Goal: Task Accomplishment & Management: Manage account settings

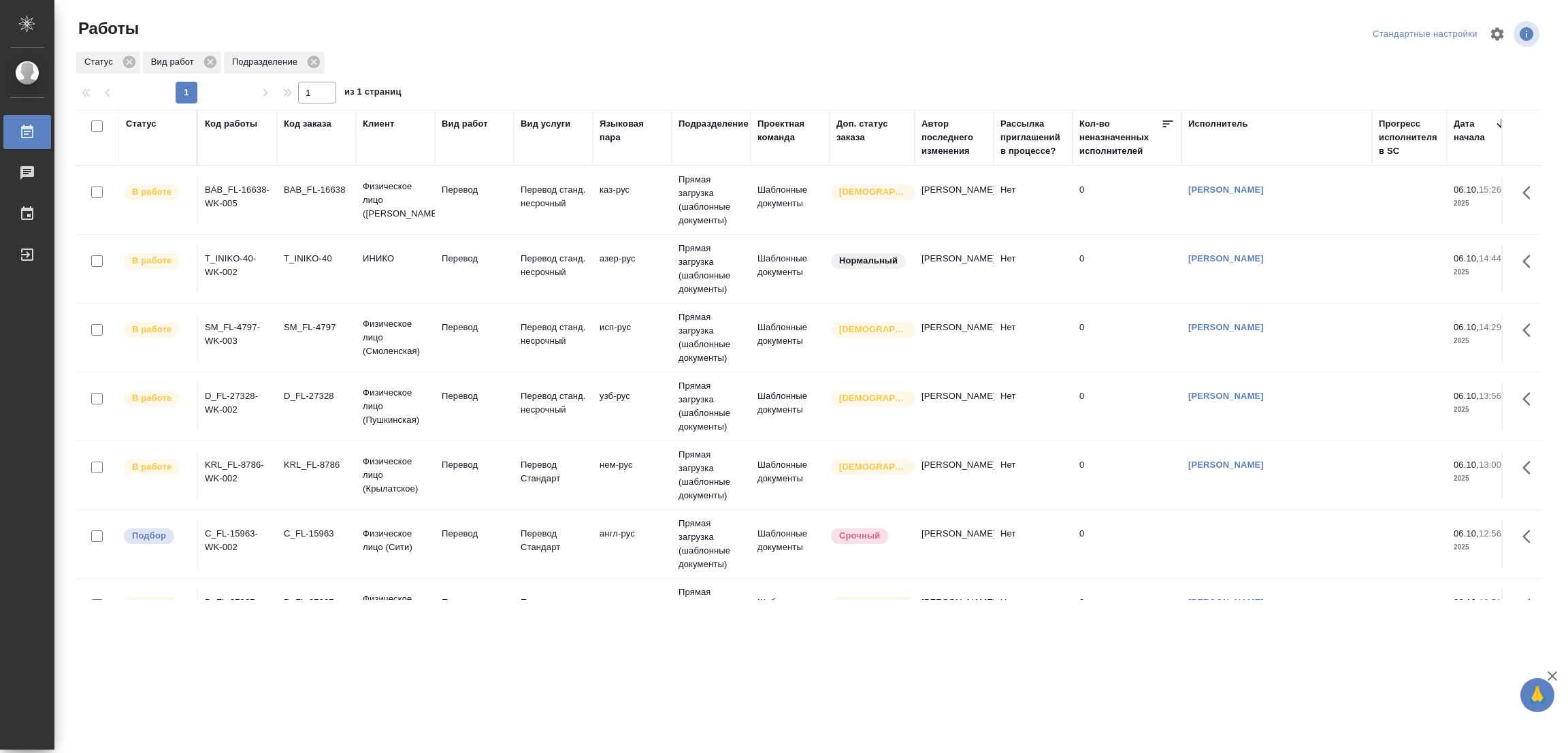
click at [5, 731] on div "[PERSON_NAME] Работы 0 Чаты График Выйти" at bounding box center [27, 398] width 54 height 702
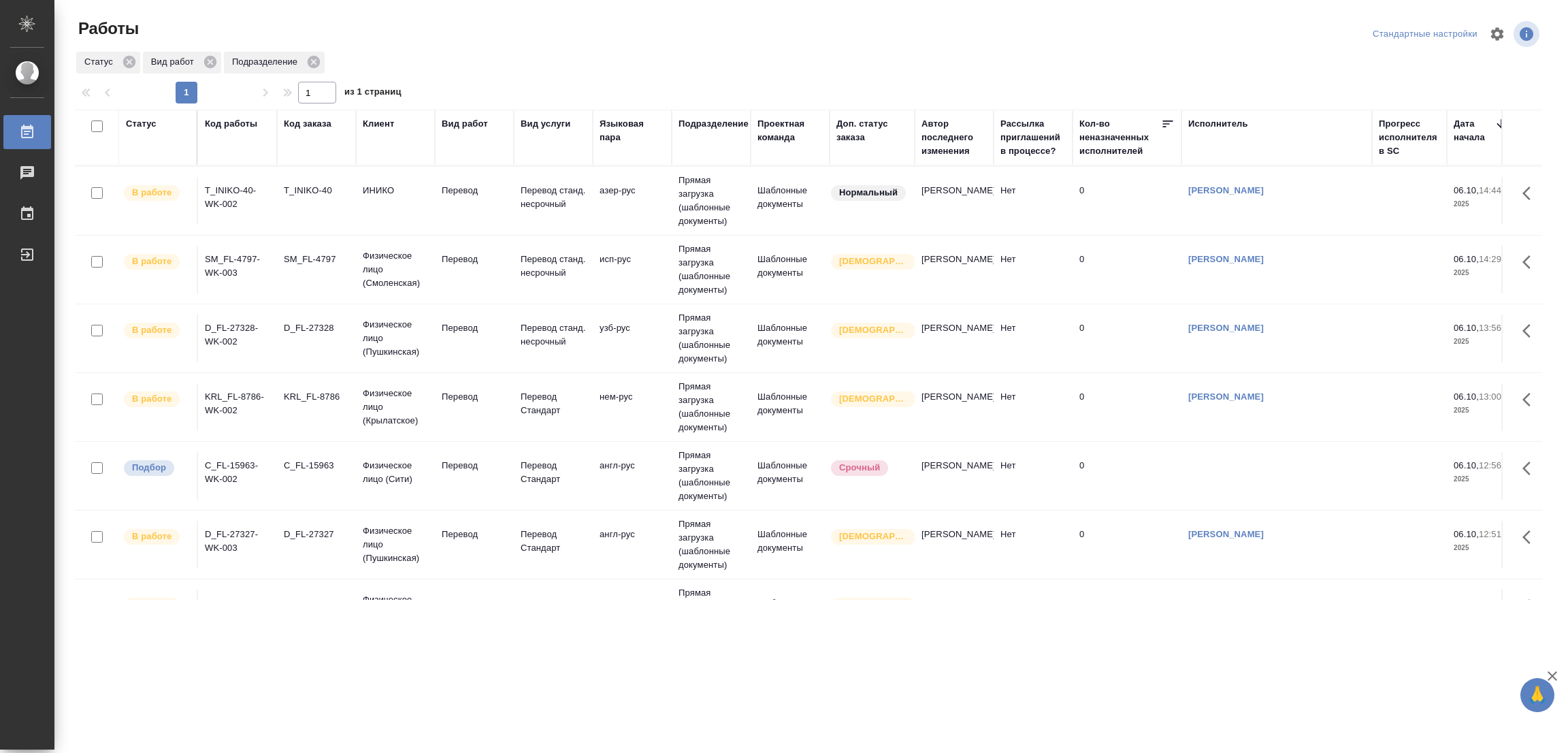
scroll to position [102, 0]
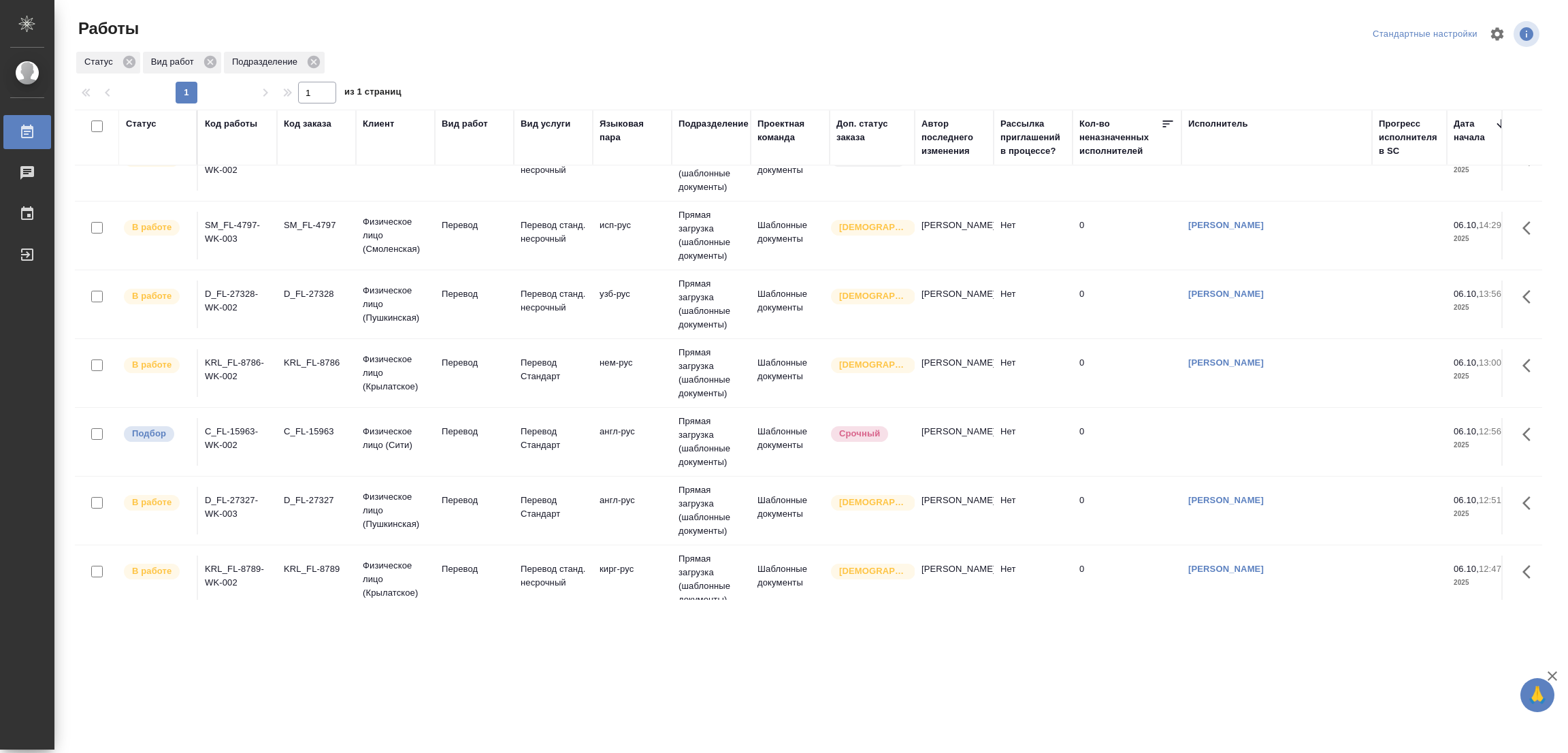
click at [460, 422] on td "Перевод" at bounding box center [474, 441] width 79 height 47
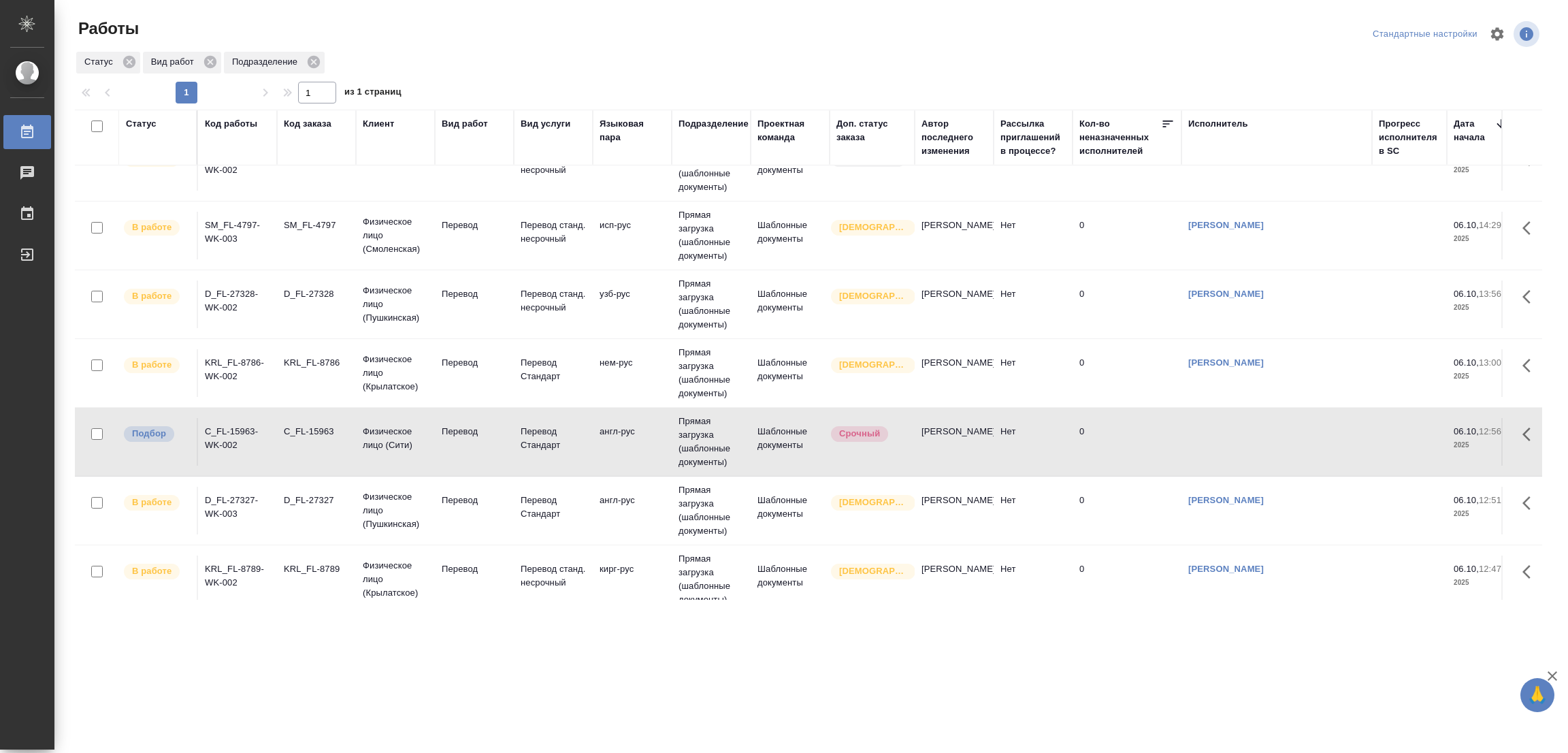
click at [460, 422] on td "Перевод" at bounding box center [474, 441] width 79 height 47
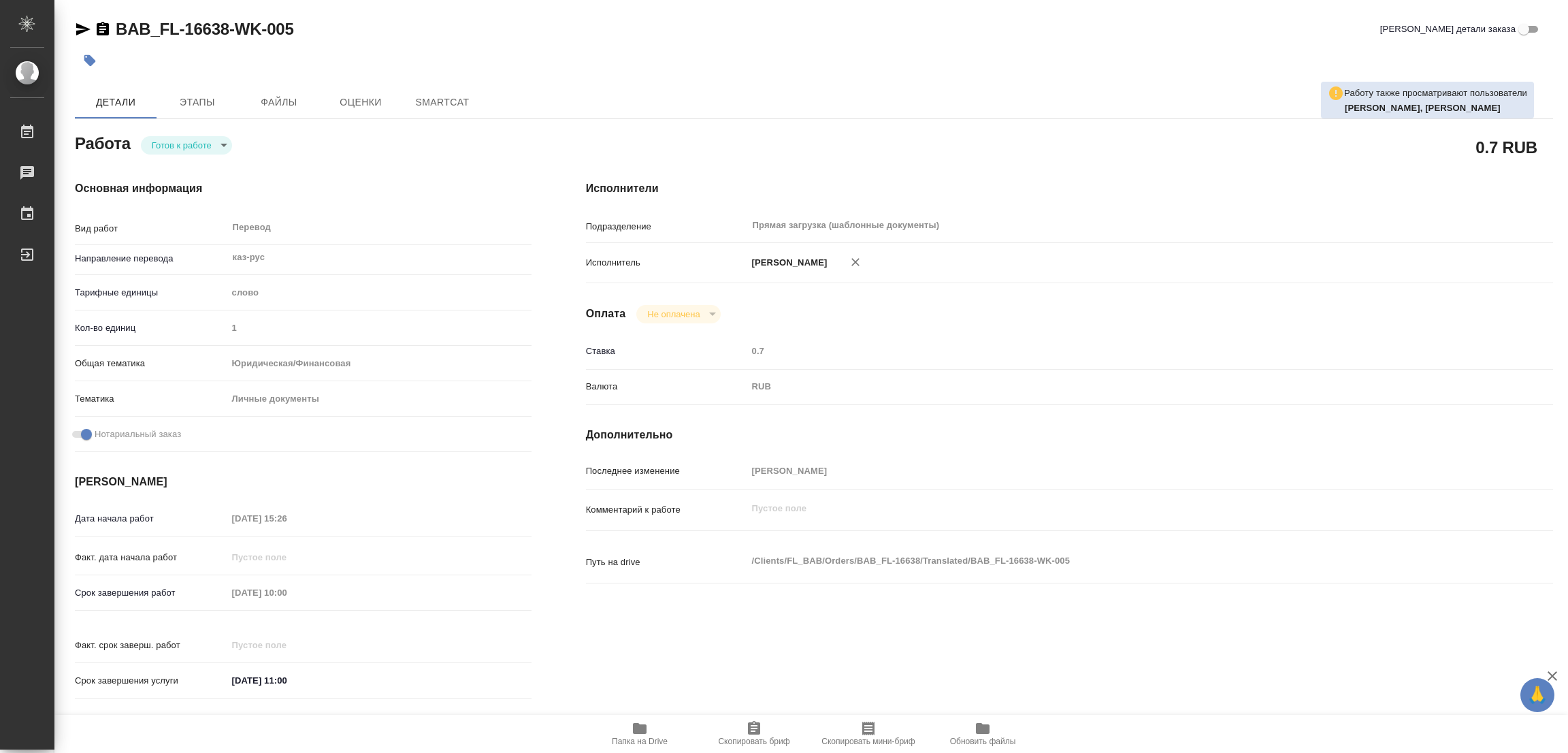
type textarea "x"
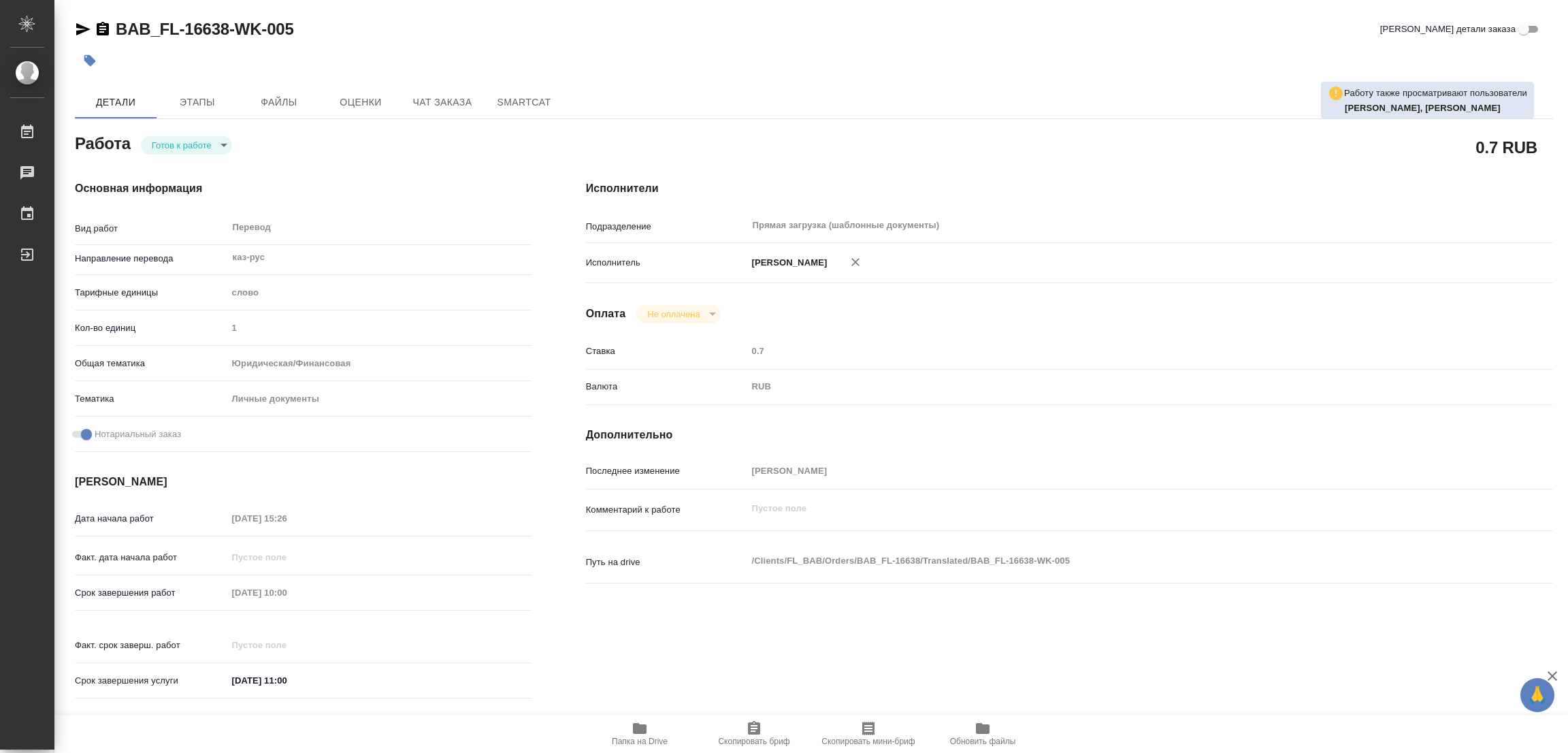
type textarea "x"
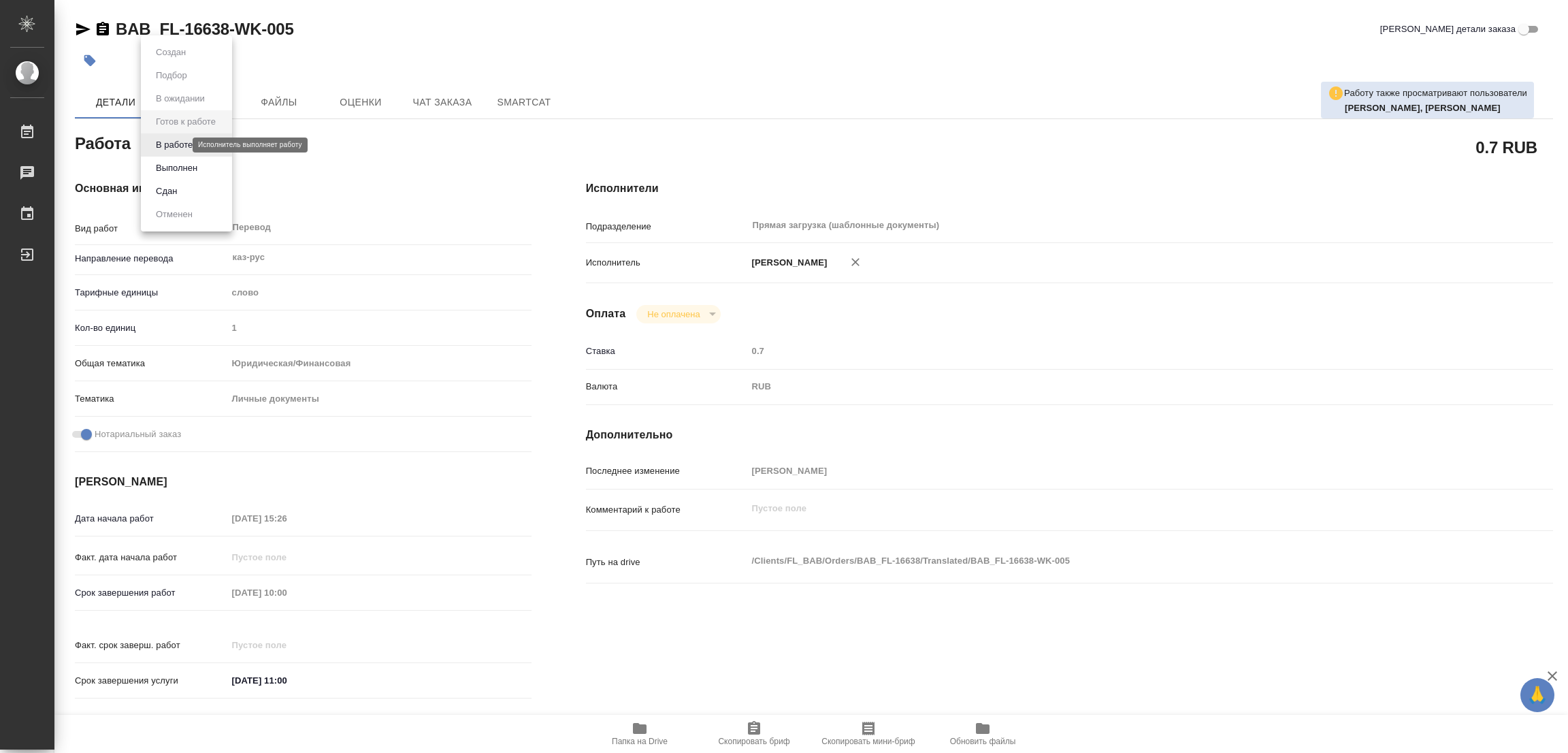
click at [174, 140] on body "🙏 .cls-1 fill:#fff; AWATERA Popova Galina Работы Чаты График Выйти BAB_FL-16638…" at bounding box center [784, 376] width 1568 height 753
type textarea "x"
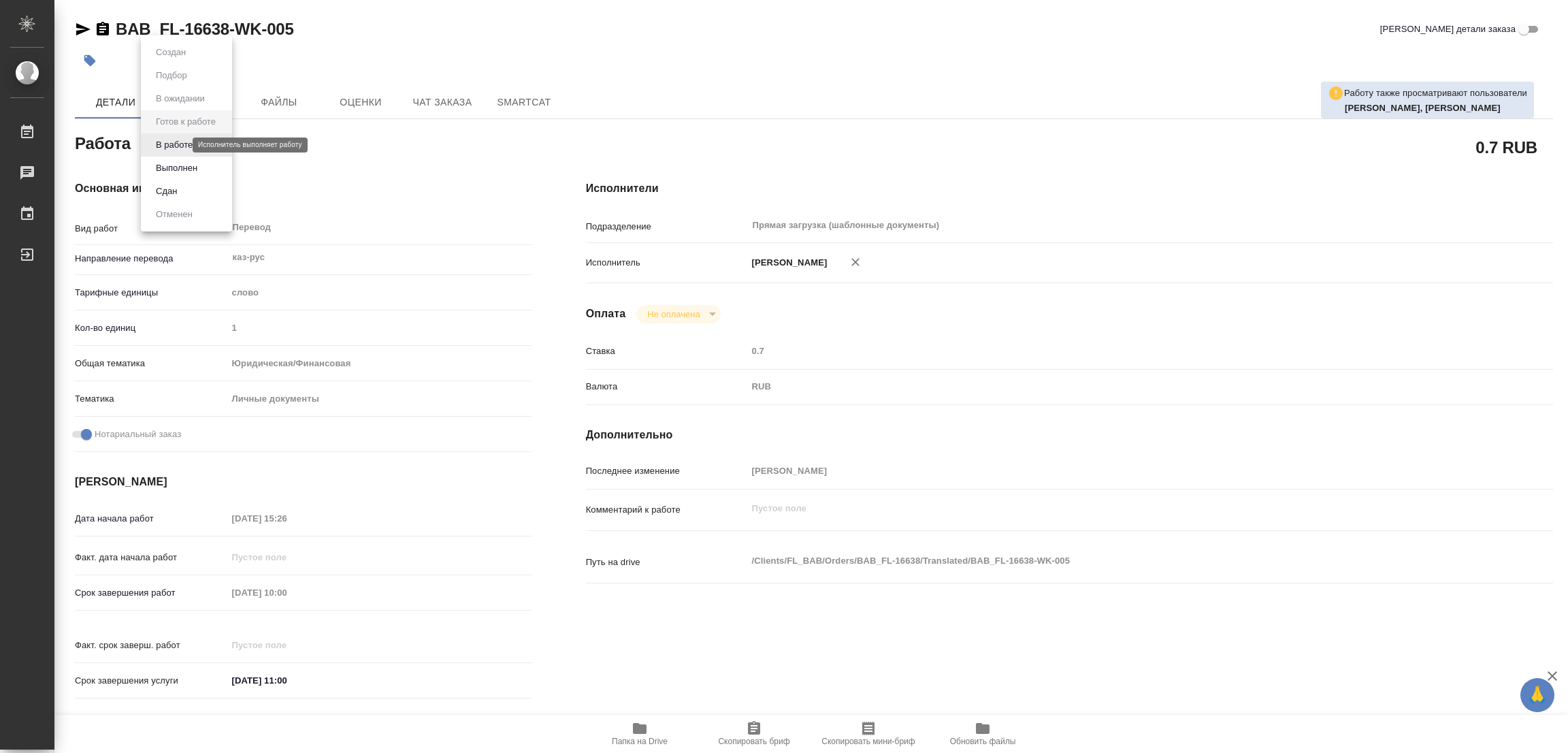
type textarea "x"
click at [174, 140] on button "В работе" at bounding box center [174, 145] width 45 height 15
type textarea "x"
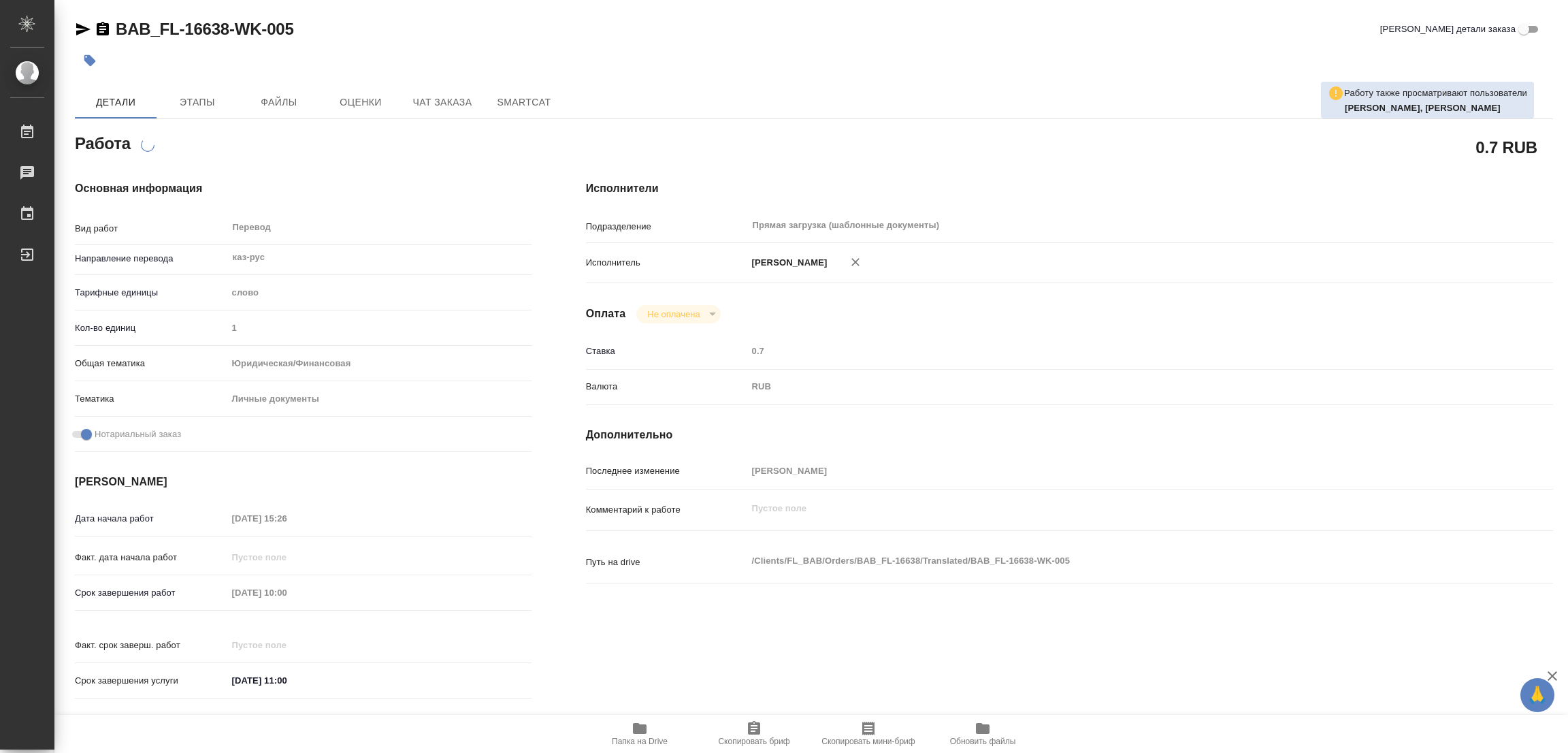
type textarea "x"
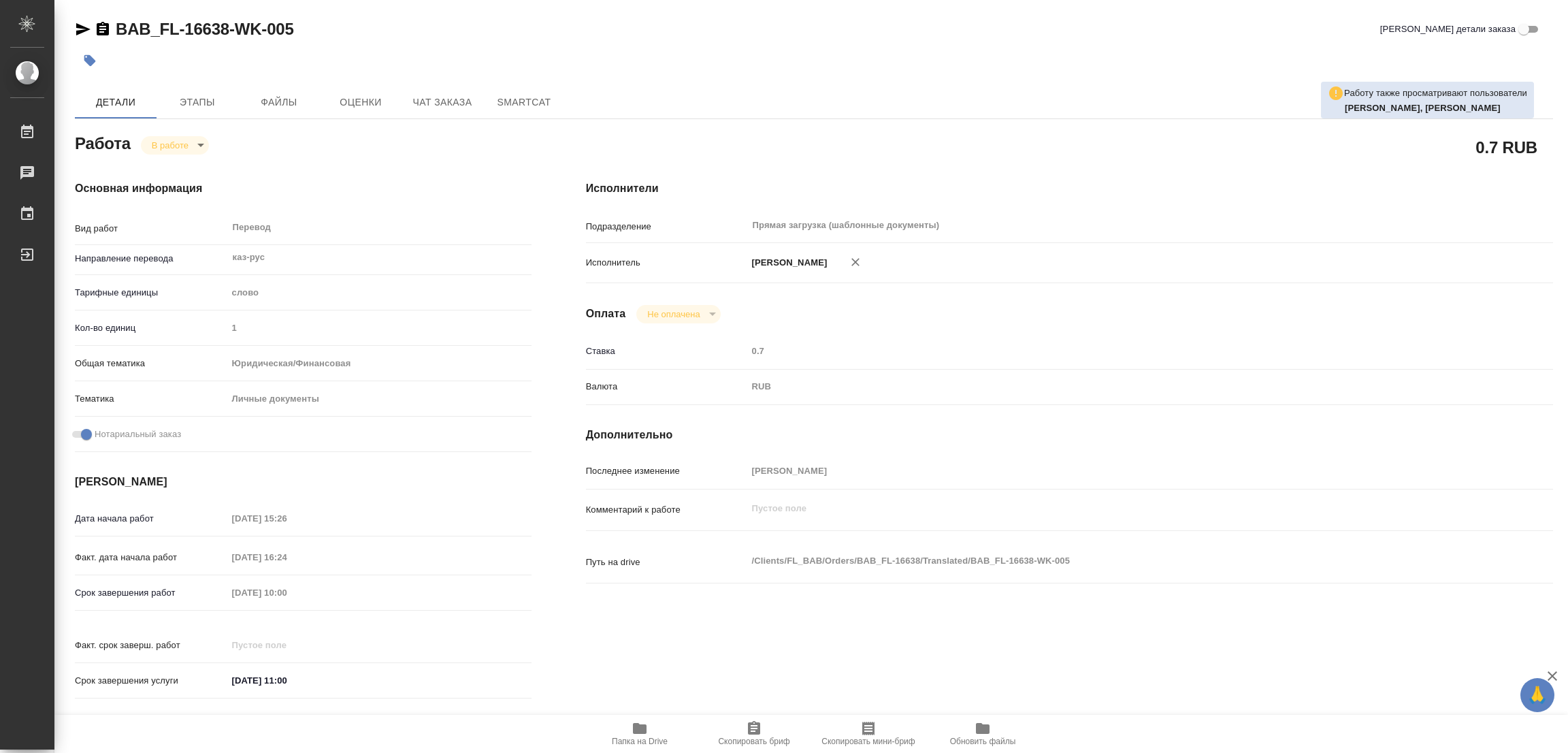
type textarea "x"
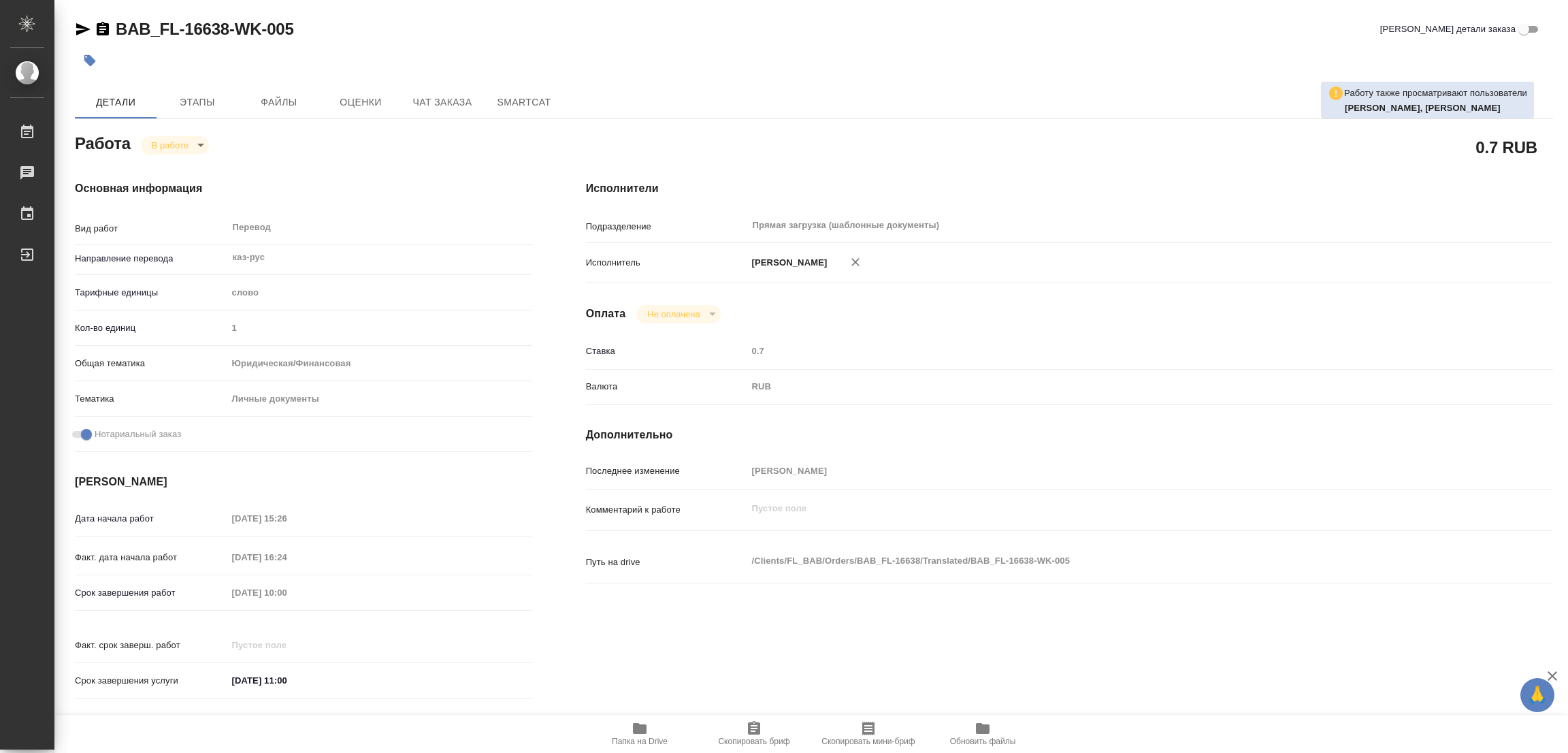
type textarea "x"
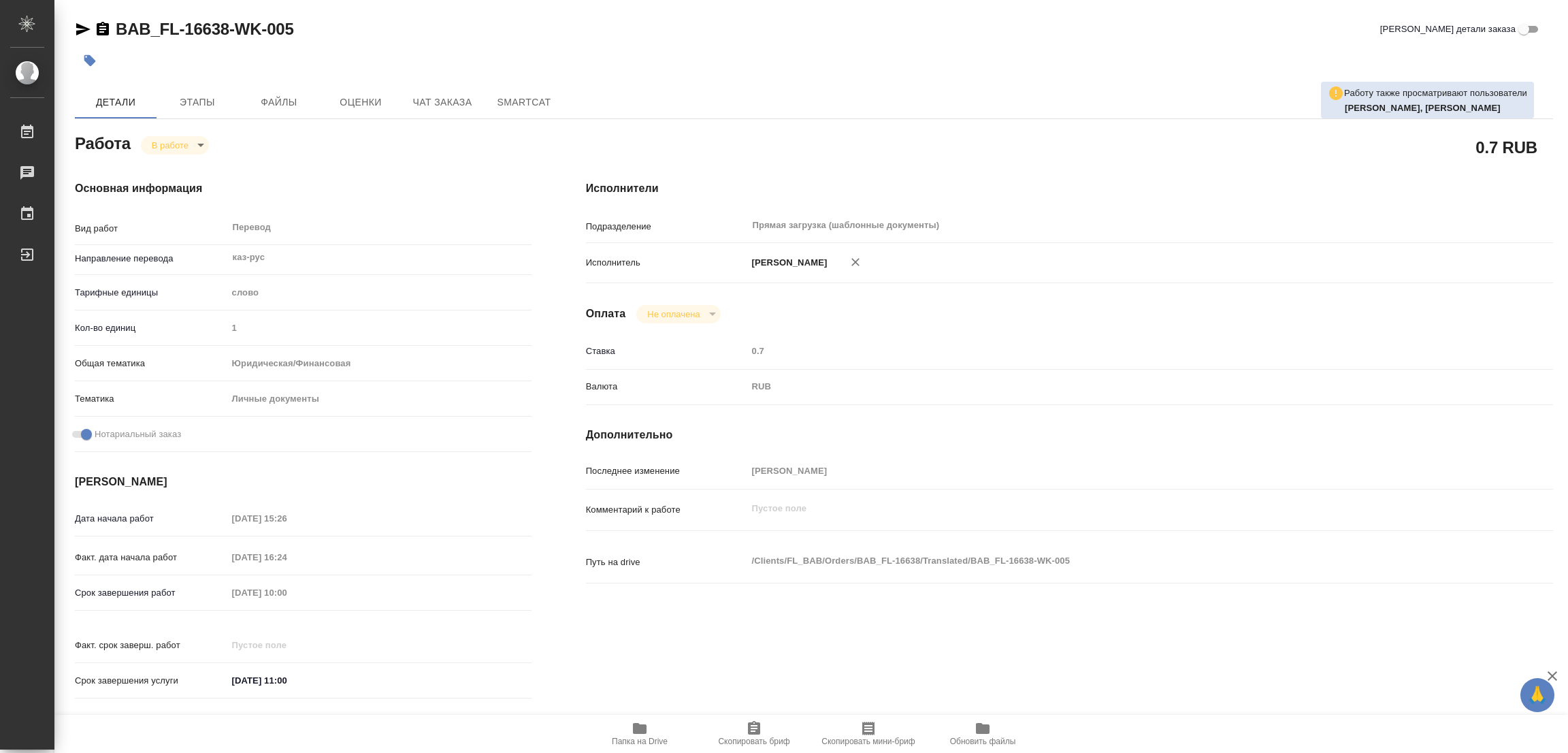
type textarea "x"
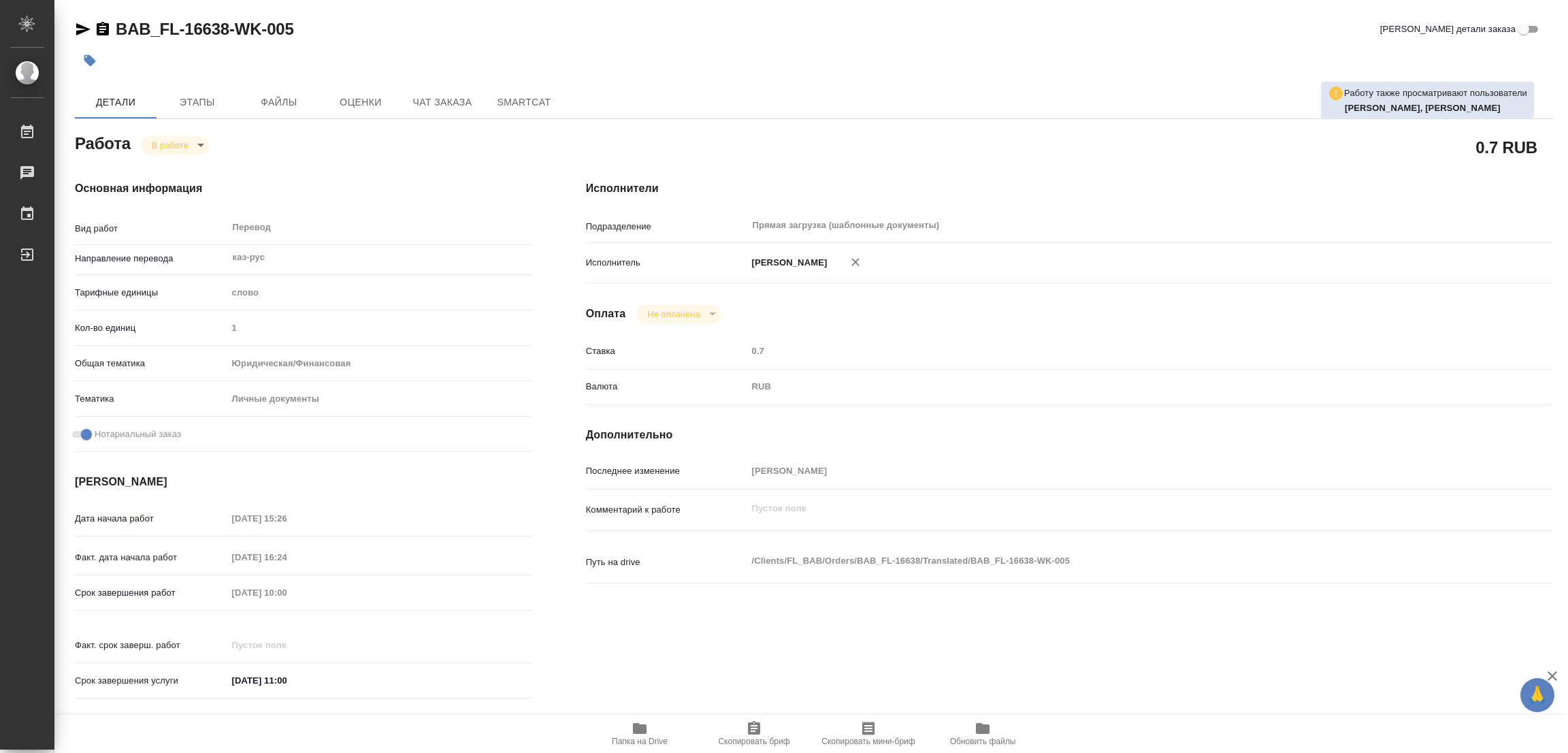
type textarea "x"
click at [647, 721] on icon "button" at bounding box center [639, 728] width 17 height 17
drag, startPoint x: 105, startPoint y: 10, endPoint x: 231, endPoint y: 38, distance: 129.1
click at [231, 38] on div "BAB_FL-16638-WK-005 Кратко детали заказа Детали Этапы Файлы Оценки Чат заказа S…" at bounding box center [814, 571] width 1493 height 1142
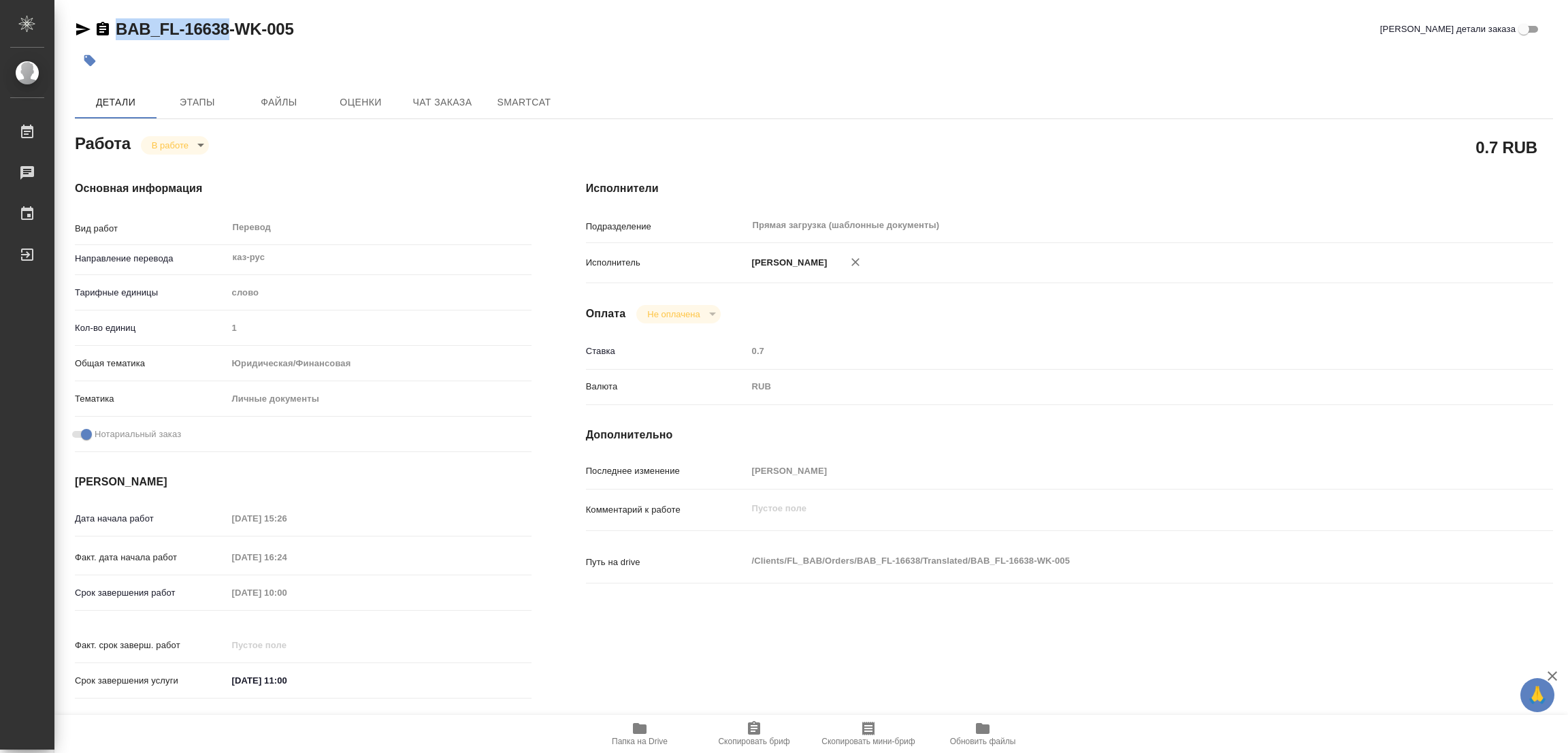
copy link "BAB_FL-16638"
click at [752, 723] on icon "button" at bounding box center [754, 728] width 17 height 17
copy link "BAB_FL-16638"
click at [121, 596] on div "Срок завершения работ 07.10.2025 10:00" at bounding box center [303, 593] width 457 height 24
click at [397, 185] on h4 "Основная информация" at bounding box center [303, 188] width 457 height 17
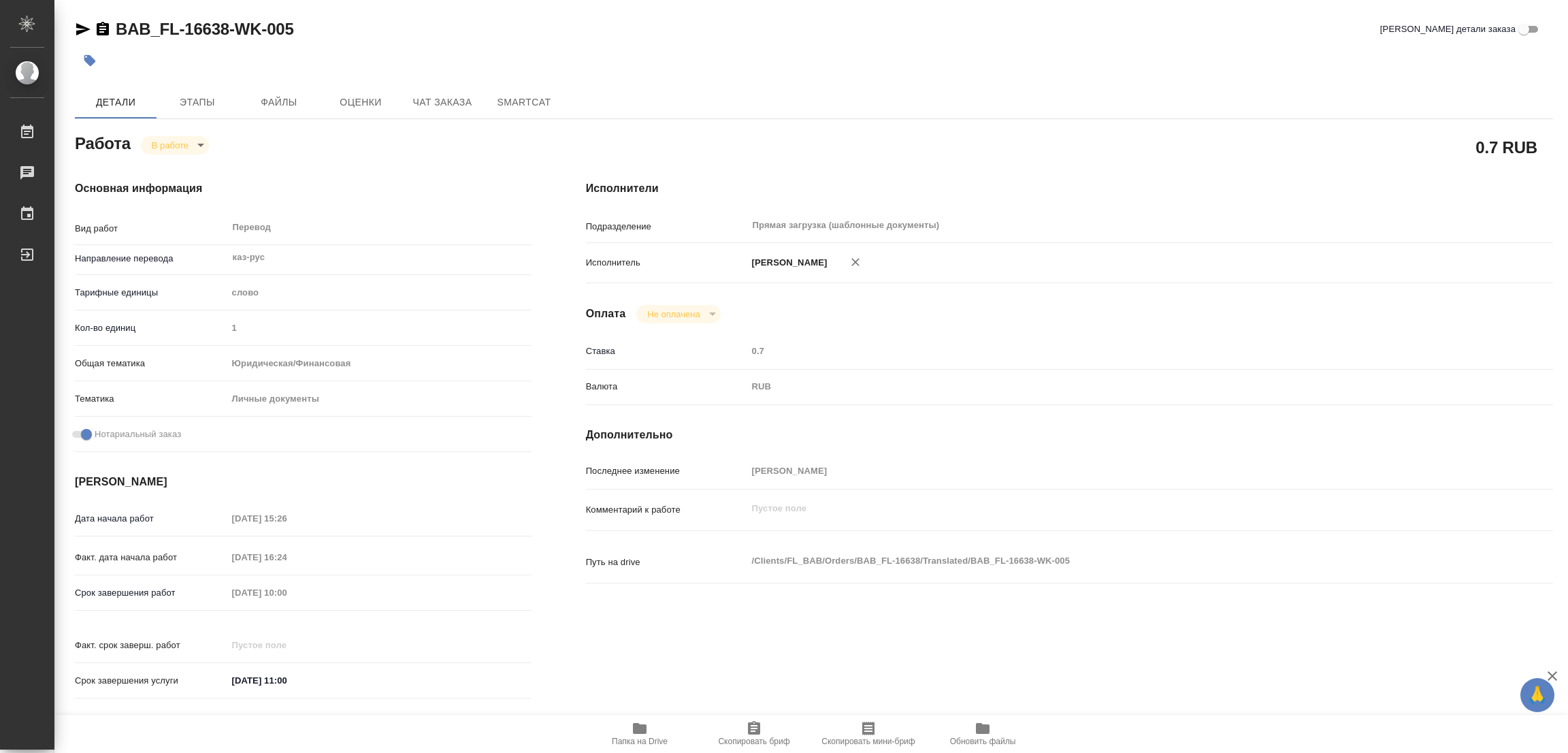
type textarea "x"
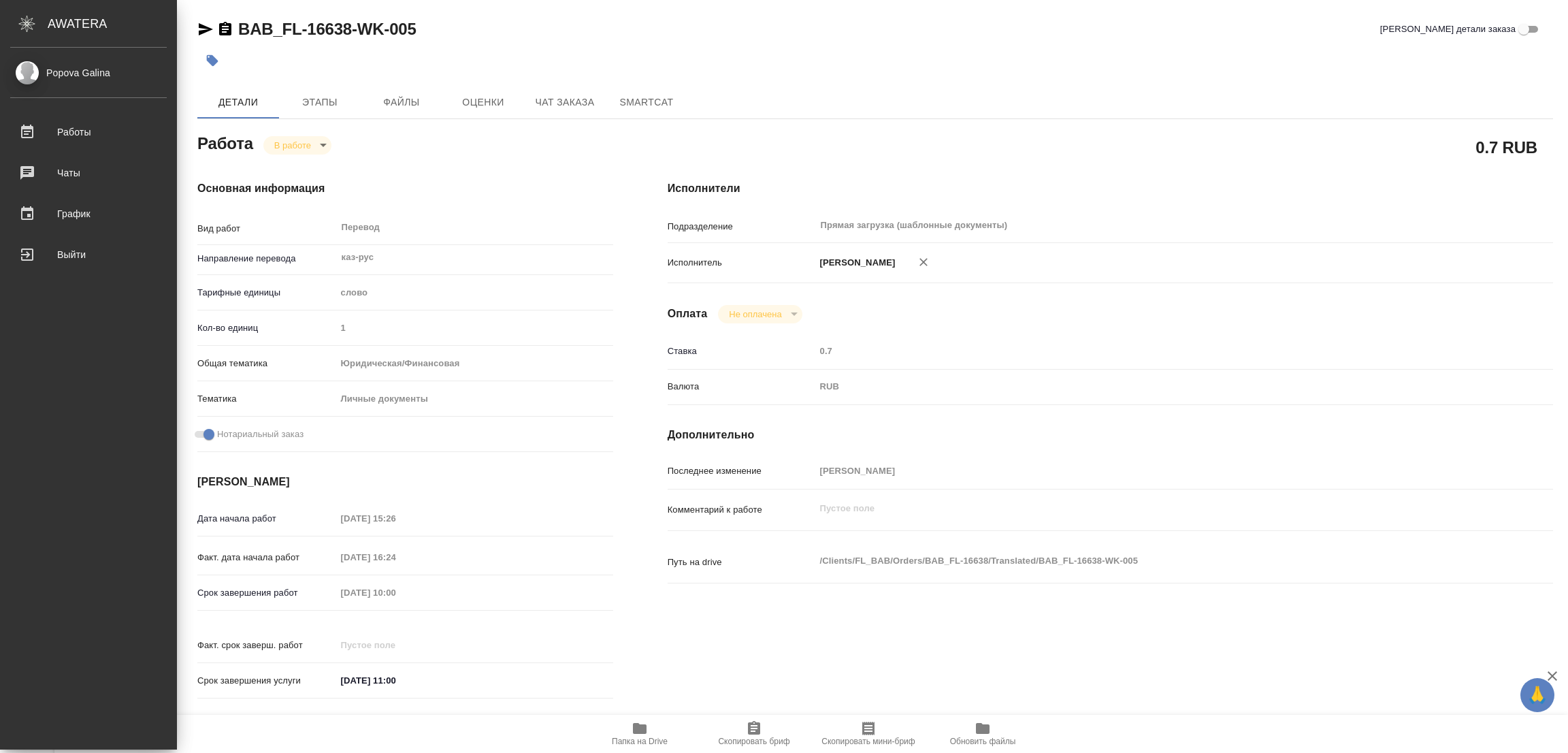
type textarea "x"
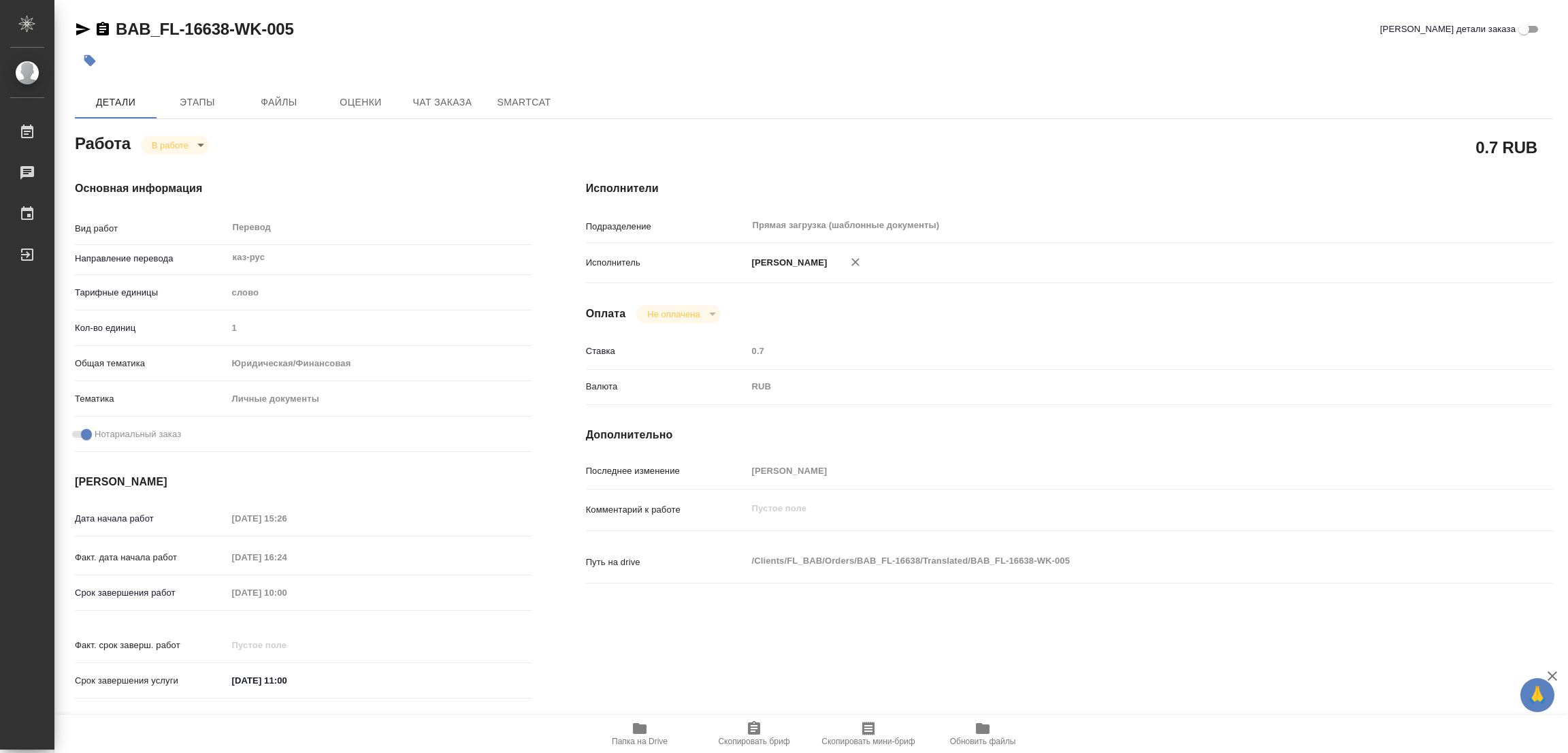
type textarea "x"
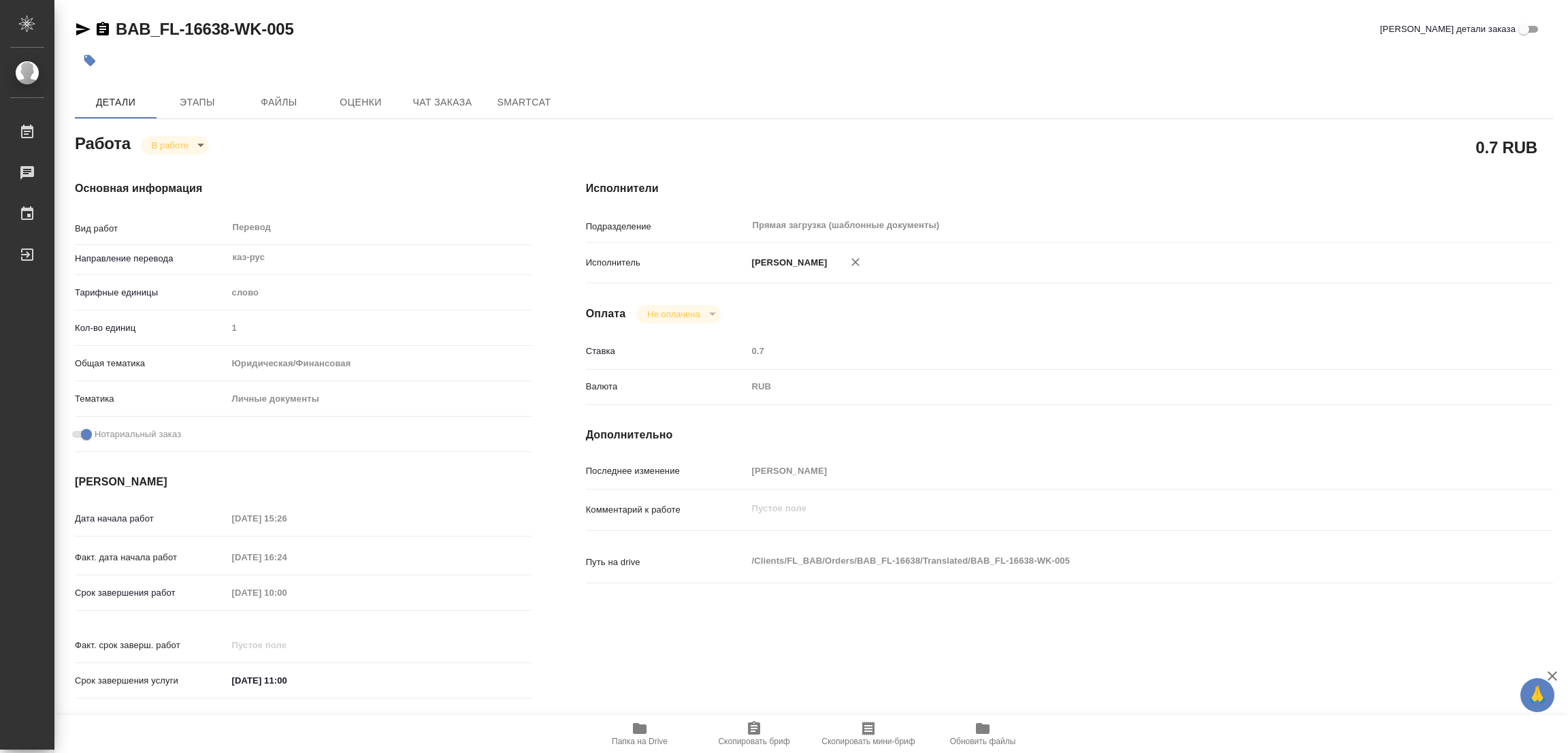
type textarea "x"
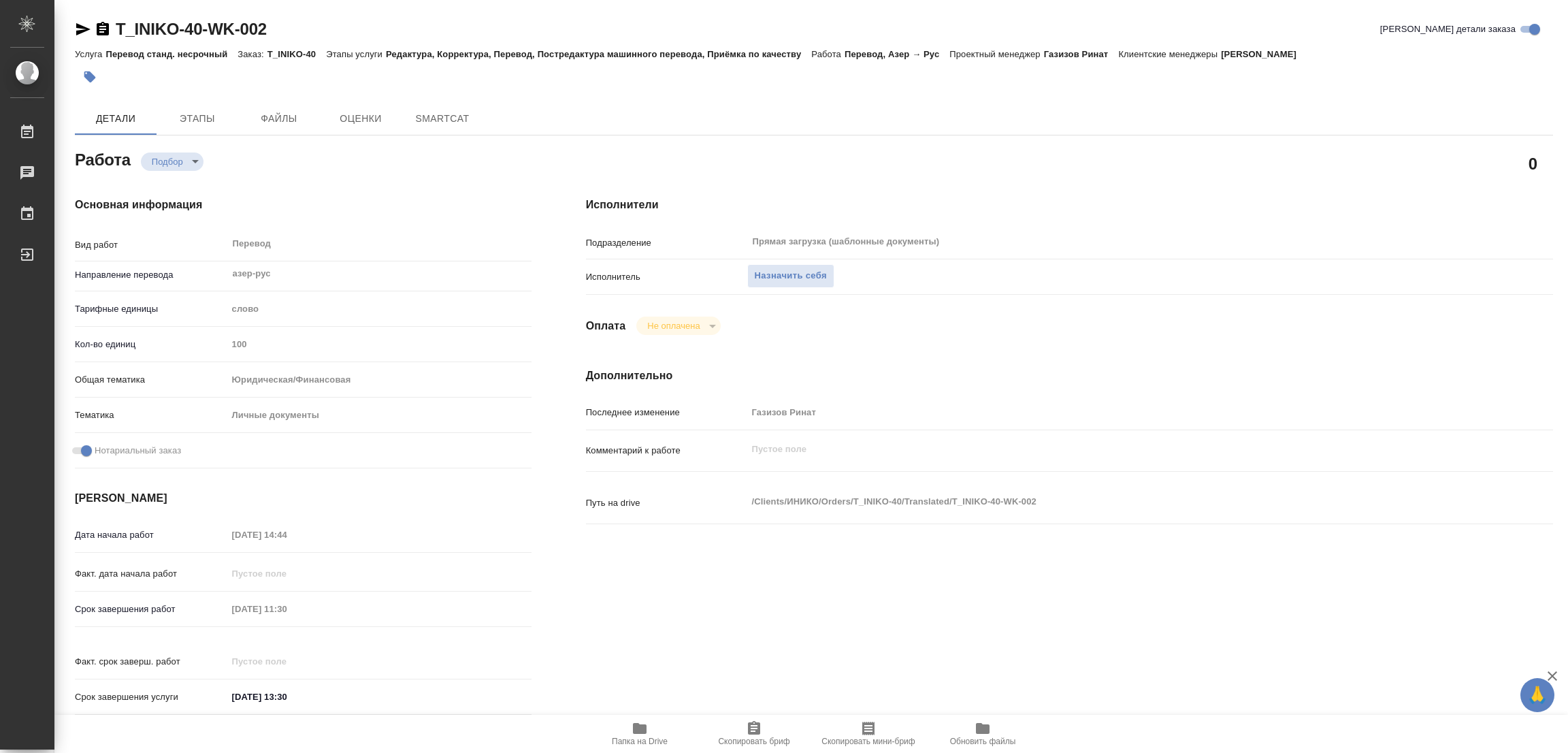
type textarea "x"
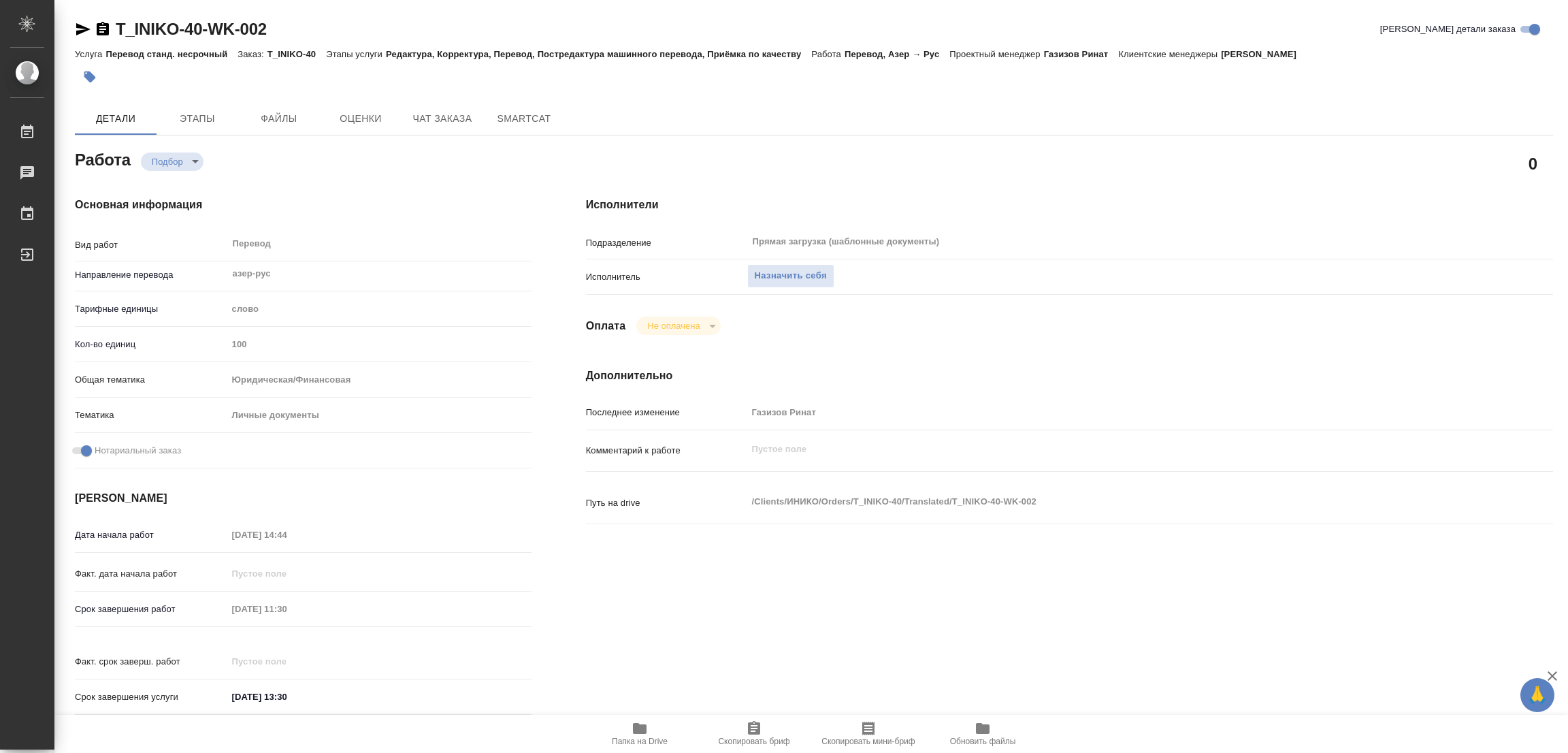
type textarea "x"
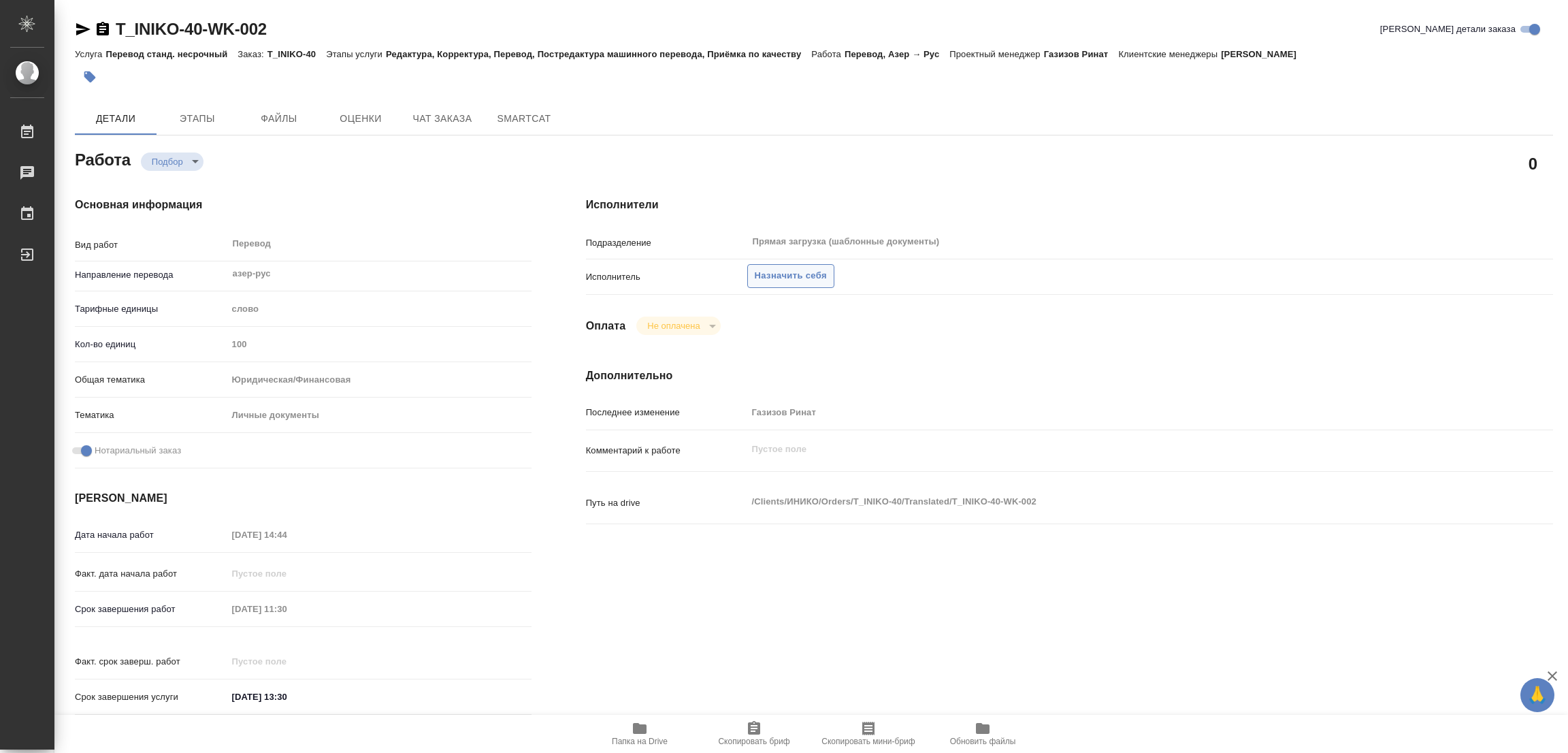
type textarea "x"
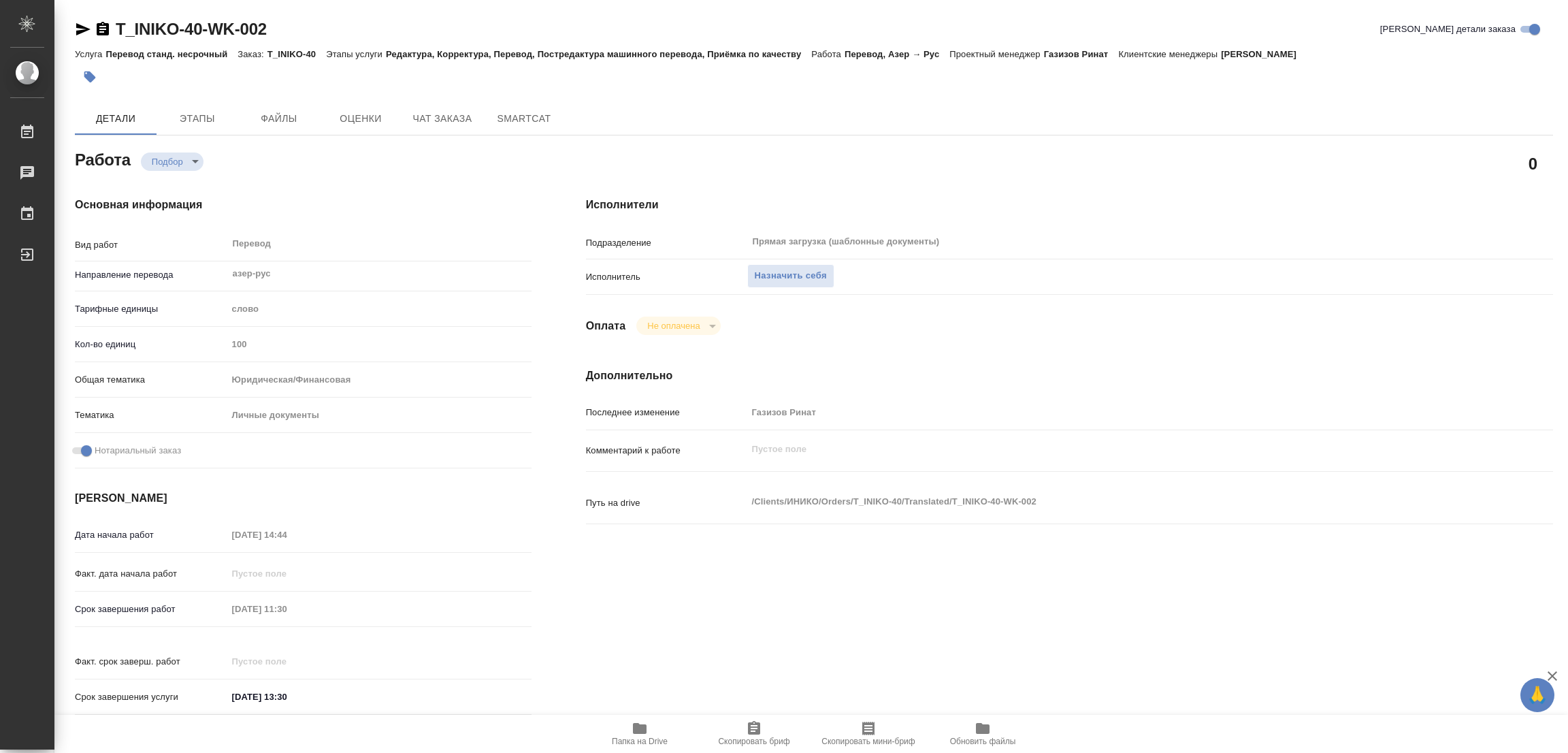
type textarea "x"
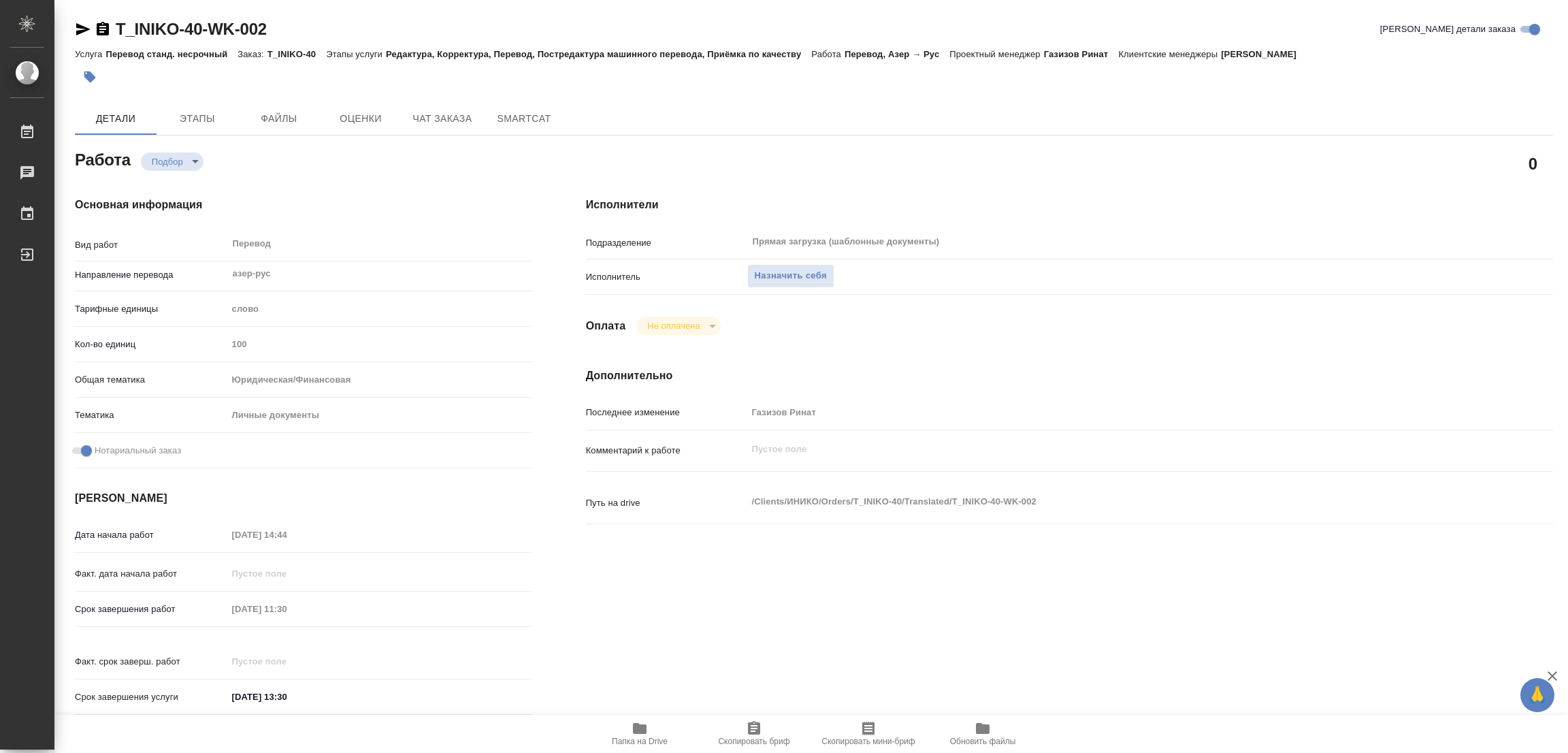
type textarea "x"
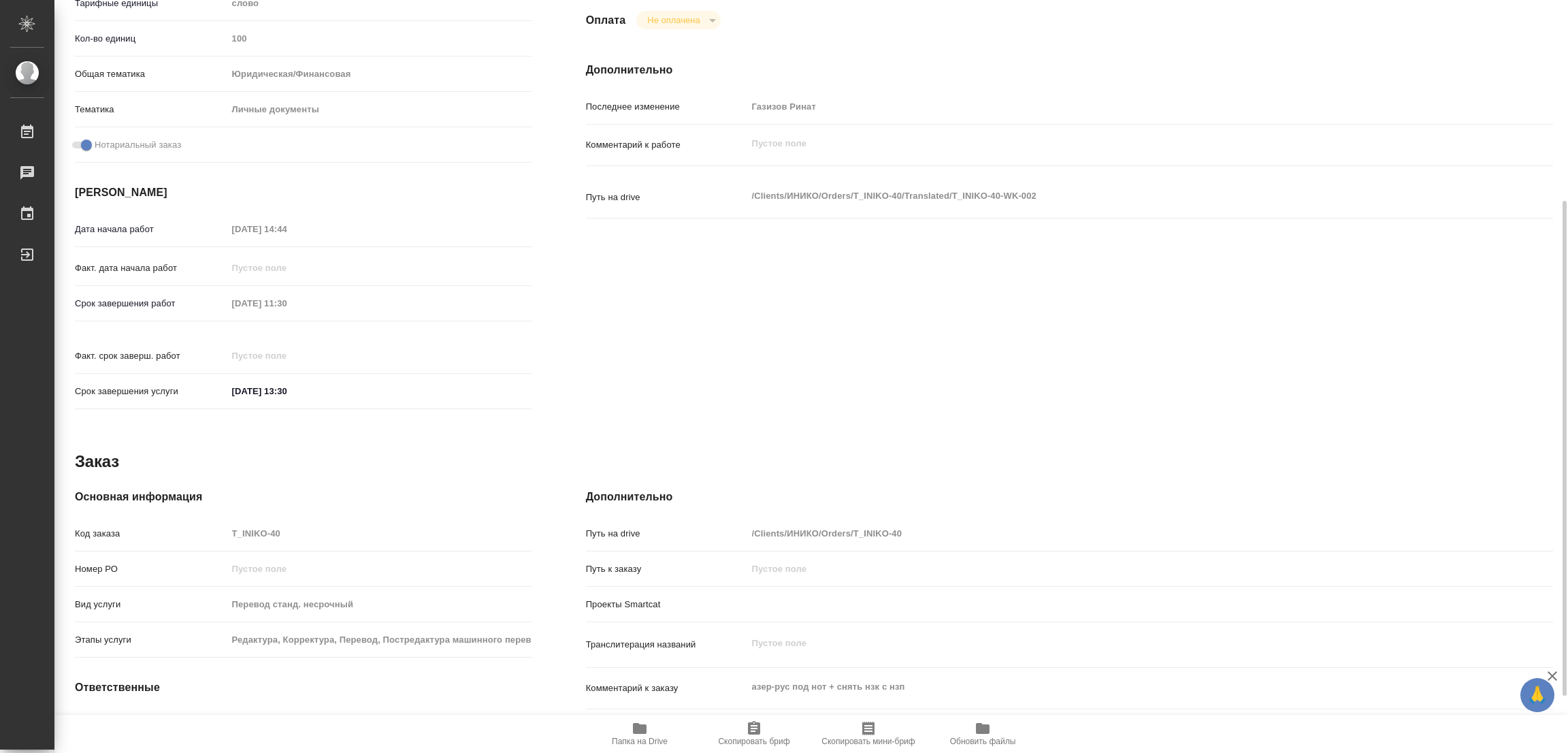
scroll to position [390, 0]
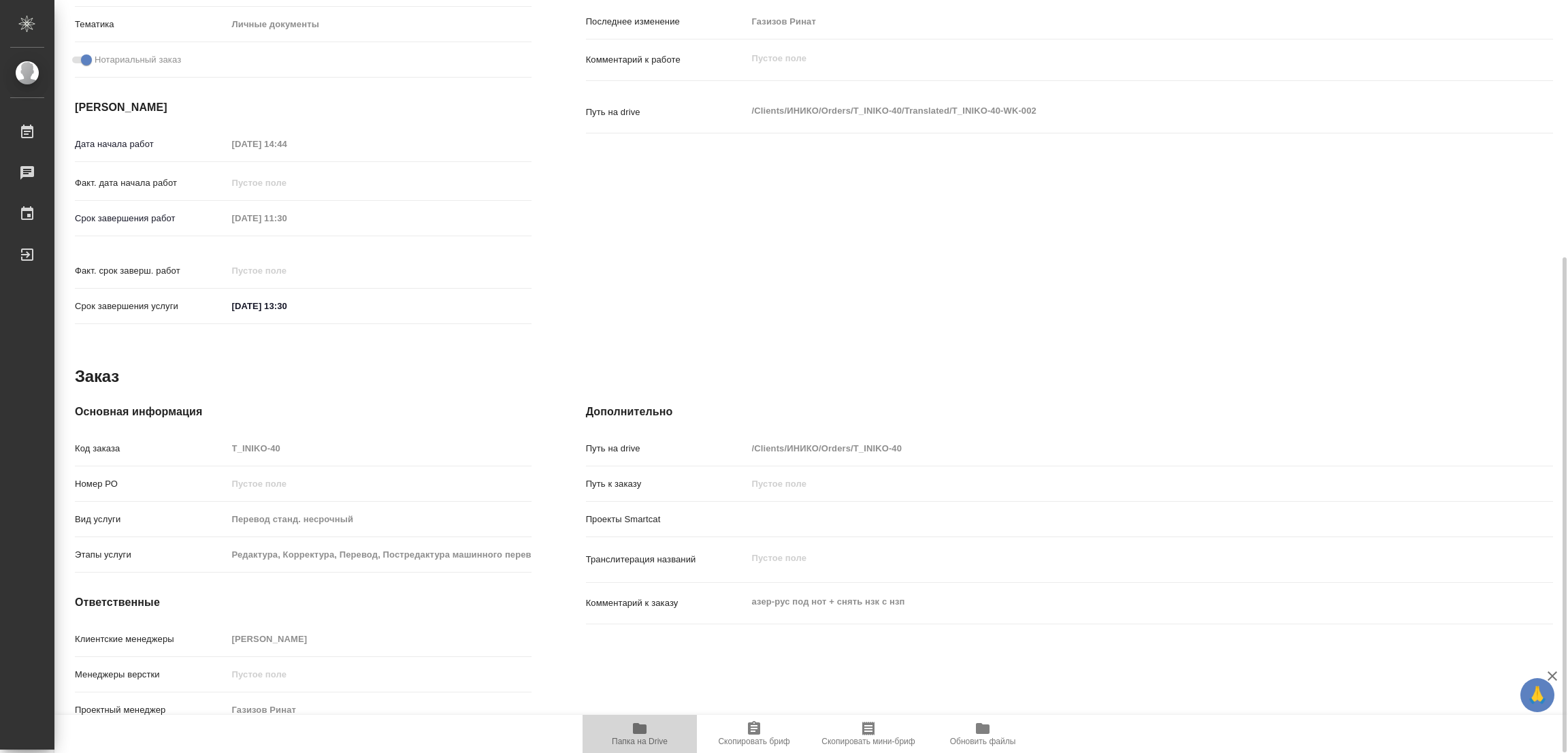
click at [642, 728] on icon "button" at bounding box center [640, 727] width 14 height 11
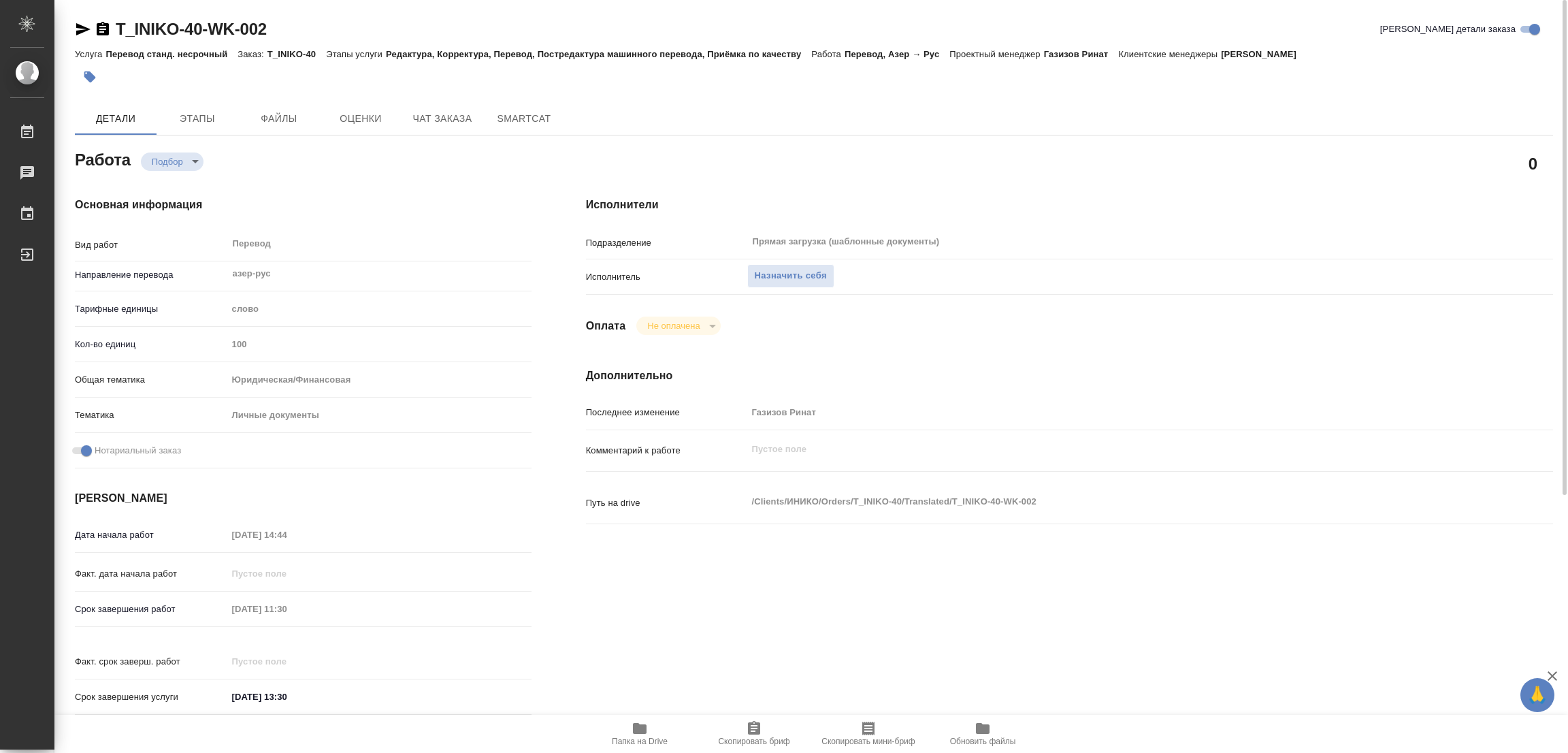
type textarea "x"
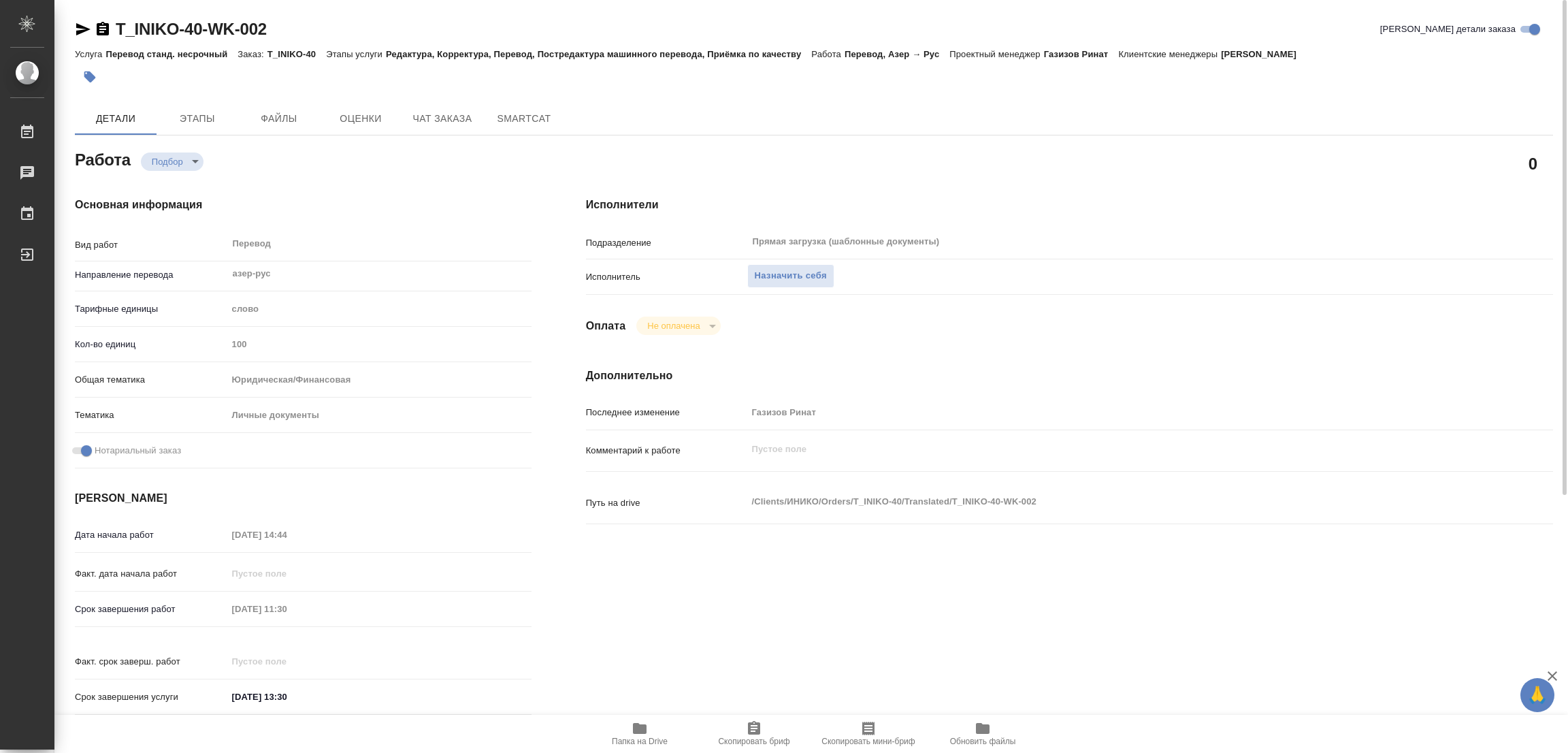
type textarea "x"
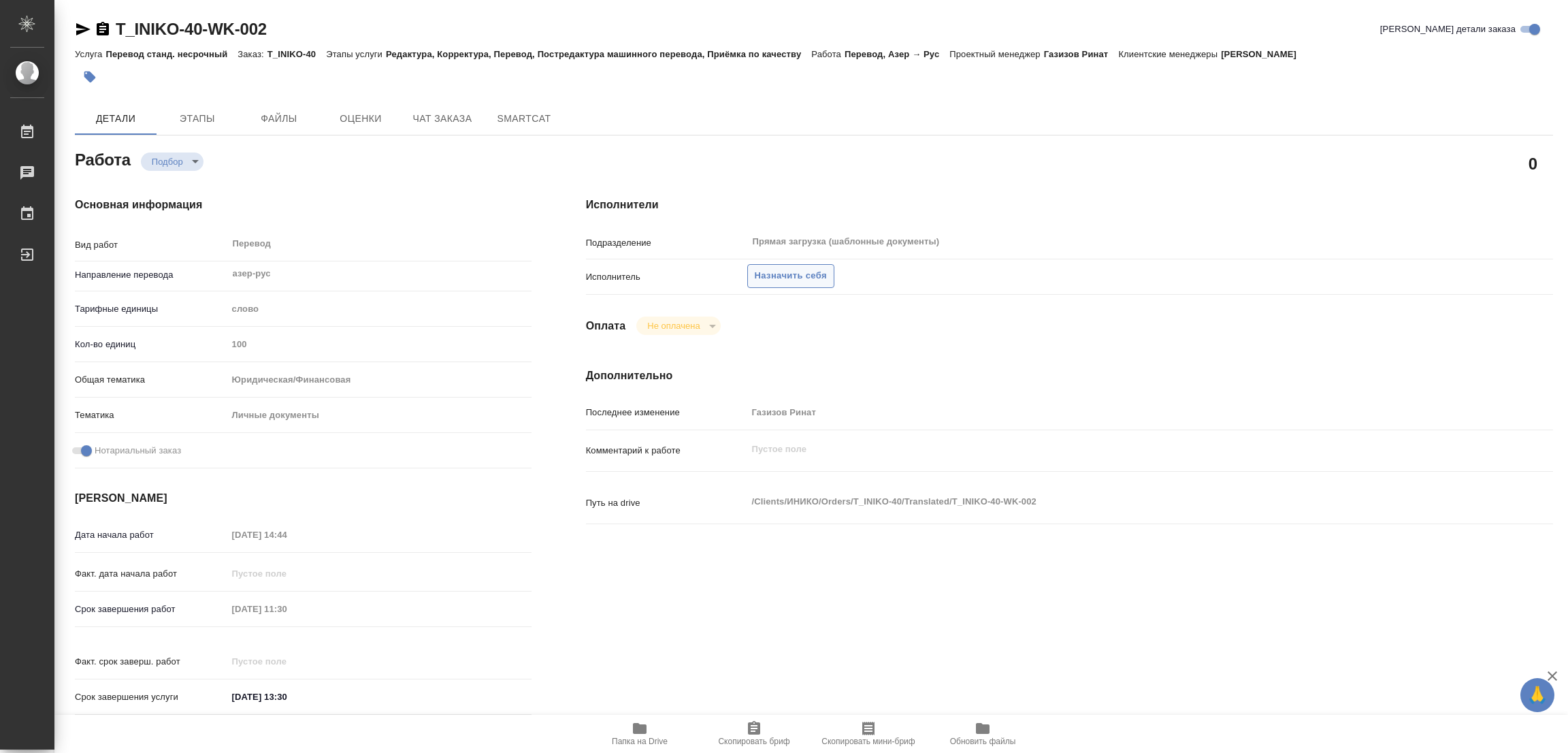
click at [785, 271] on span "Назначить себя" at bounding box center [790, 276] width 72 height 16
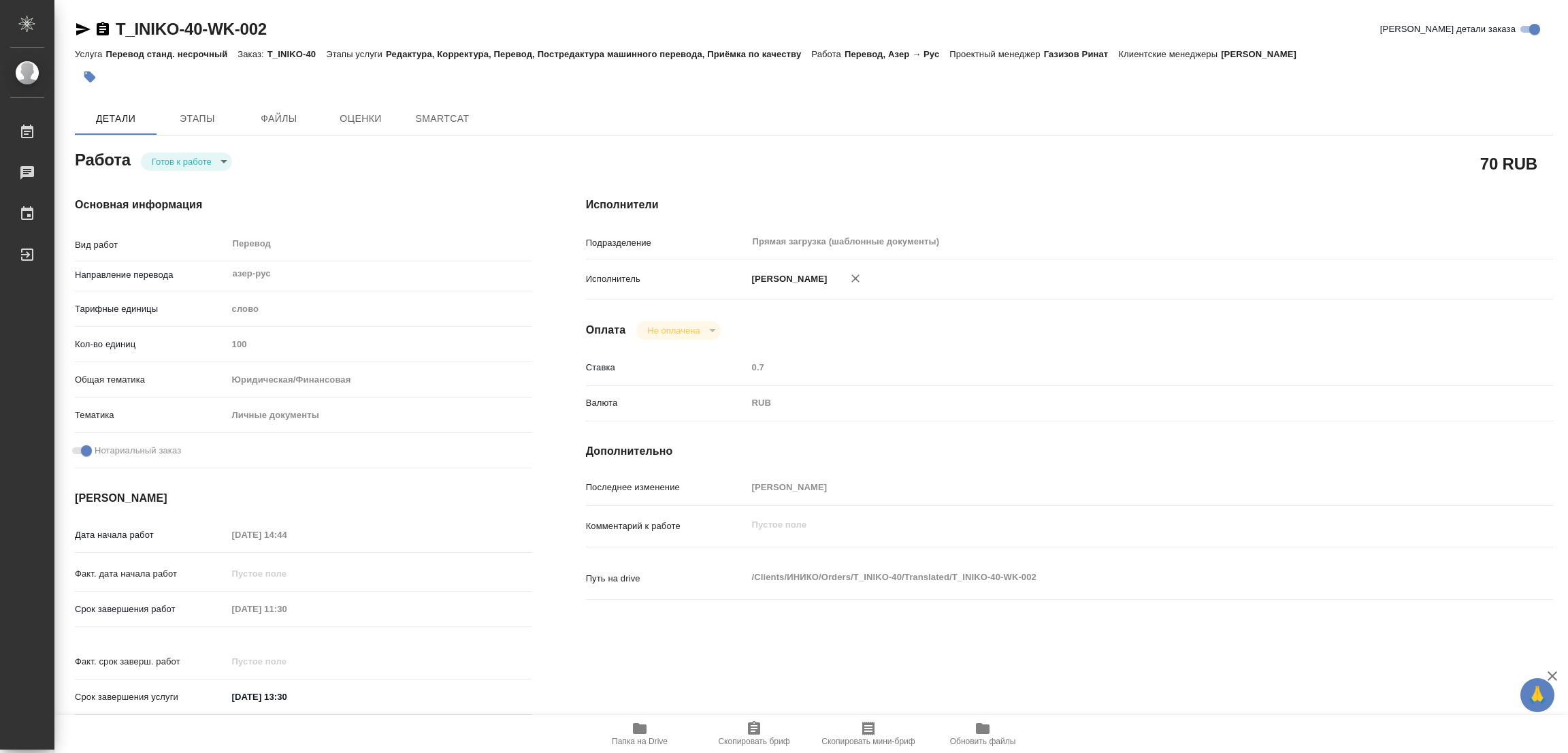
type textarea "x"
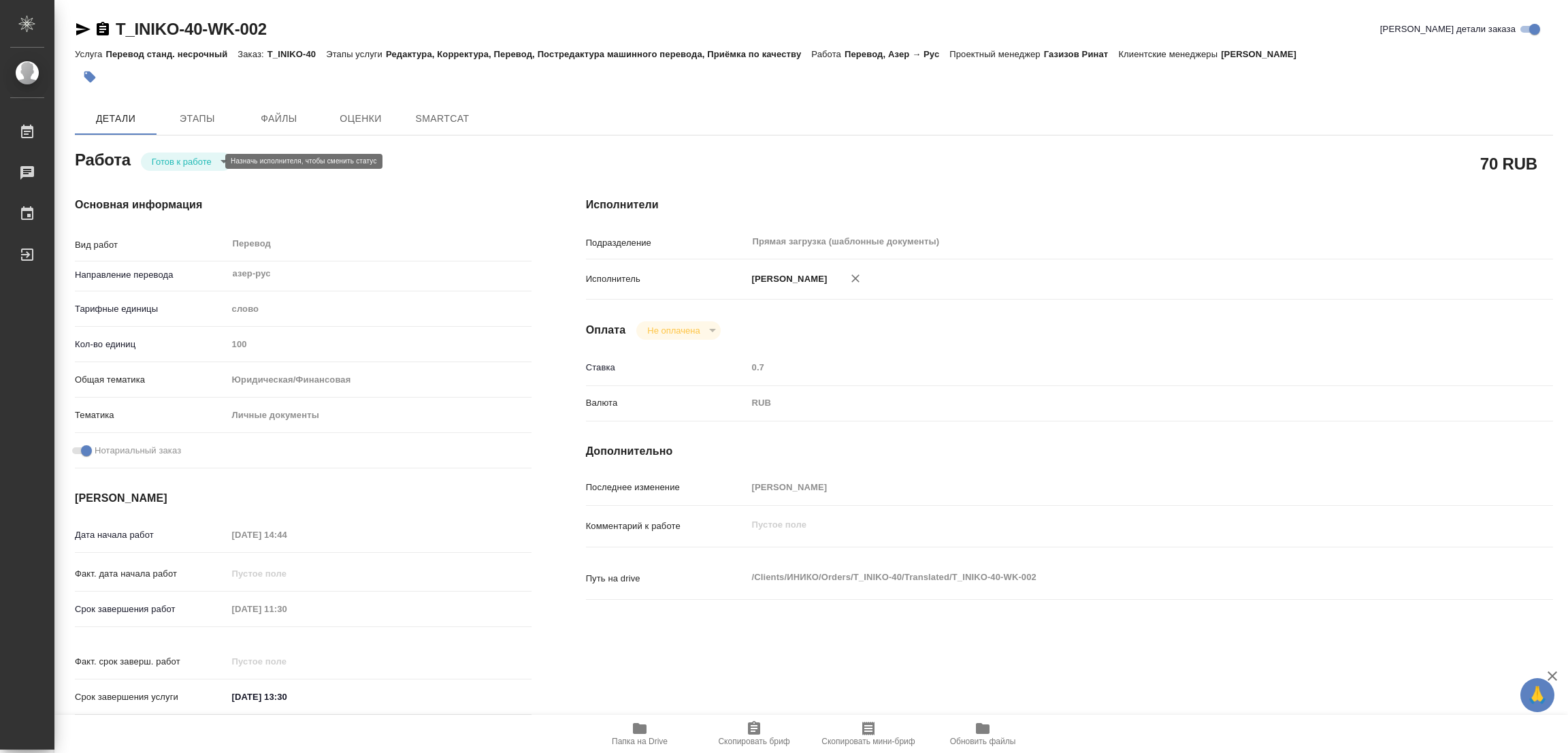
type textarea "x"
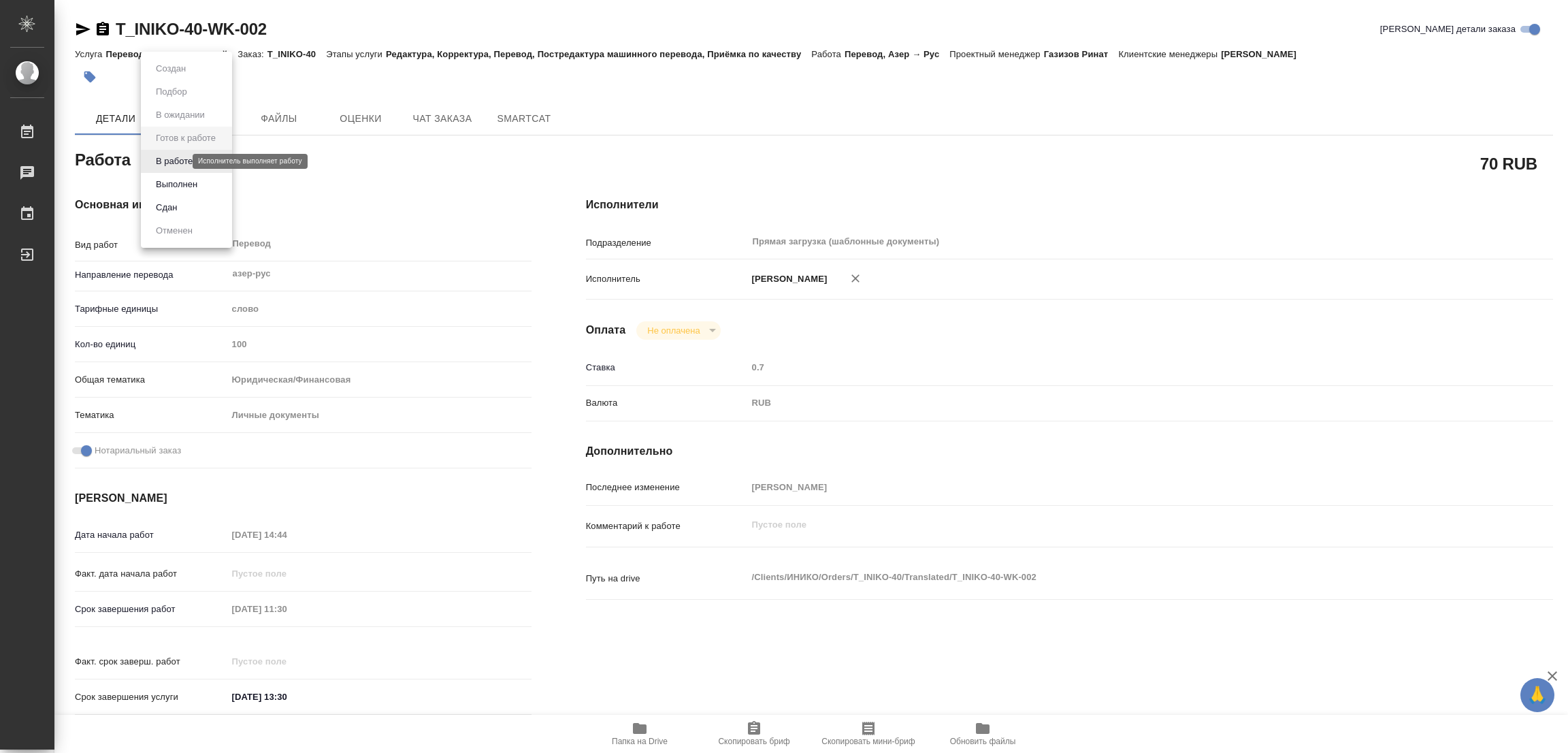
click at [175, 159] on body "🙏 .cls-1 fill:#fff; AWATERA Popova Galina Работы Чаты График Выйти T_INIKO-40-W…" at bounding box center [784, 376] width 1568 height 753
click at [175, 159] on button "В работе" at bounding box center [174, 160] width 45 height 15
type textarea "x"
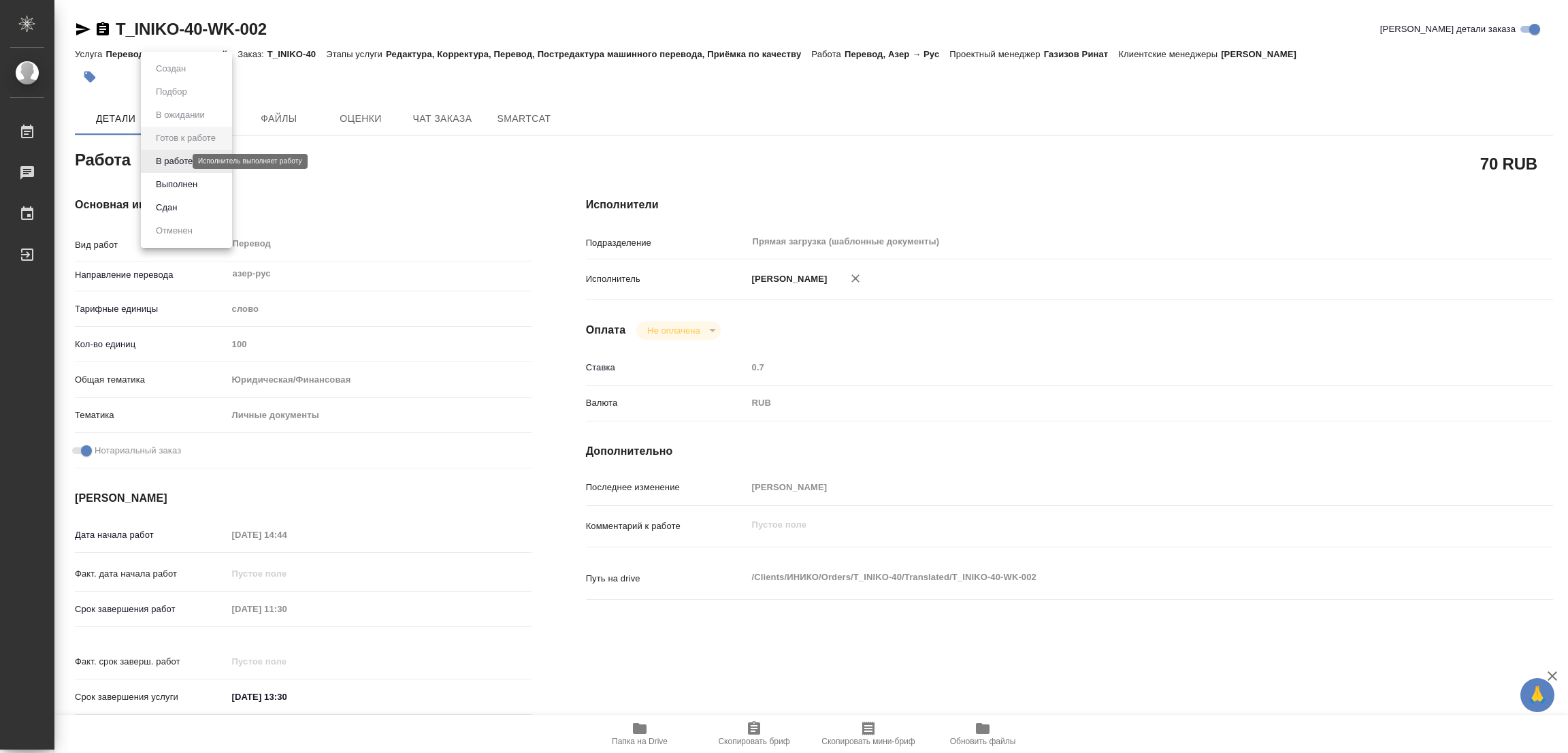
type textarea "x"
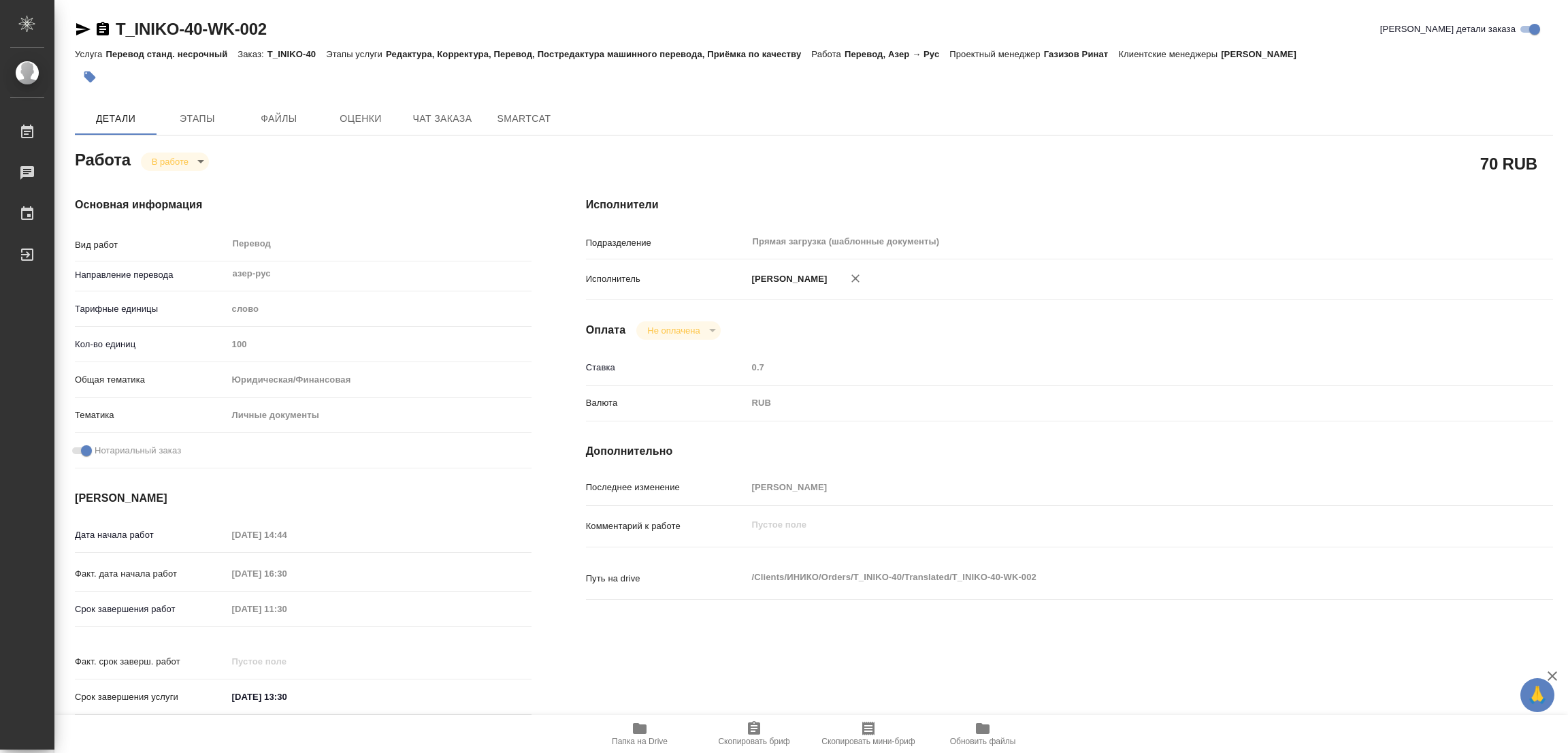
type textarea "x"
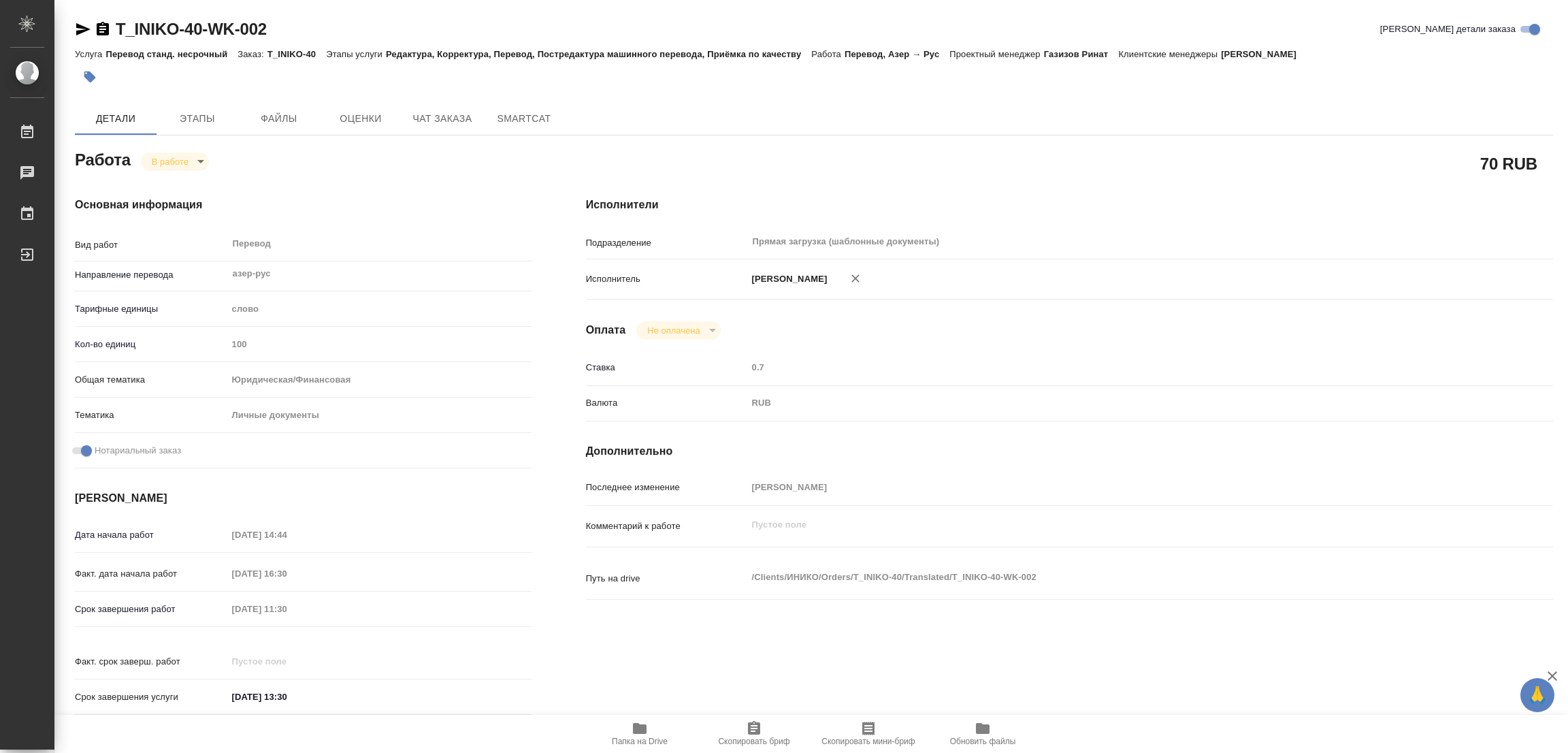
type textarea "x"
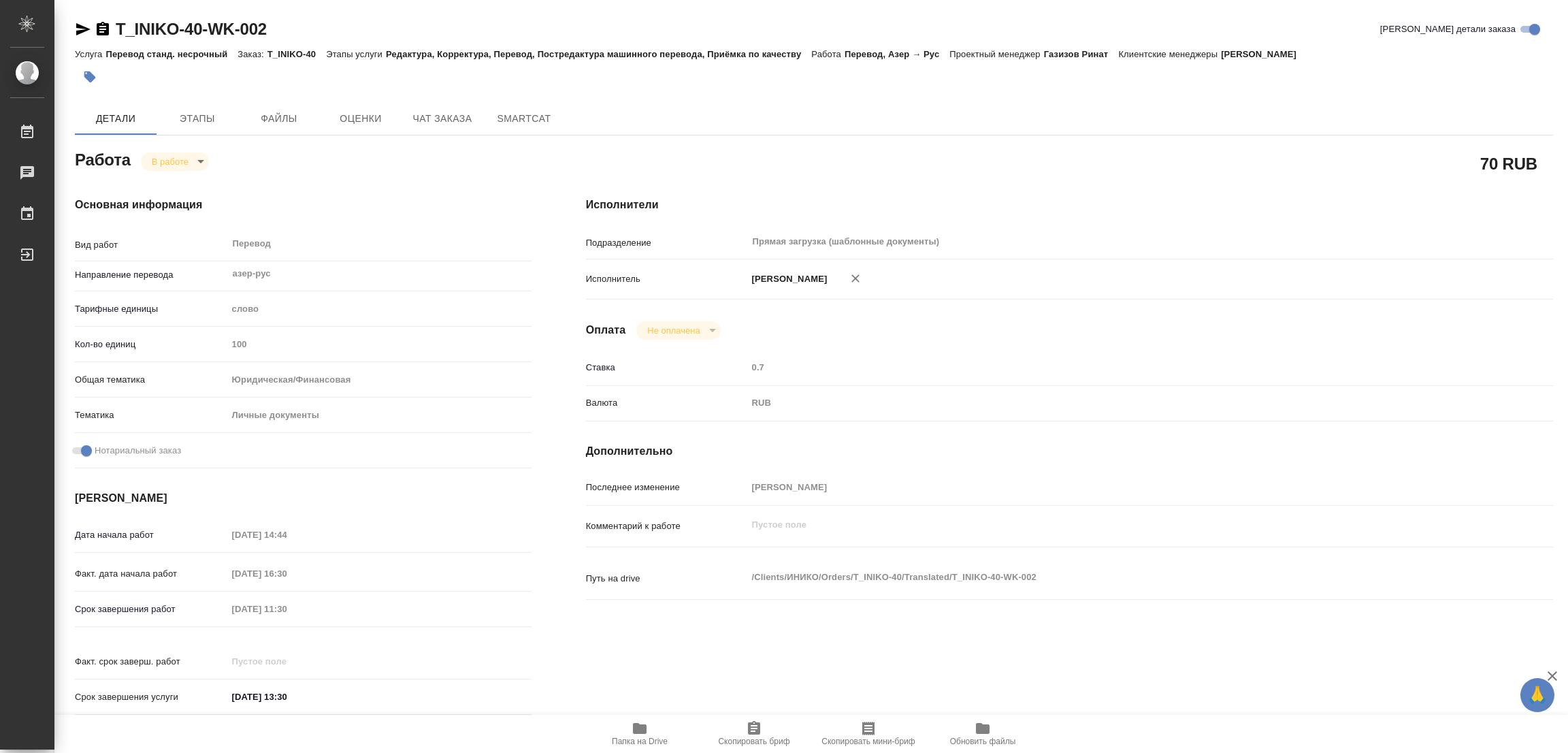
type textarea "x"
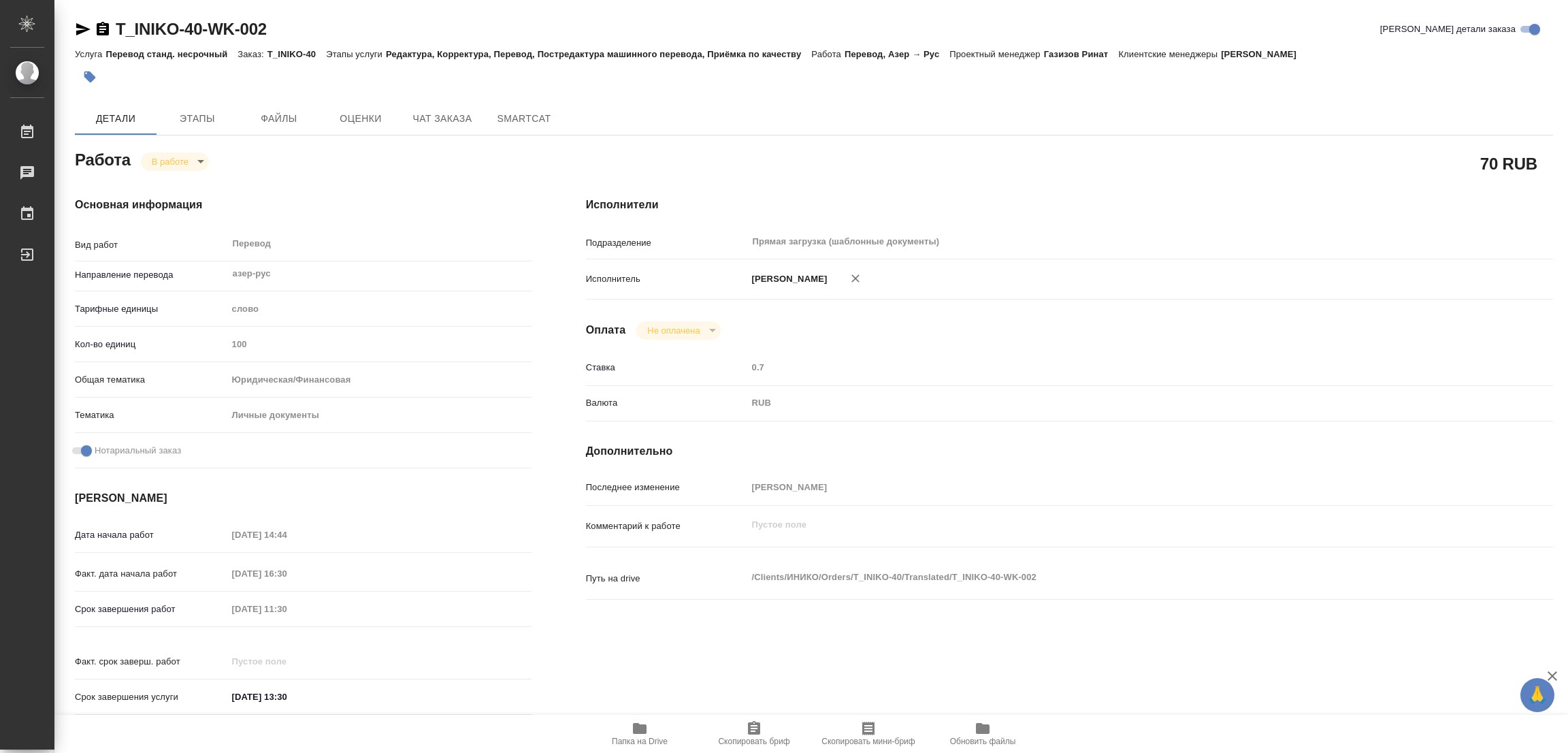
type textarea "x"
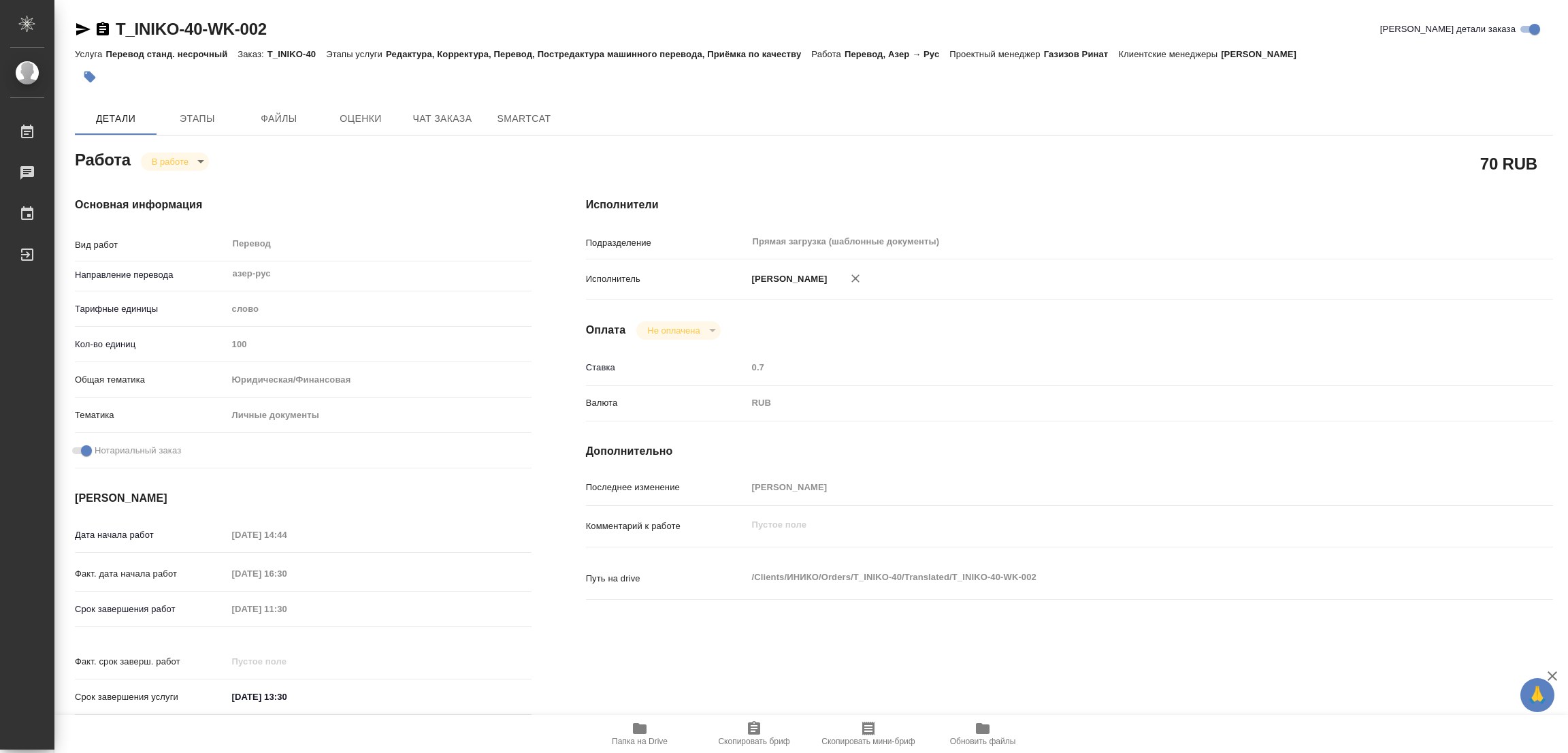
type textarea "x"
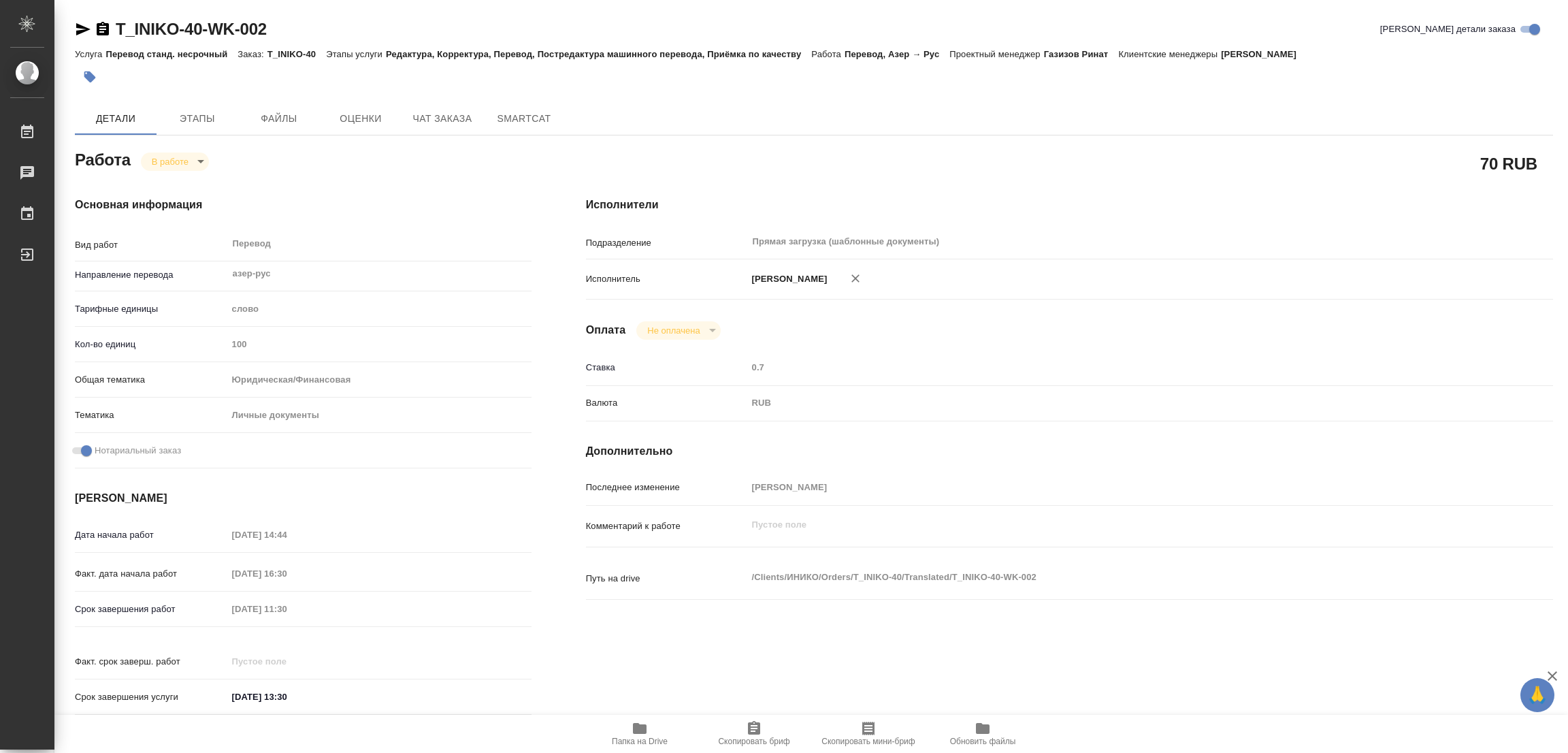
type textarea "x"
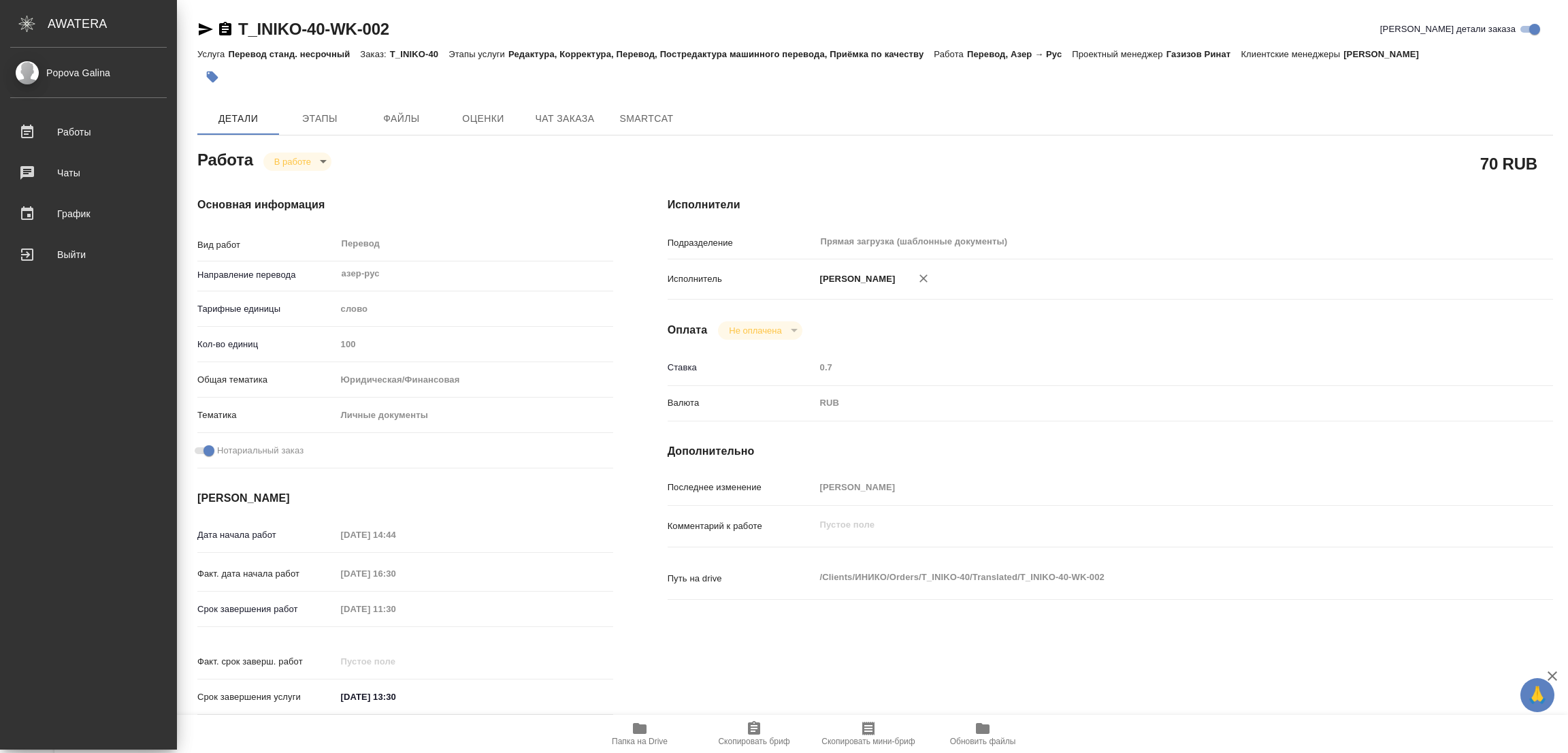
type textarea "x"
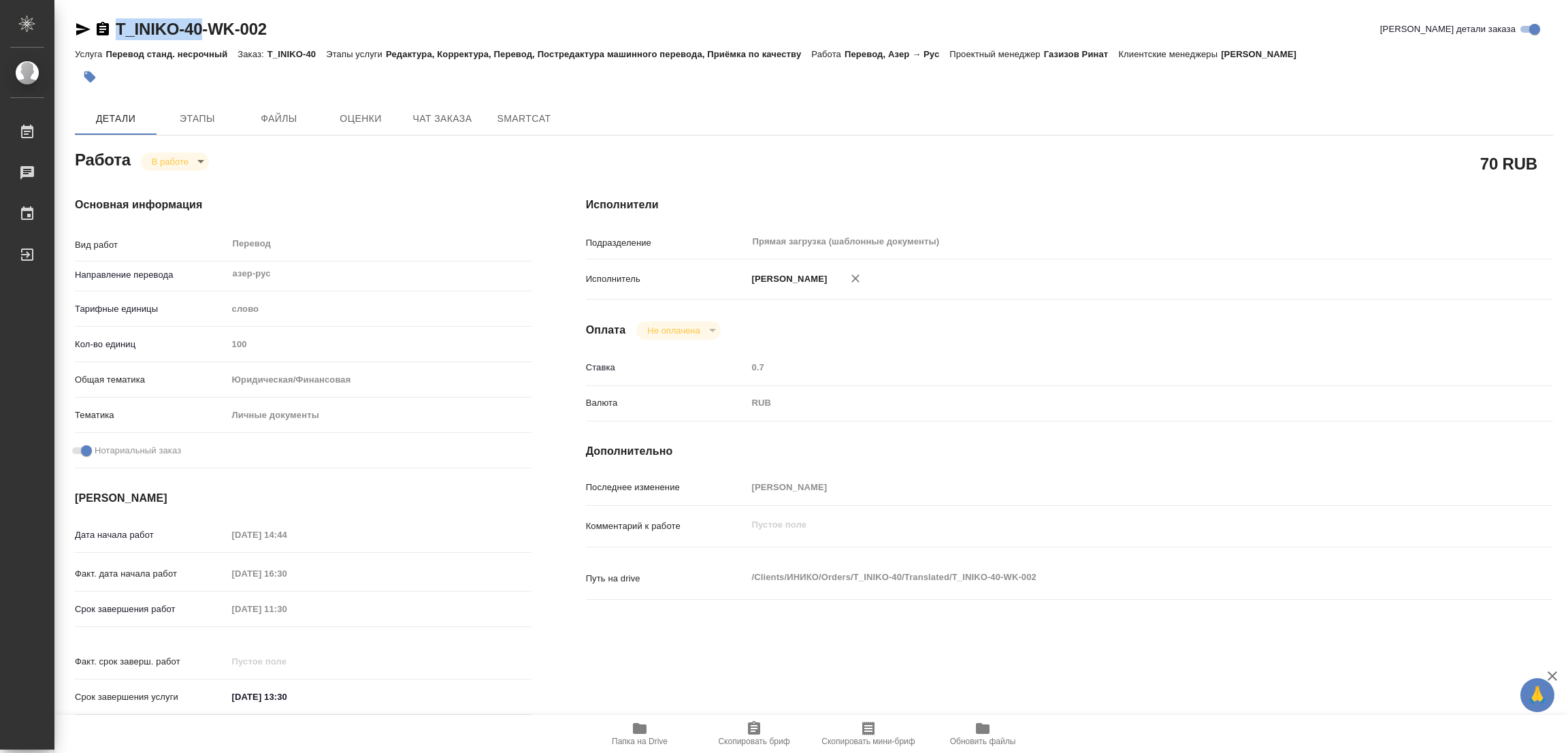
drag, startPoint x: 116, startPoint y: 8, endPoint x: 201, endPoint y: 29, distance: 87.6
click at [201, 29] on div "T_INIKO-40-WK-002 Кратко детали заказа Услуга Перевод станд. несрочный Заказ: T…" at bounding box center [814, 579] width 1493 height 1158
copy link "T_INIKO-40"
click at [752, 727] on icon "button" at bounding box center [754, 727] width 12 height 14
copy link "T_INIKO-40"
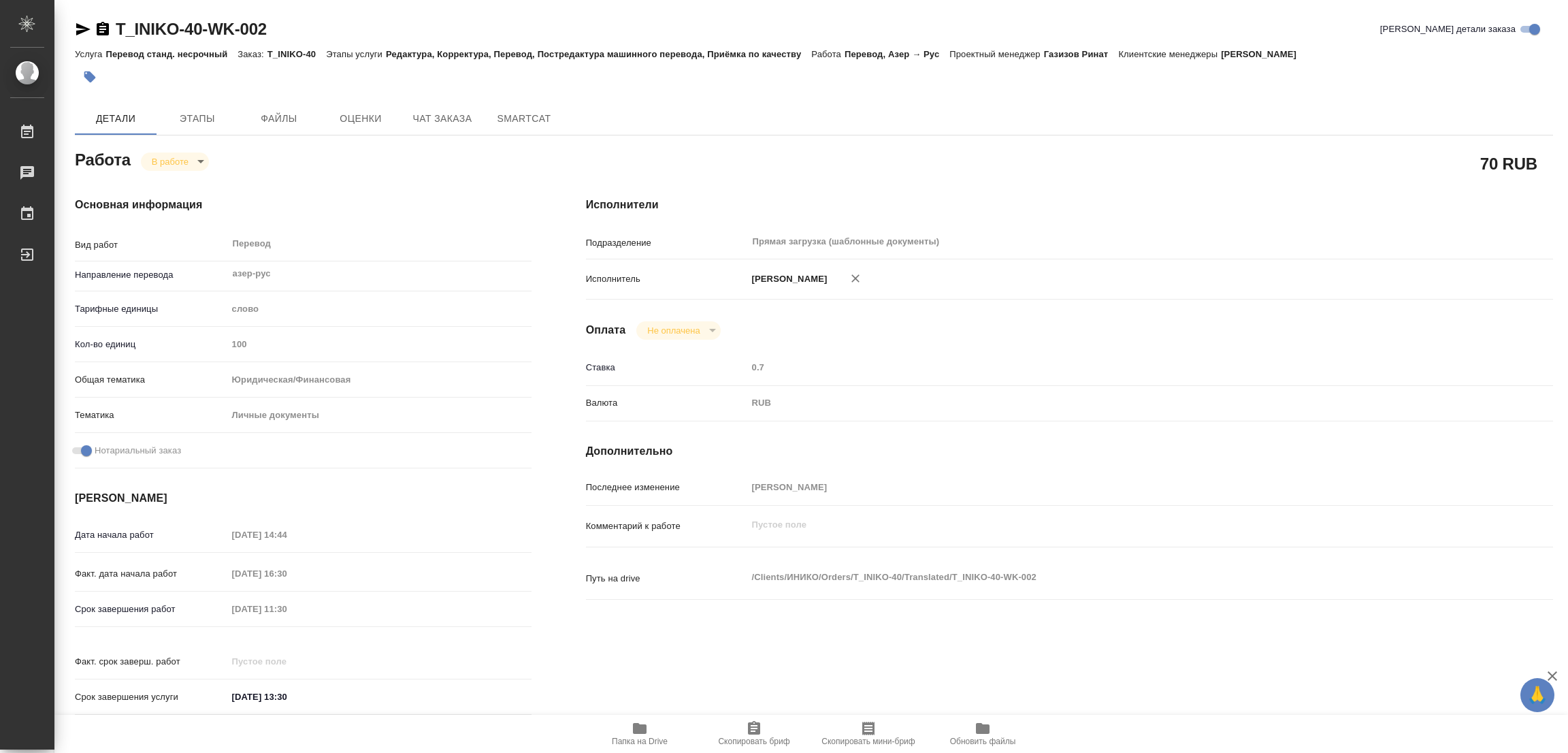
click at [477, 649] on div "Факт. срок заверш. работ" at bounding box center [303, 661] width 457 height 24
type textarea "x"
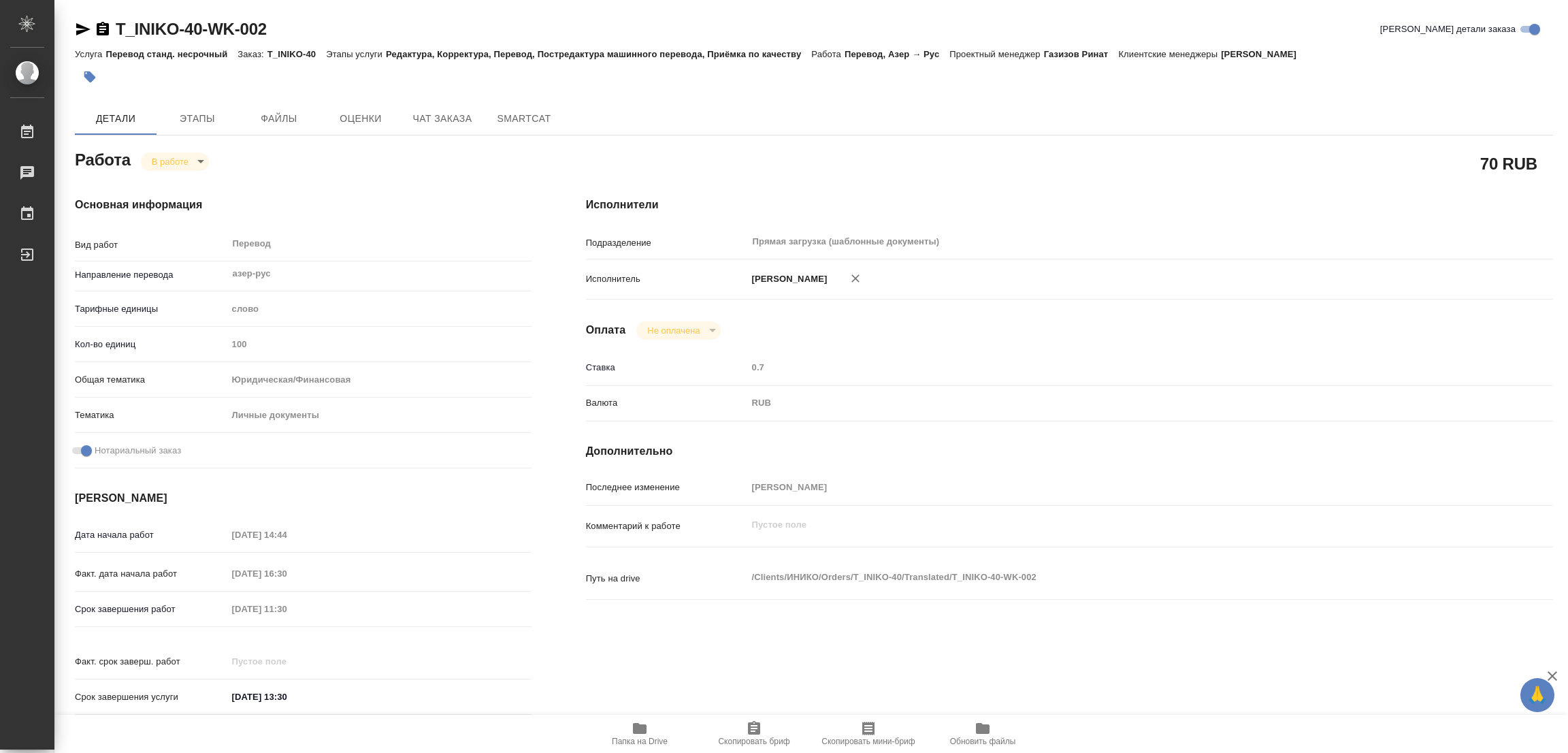
type textarea "x"
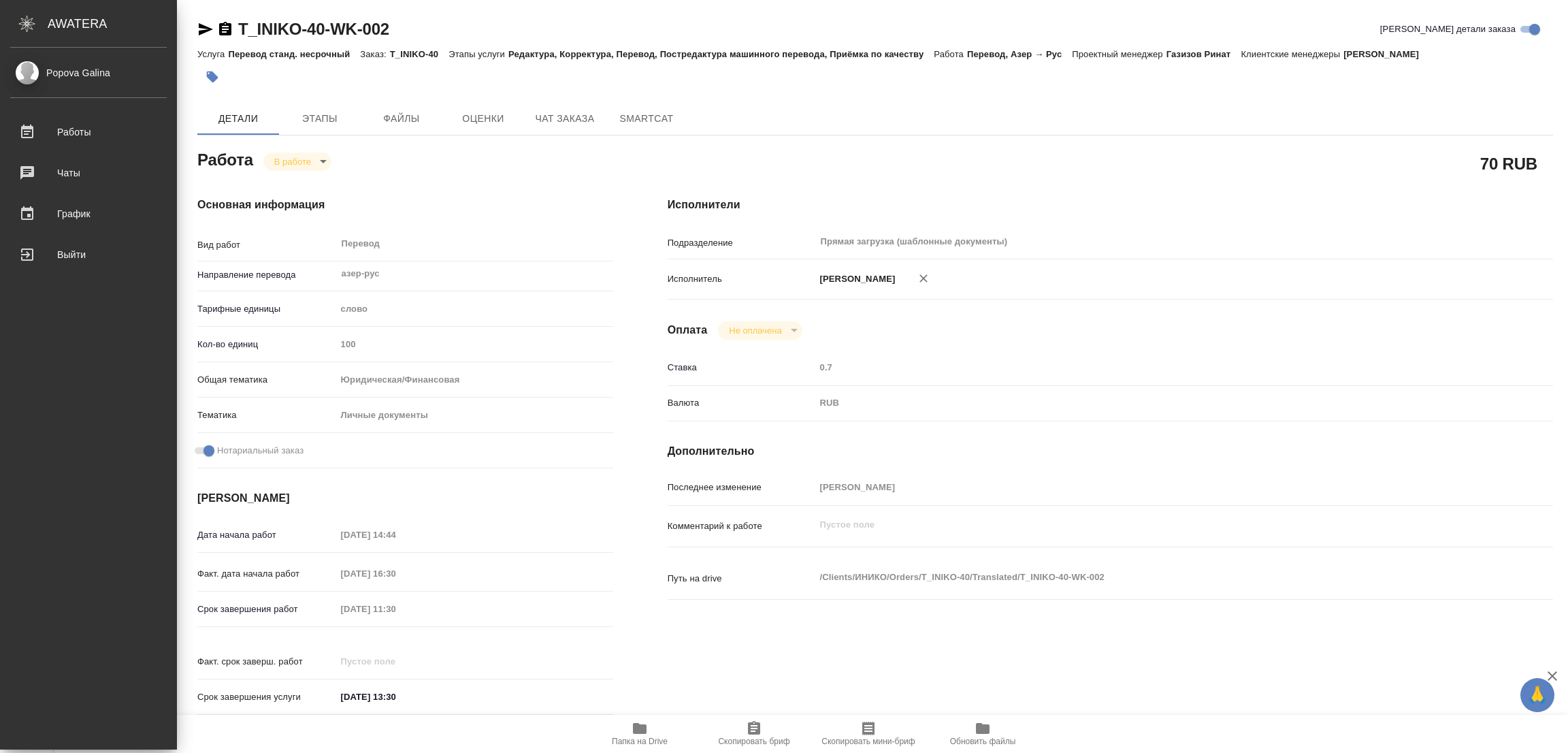
type textarea "x"
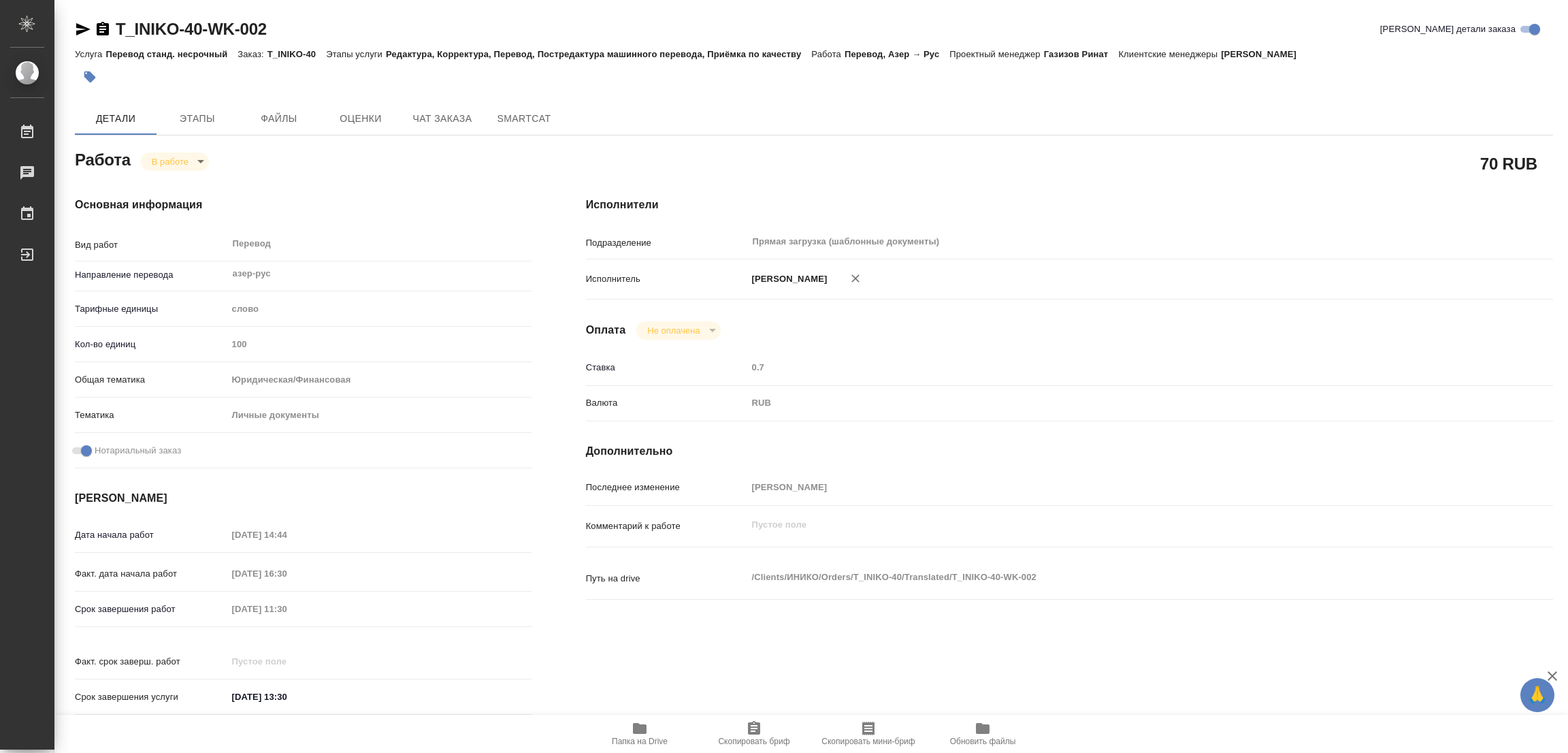
click at [140, 608] on div "Срок завершения работ 07.10.2025 11:30" at bounding box center [303, 608] width 457 height 24
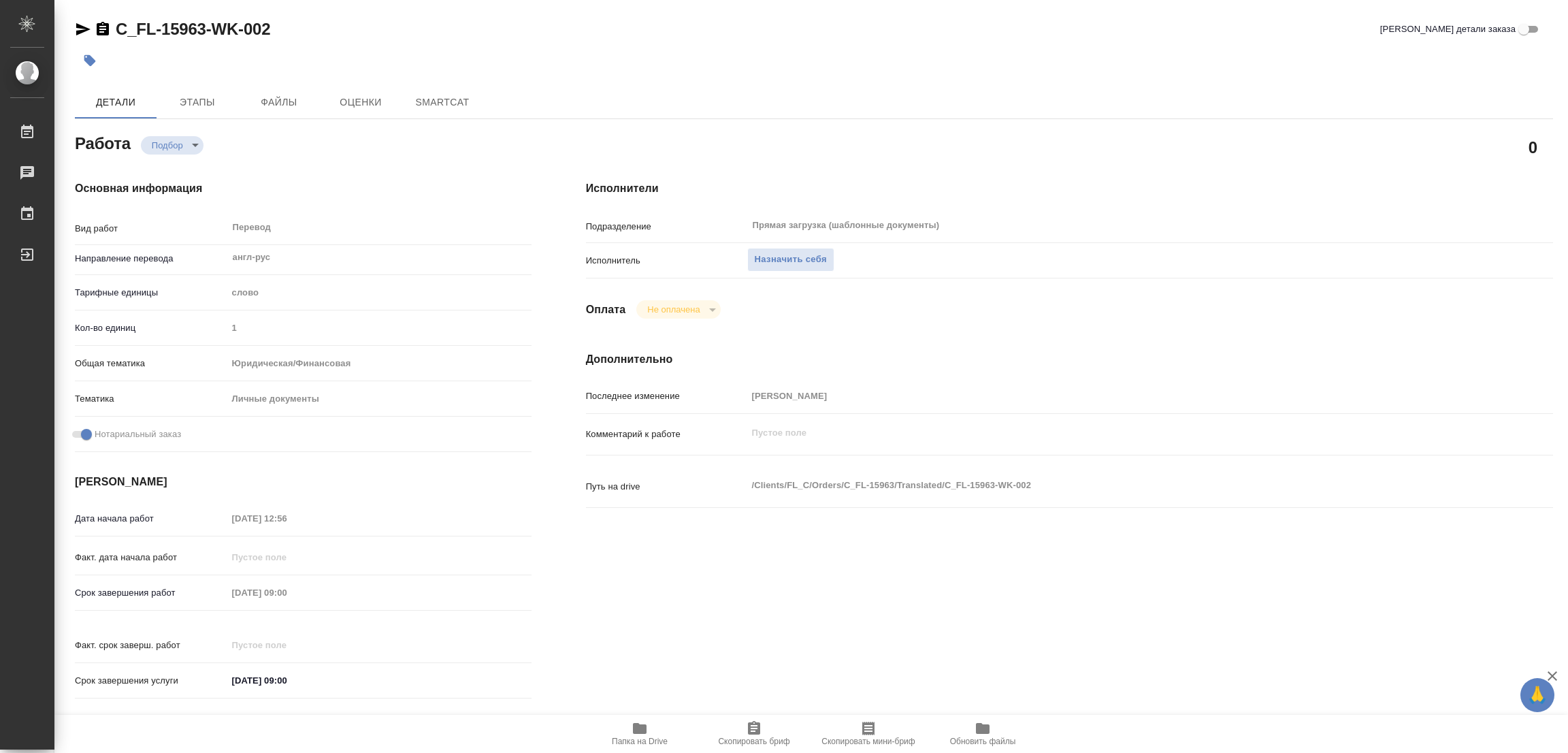
type textarea "x"
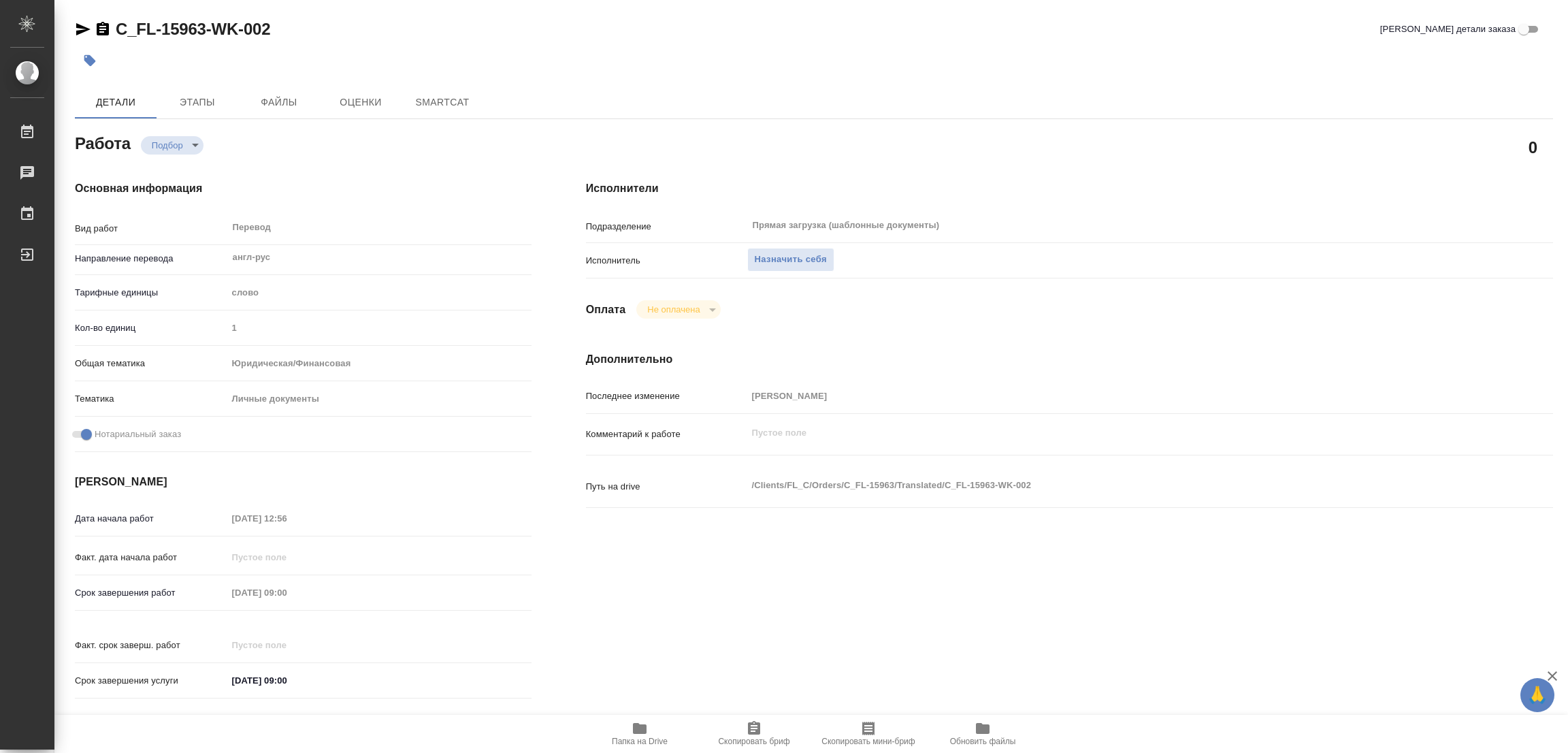
type textarea "x"
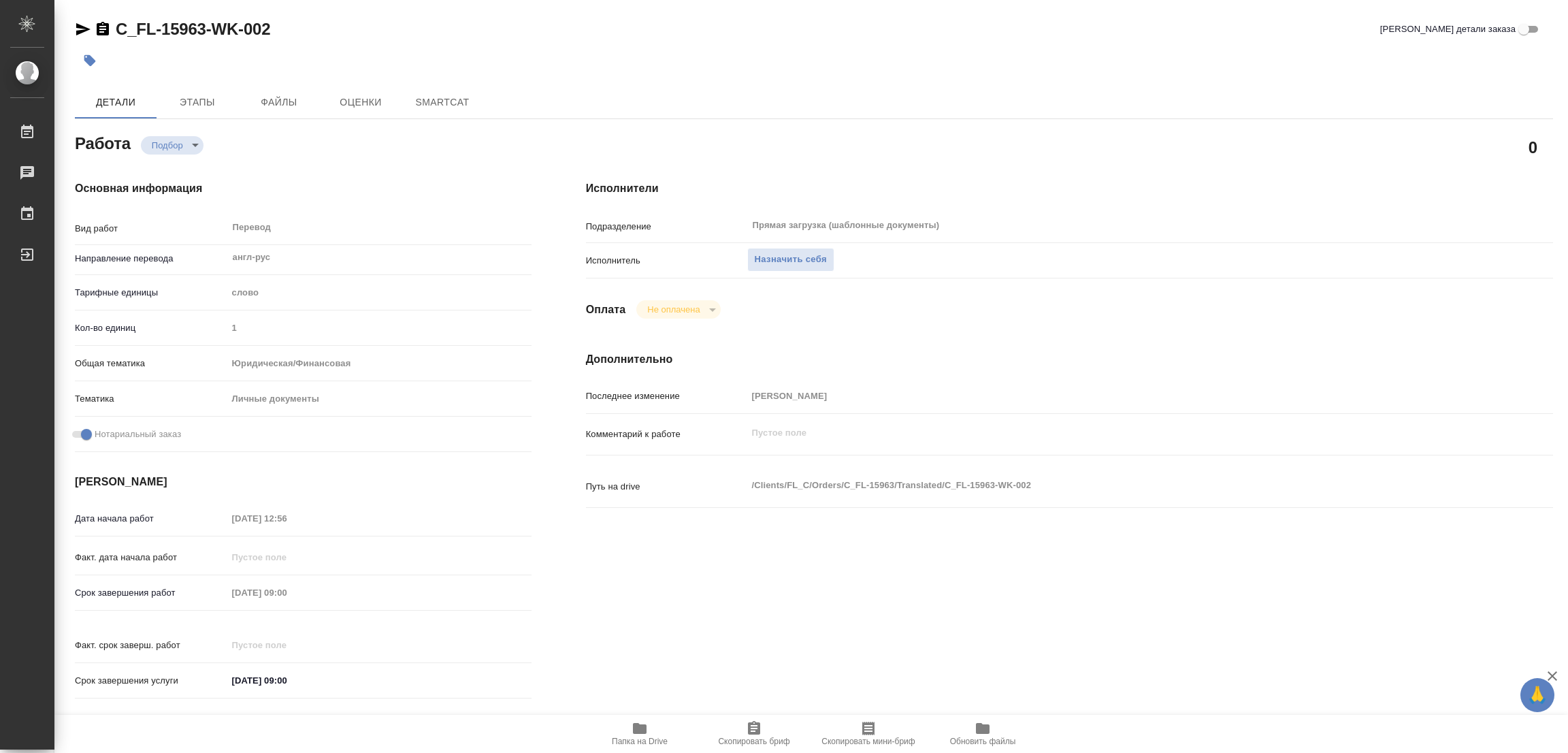
type textarea "x"
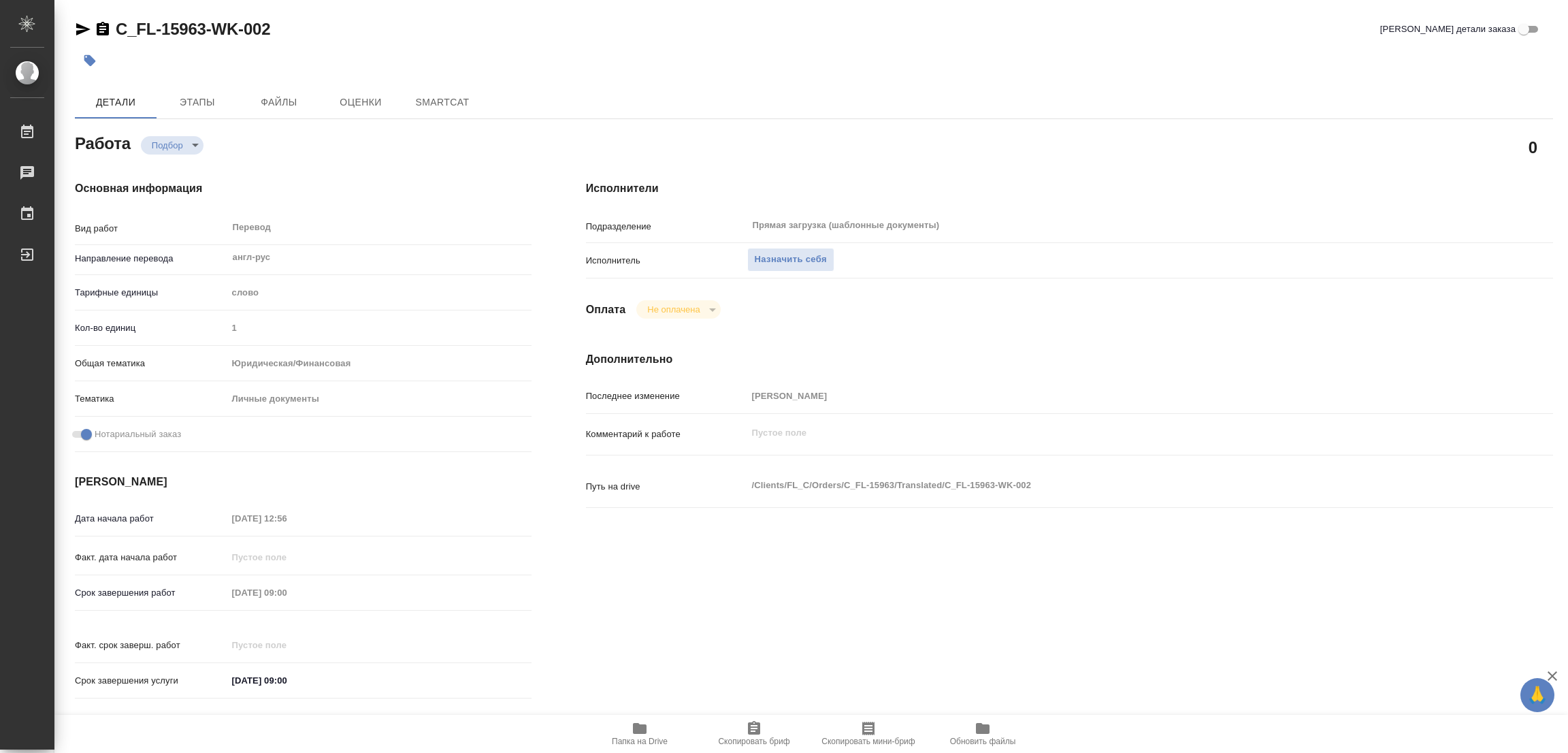
type textarea "x"
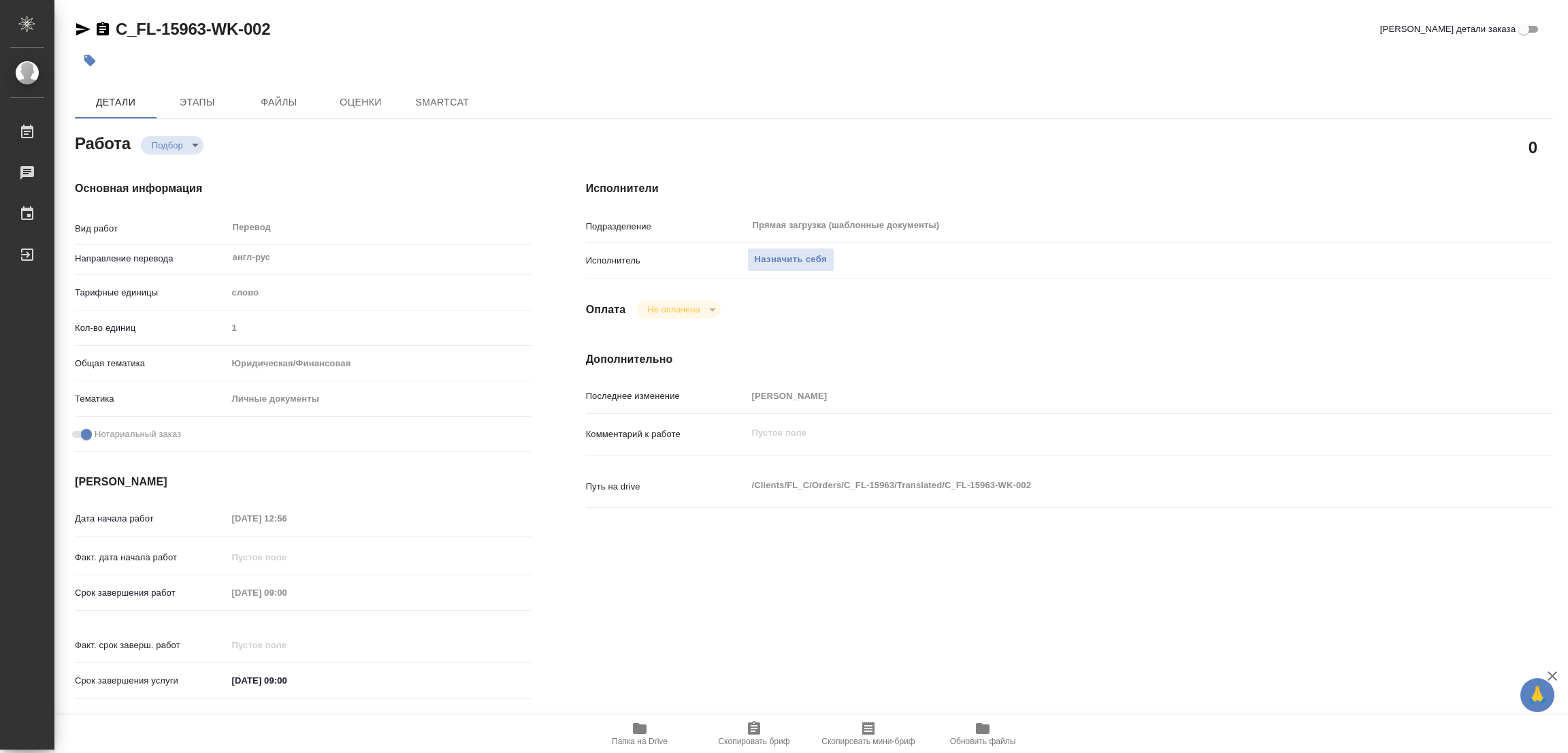
type textarea "x"
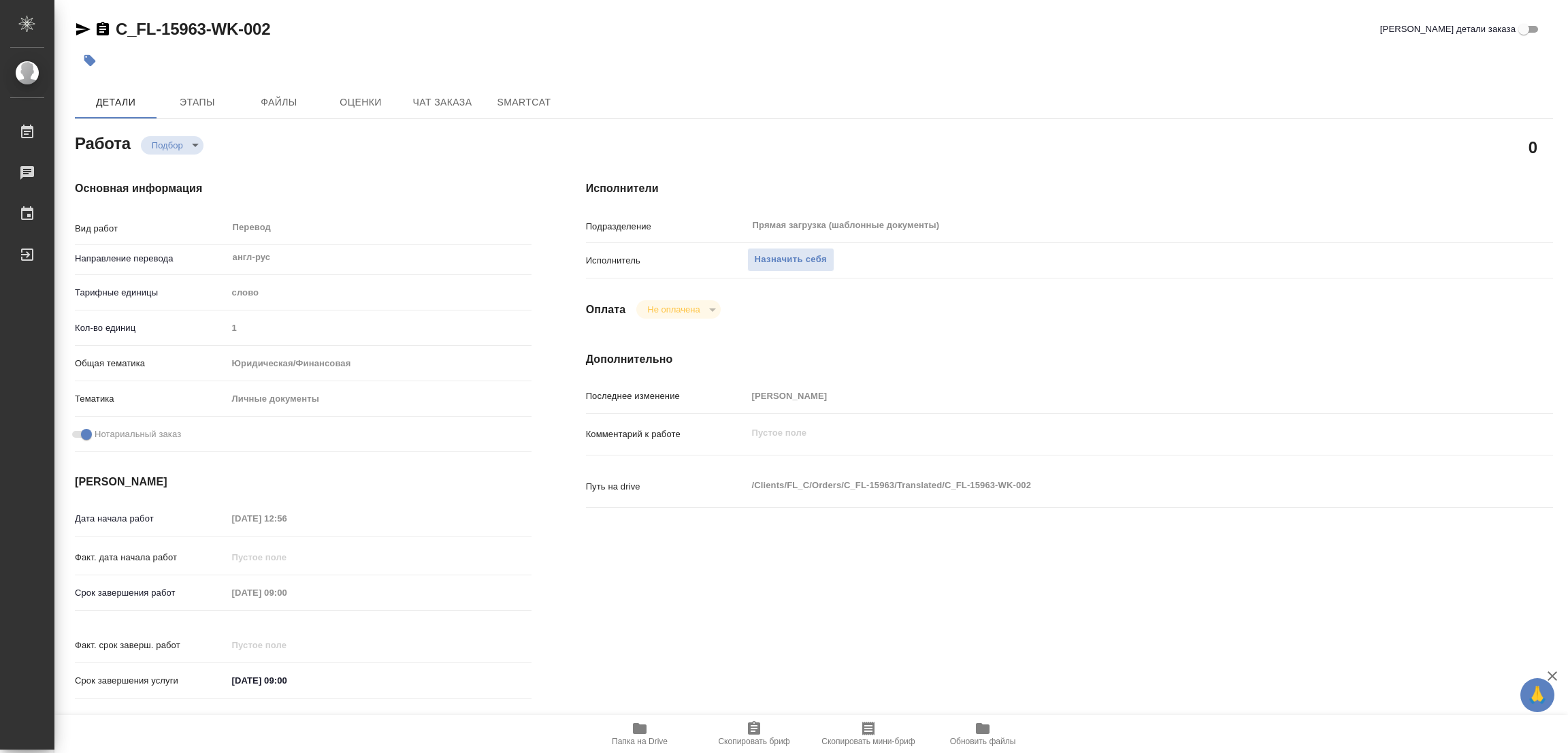
scroll to position [375, 0]
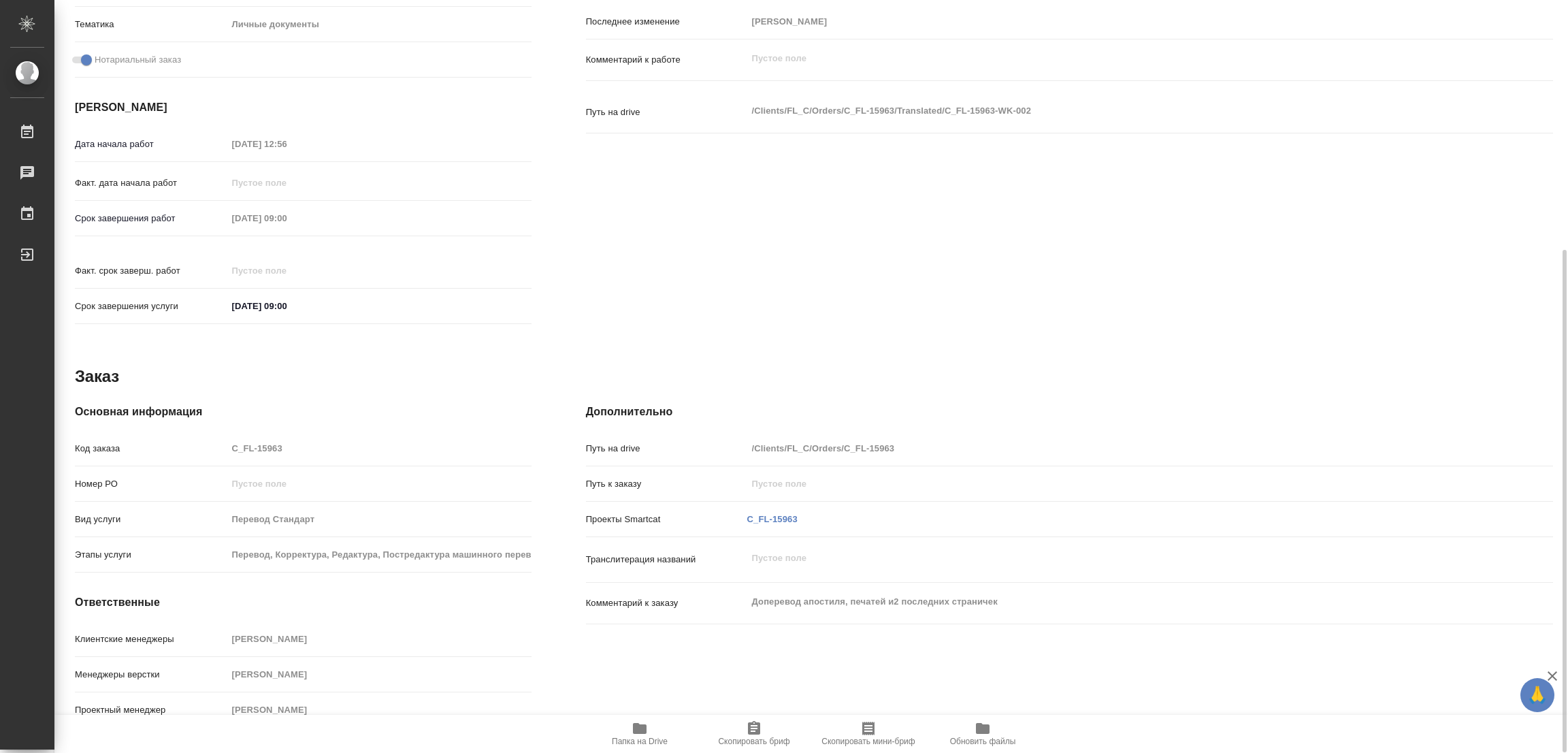
type textarea "x"
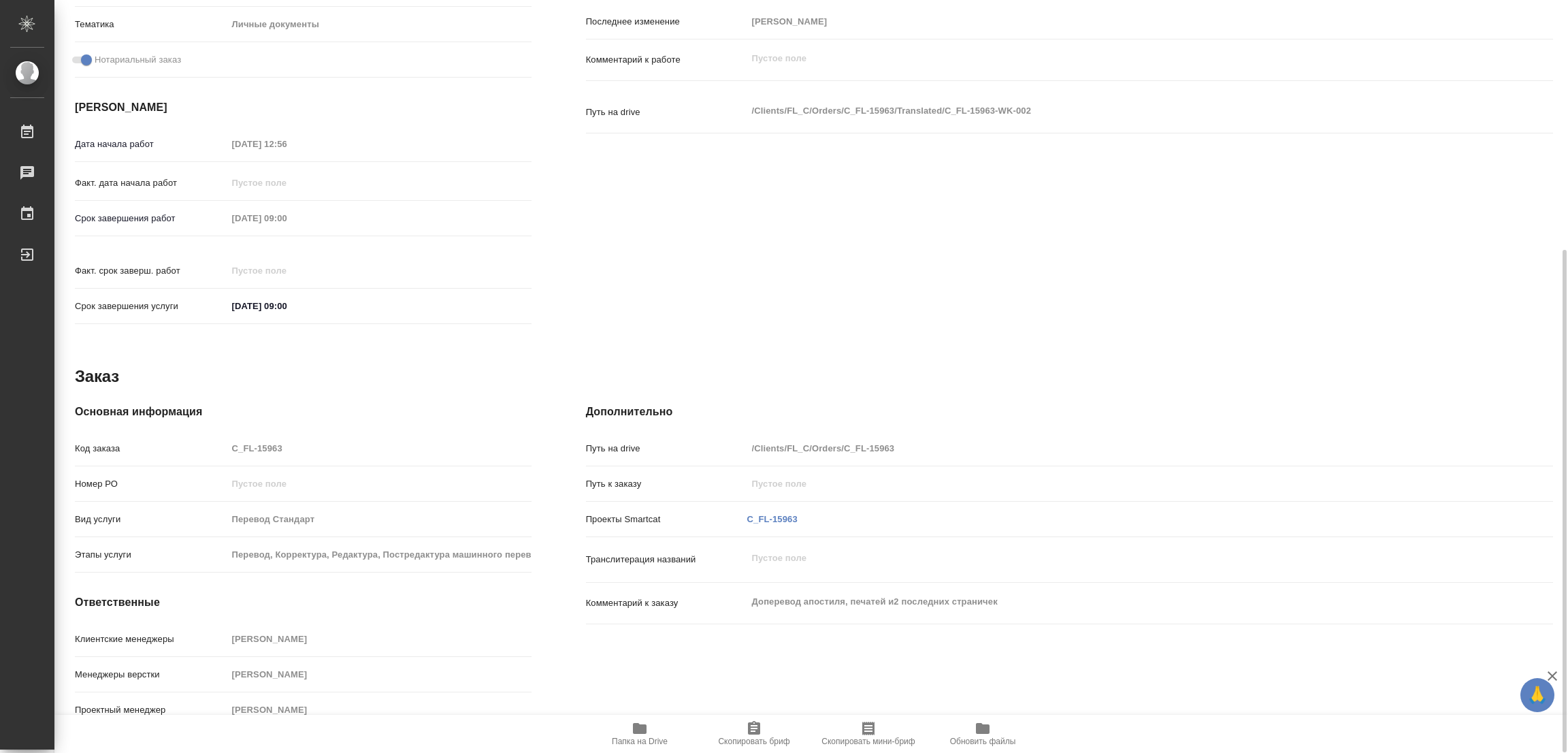
scroll to position [170, 0]
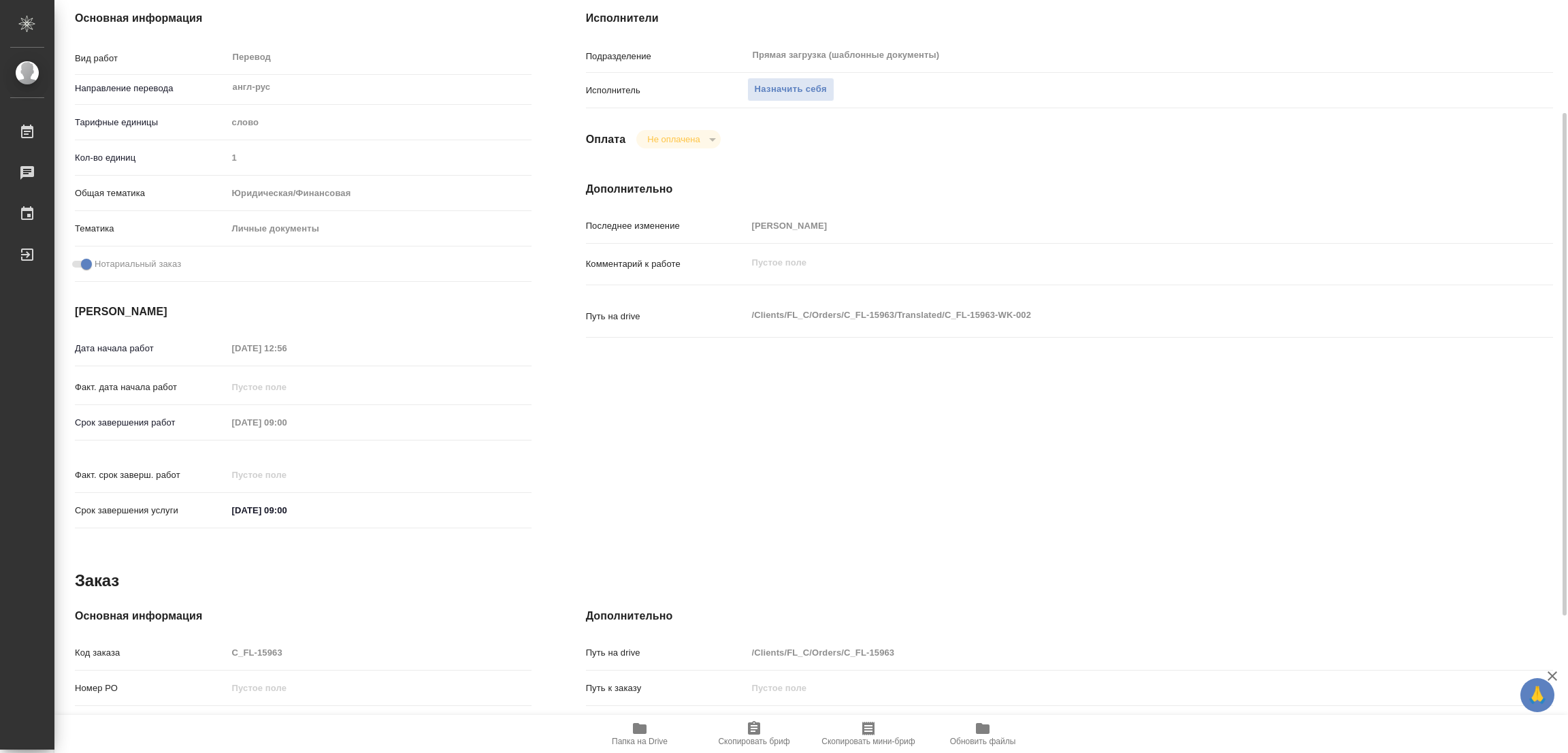
type textarea "x"
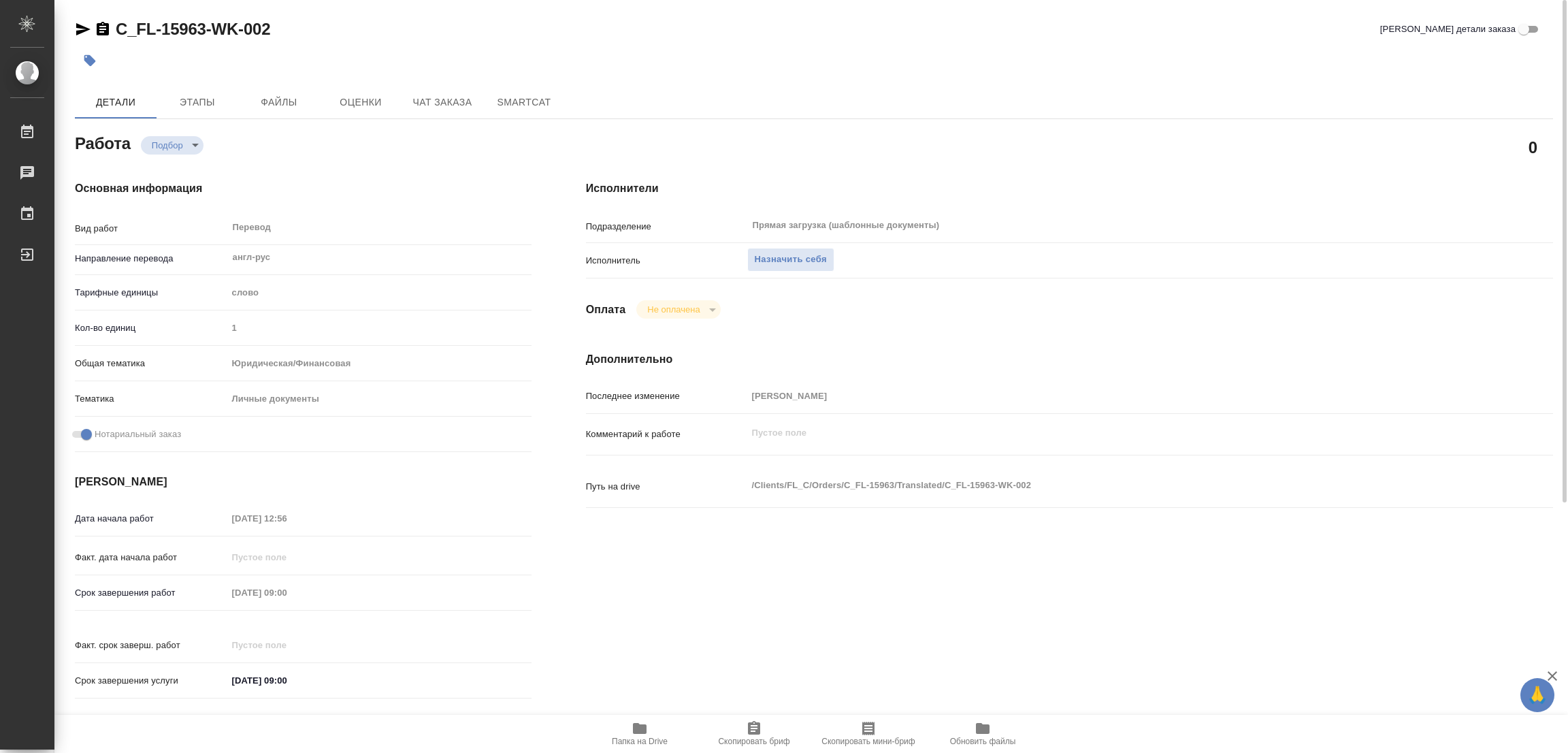
scroll to position [375, 0]
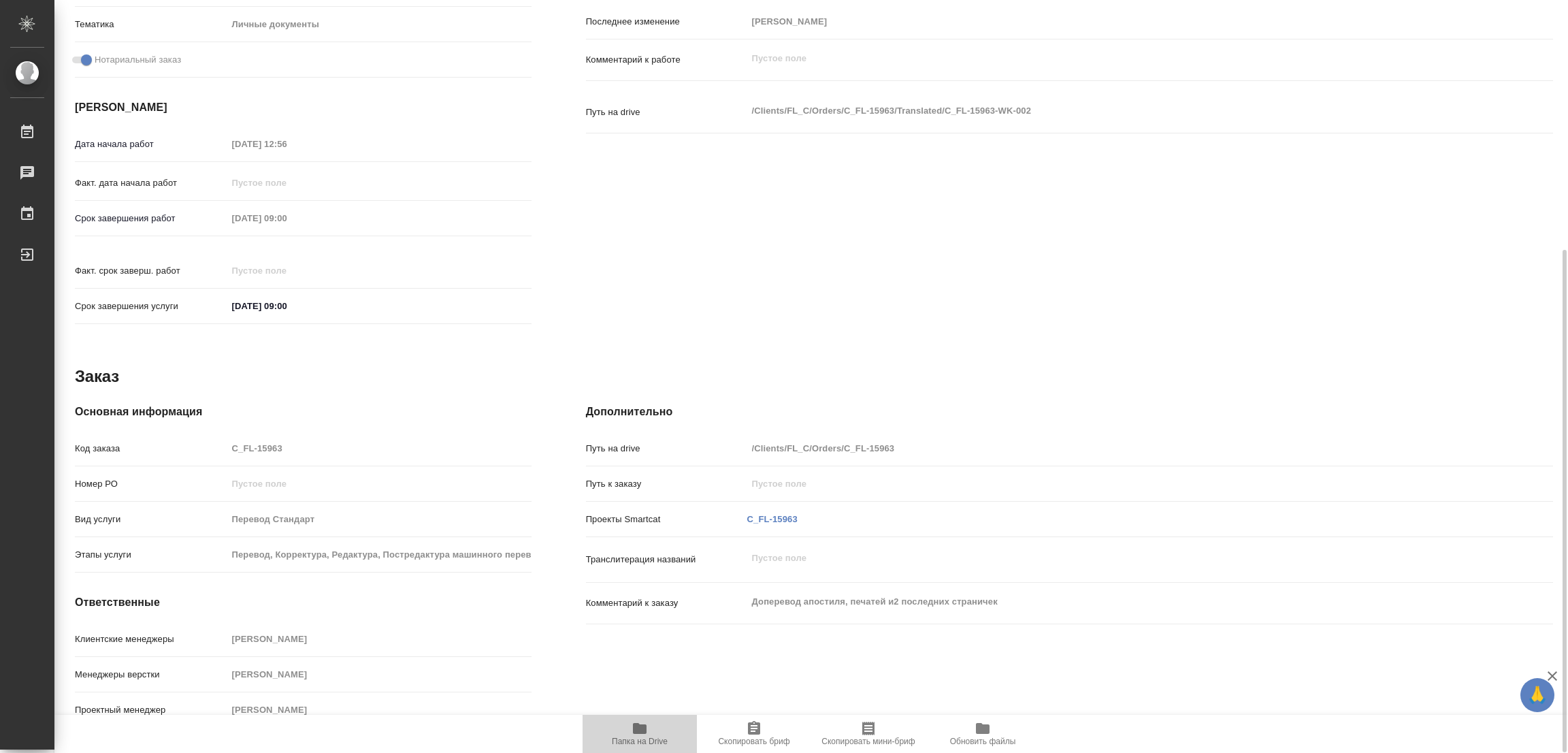
drag, startPoint x: 640, startPoint y: 724, endPoint x: 647, endPoint y: 712, distance: 13.9
click at [642, 721] on icon "button" at bounding box center [639, 728] width 17 height 17
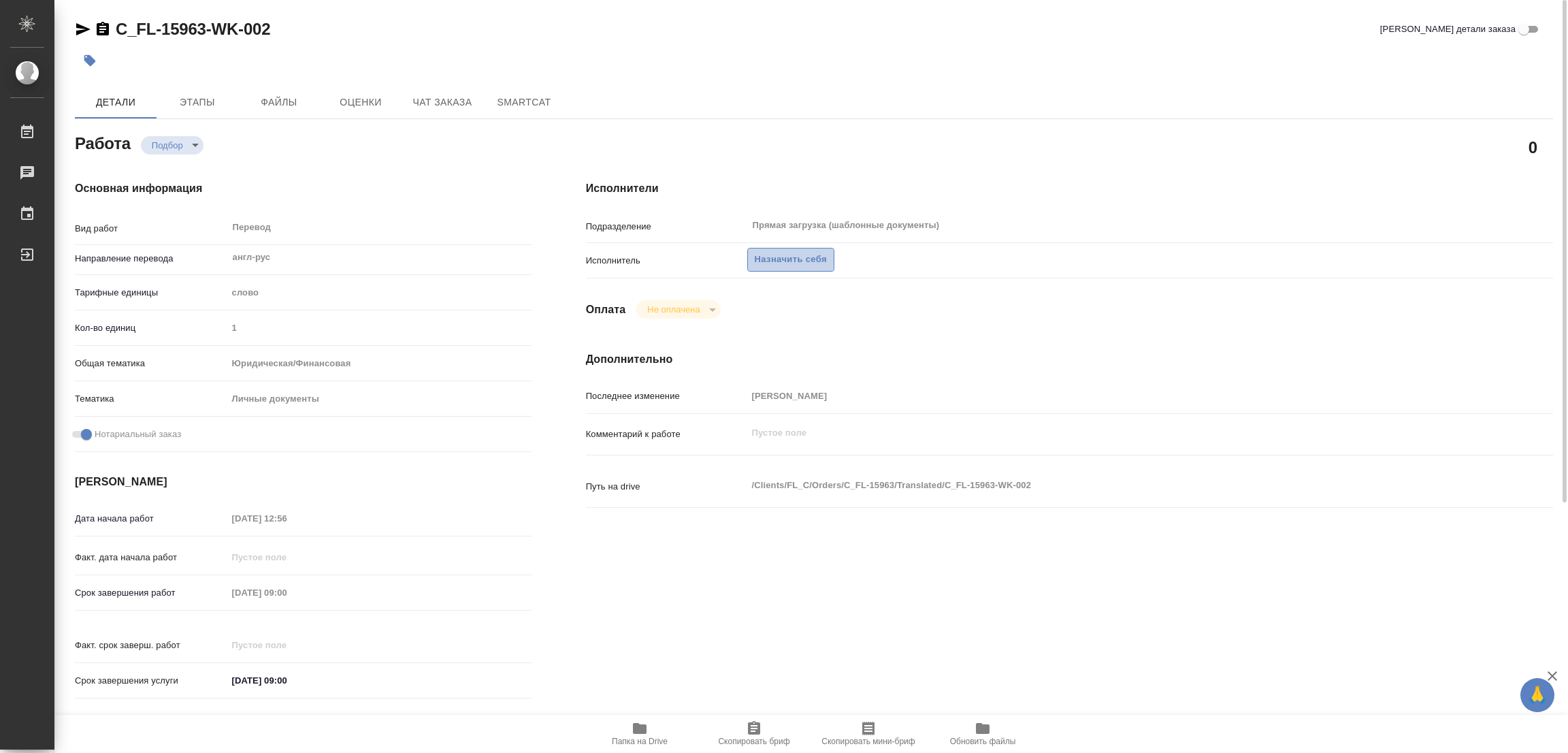
click at [793, 260] on span "Назначить себя" at bounding box center [790, 260] width 72 height 16
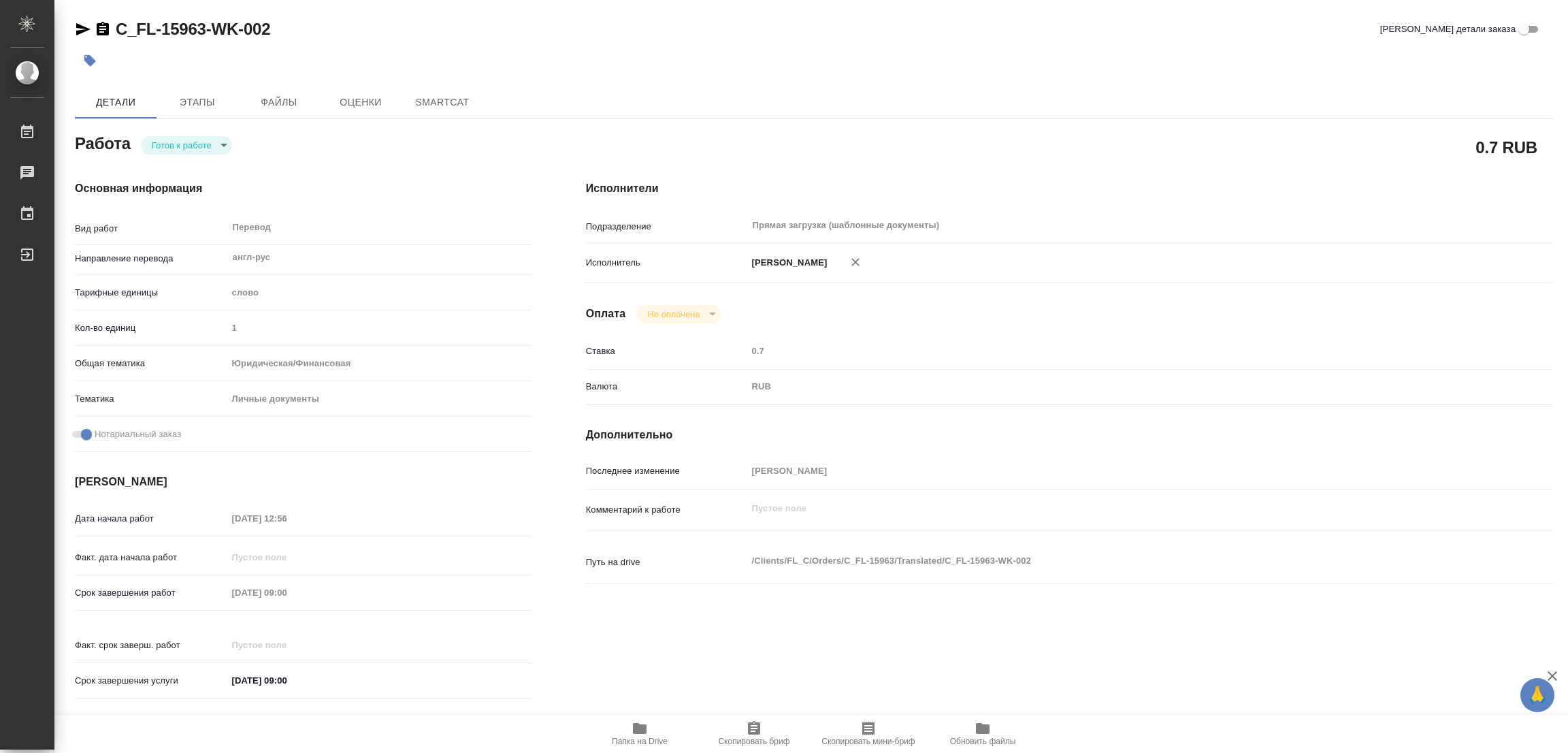
type textarea "x"
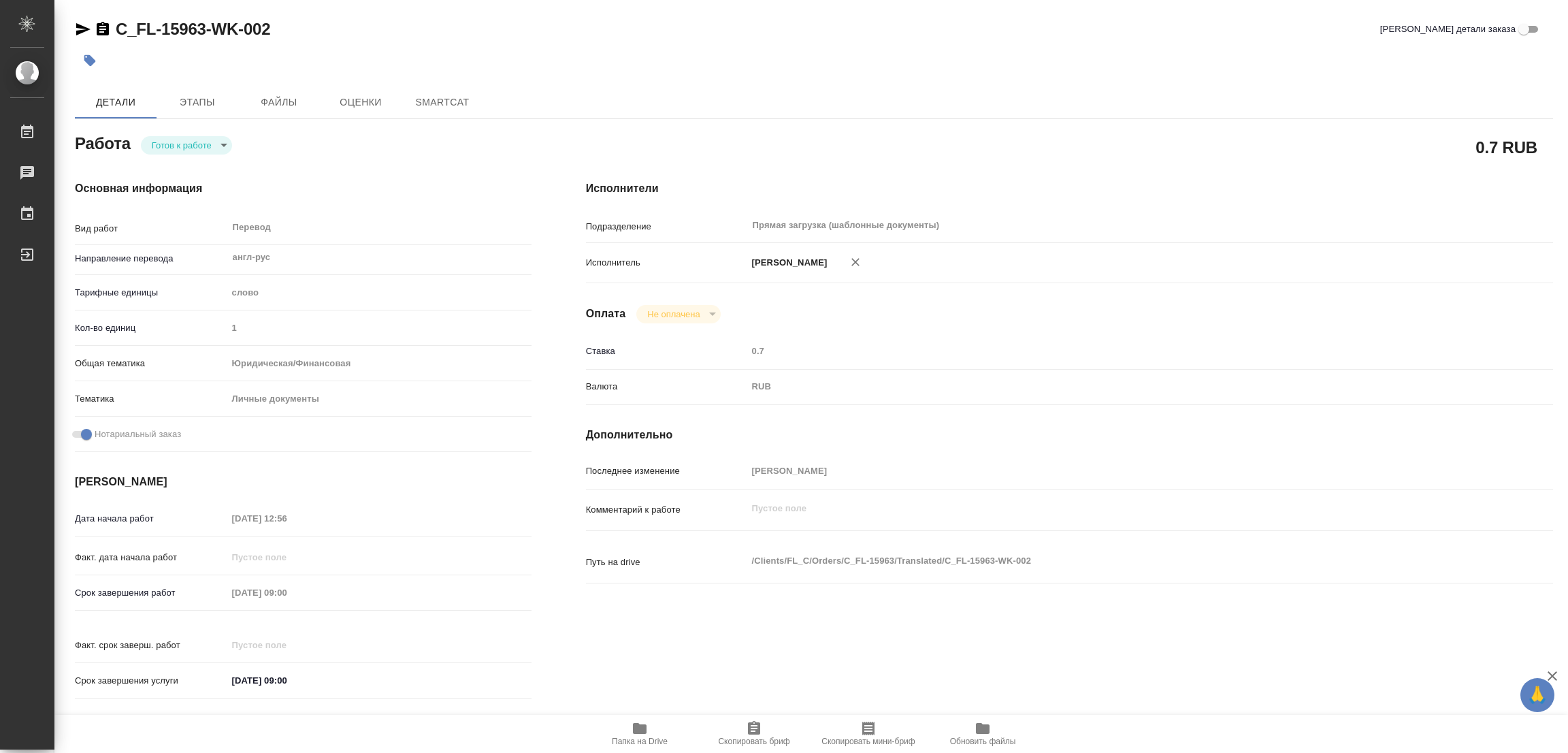
type textarea "x"
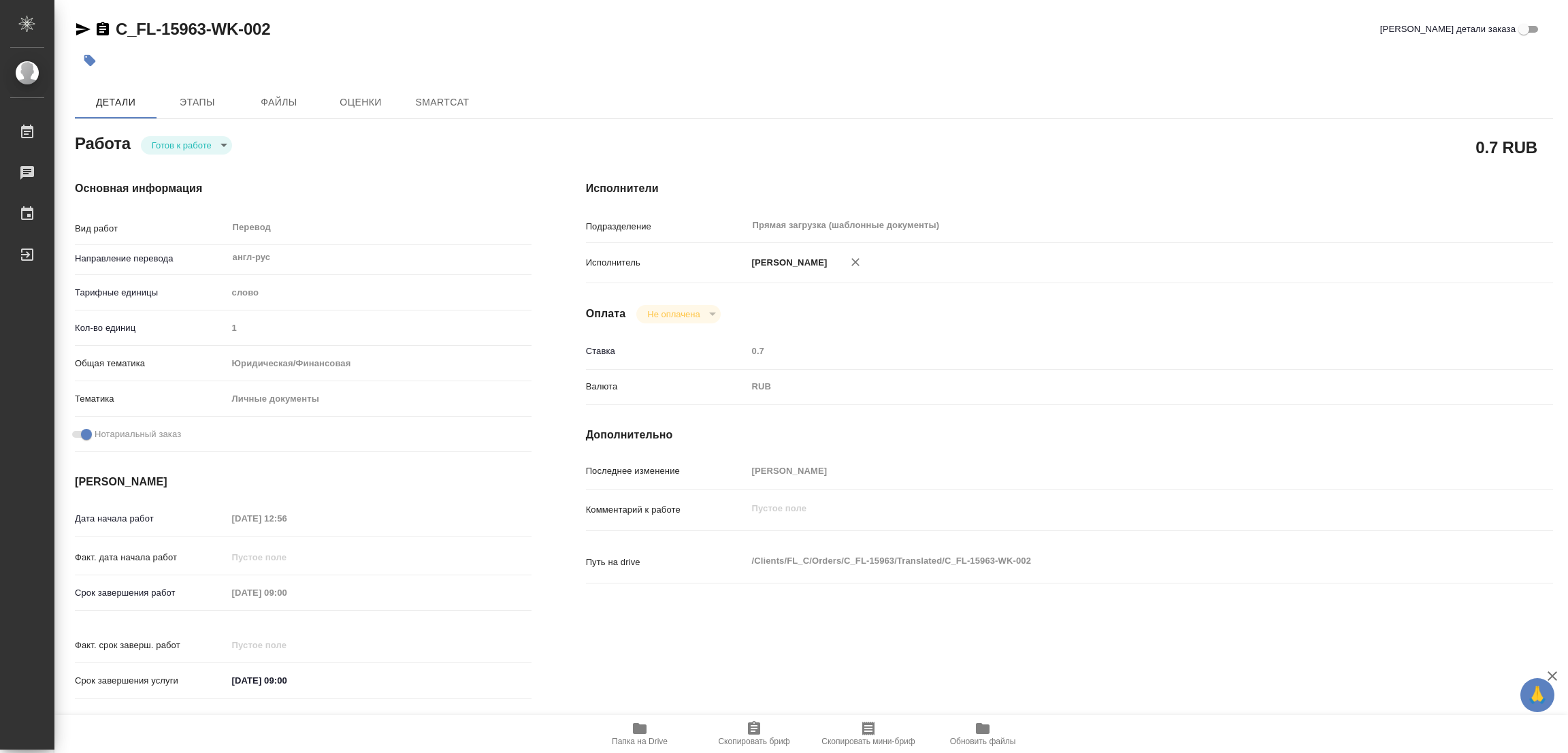
click at [175, 146] on body "🙏 .cls-1 fill:#fff; AWATERA [PERSON_NAME] Работы Чаты График Выйти C_FL-15963-W…" at bounding box center [784, 376] width 1568 height 753
type textarea "x"
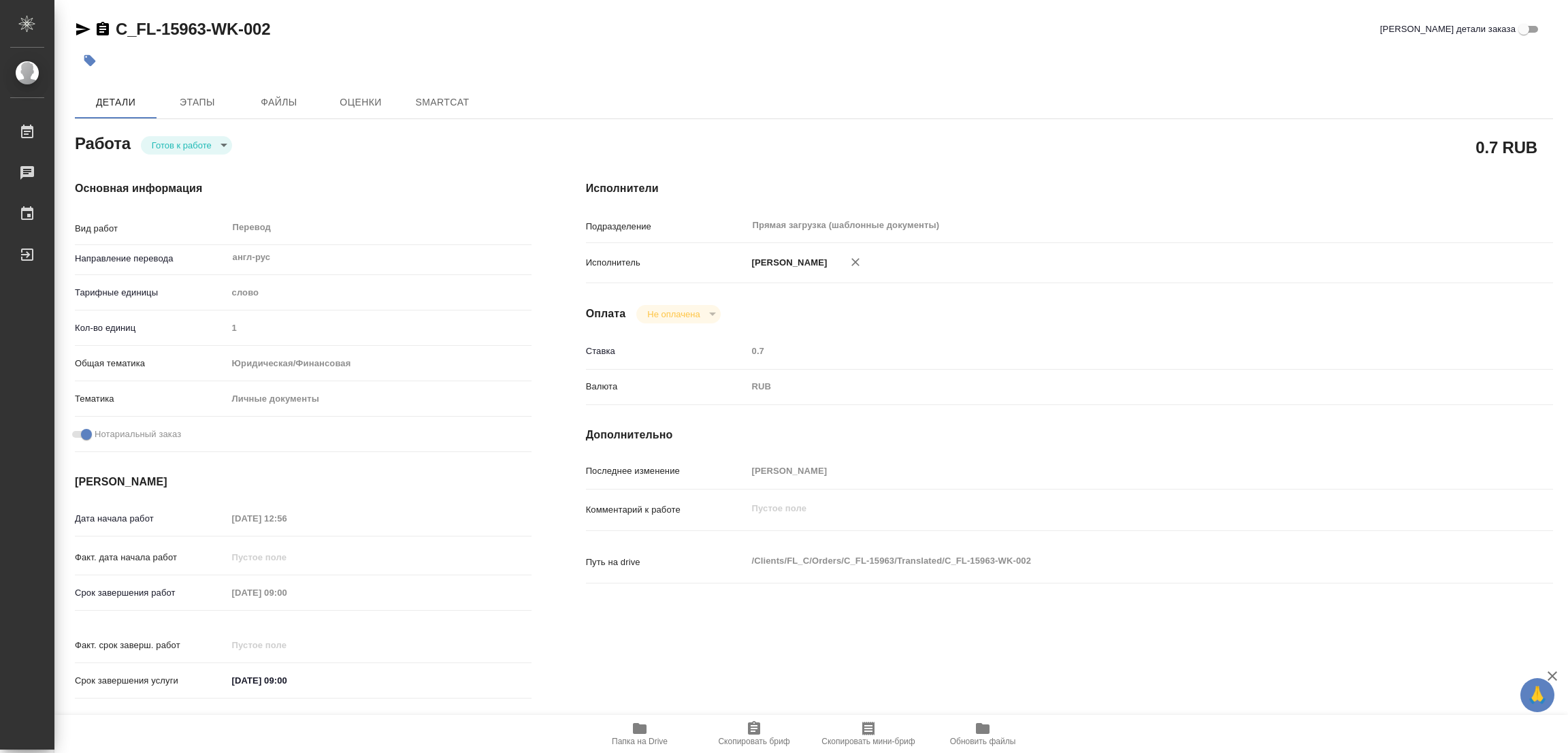
type textarea "x"
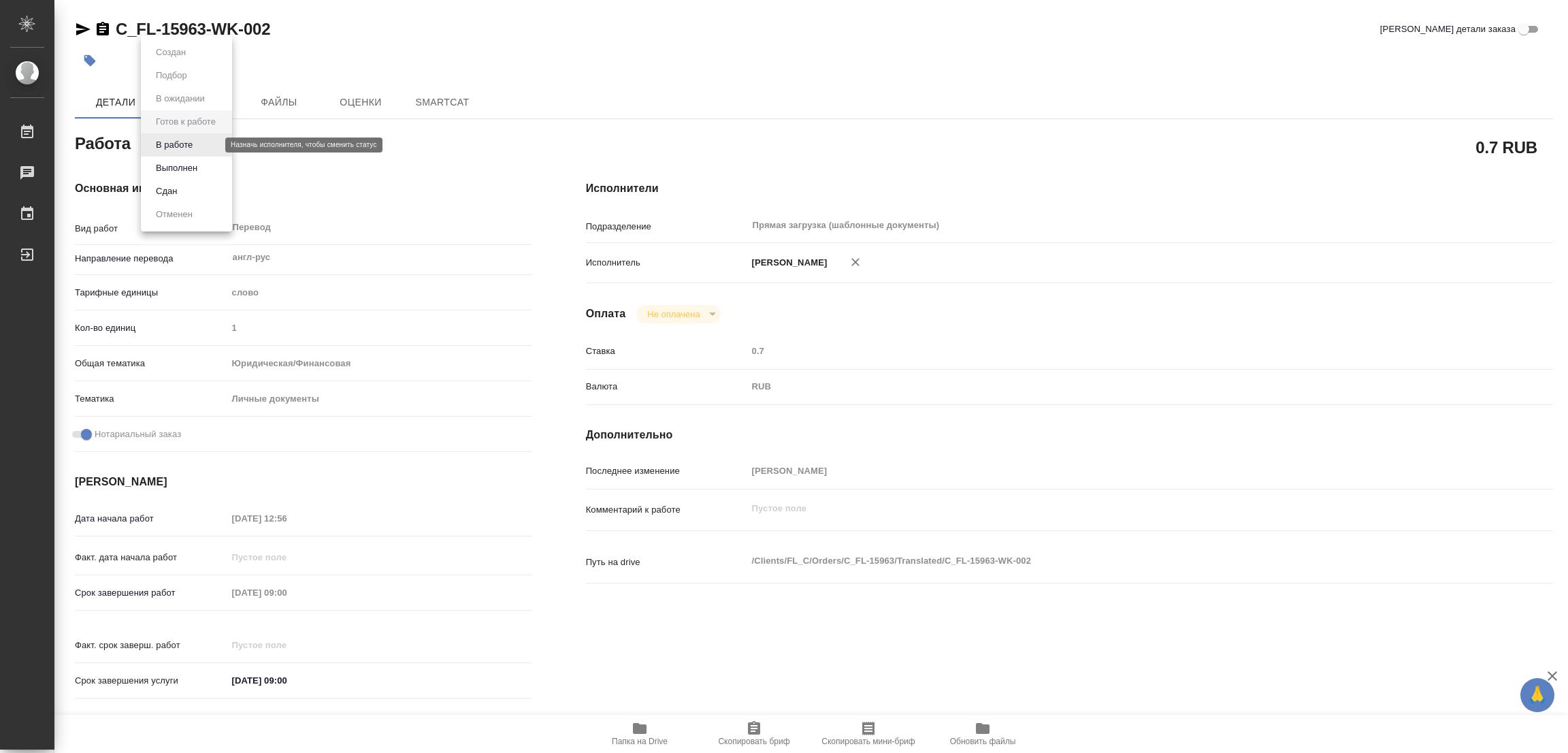
type textarea "x"
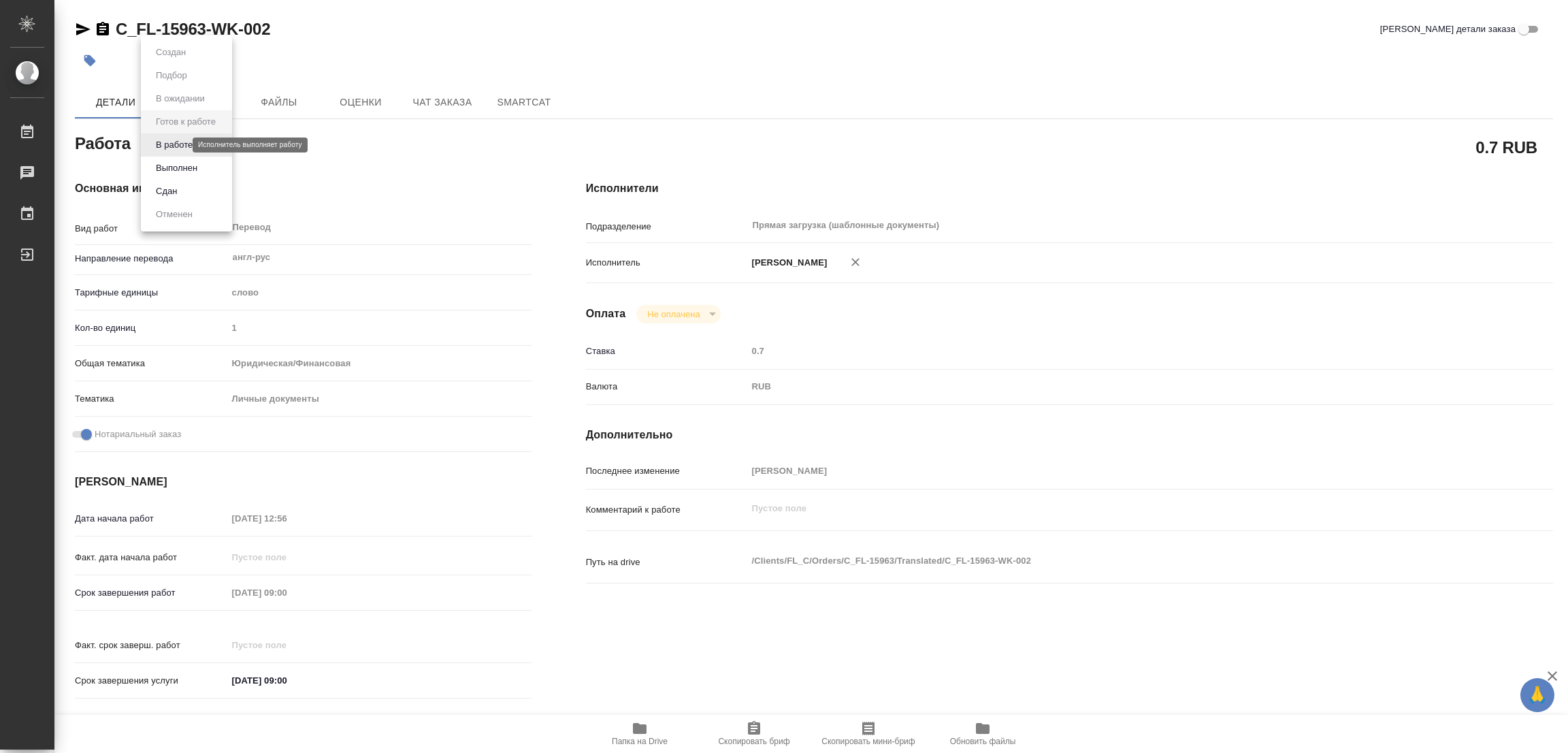
type textarea "x"
click at [175, 146] on button "В работе" at bounding box center [174, 145] width 45 height 15
type textarea "x"
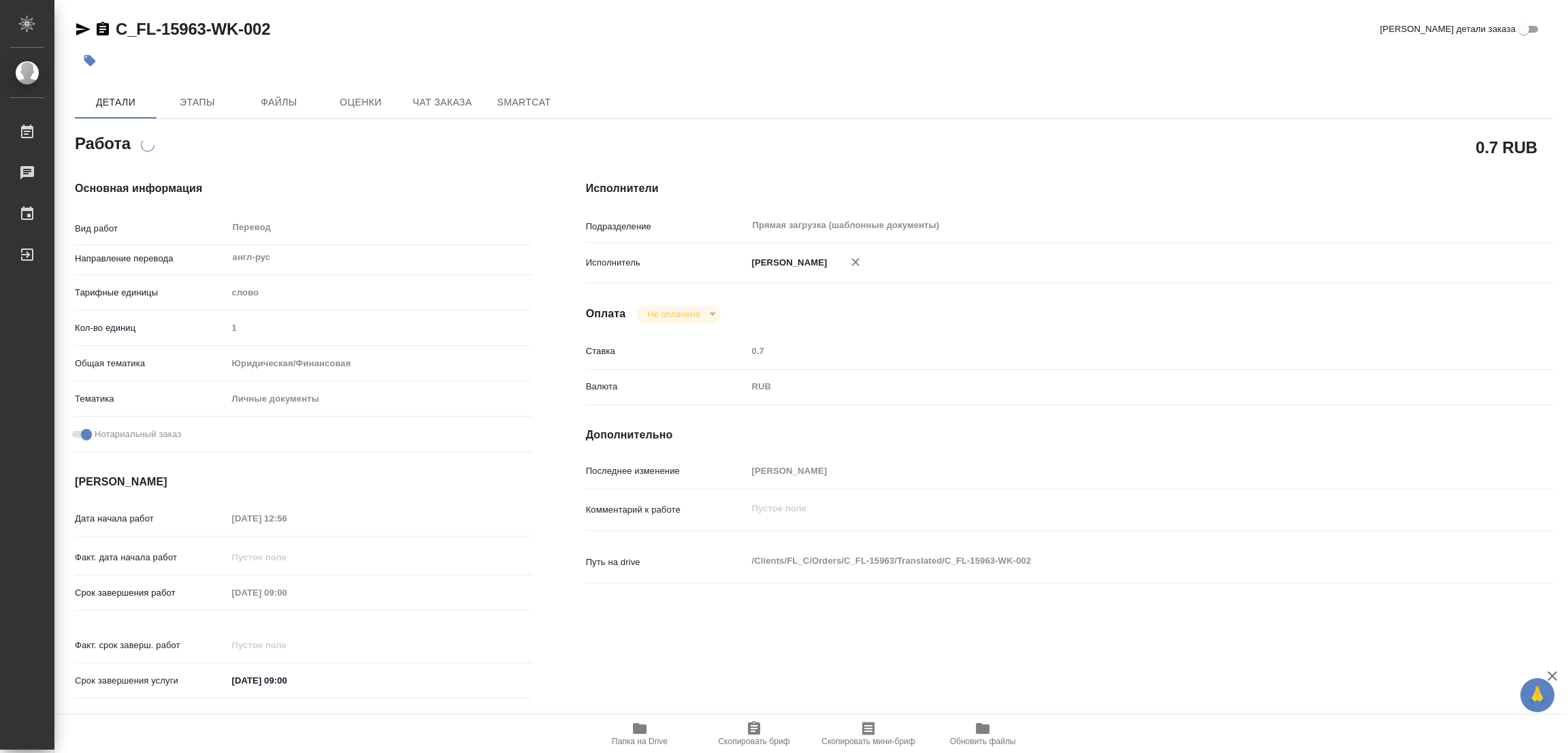
type textarea "x"
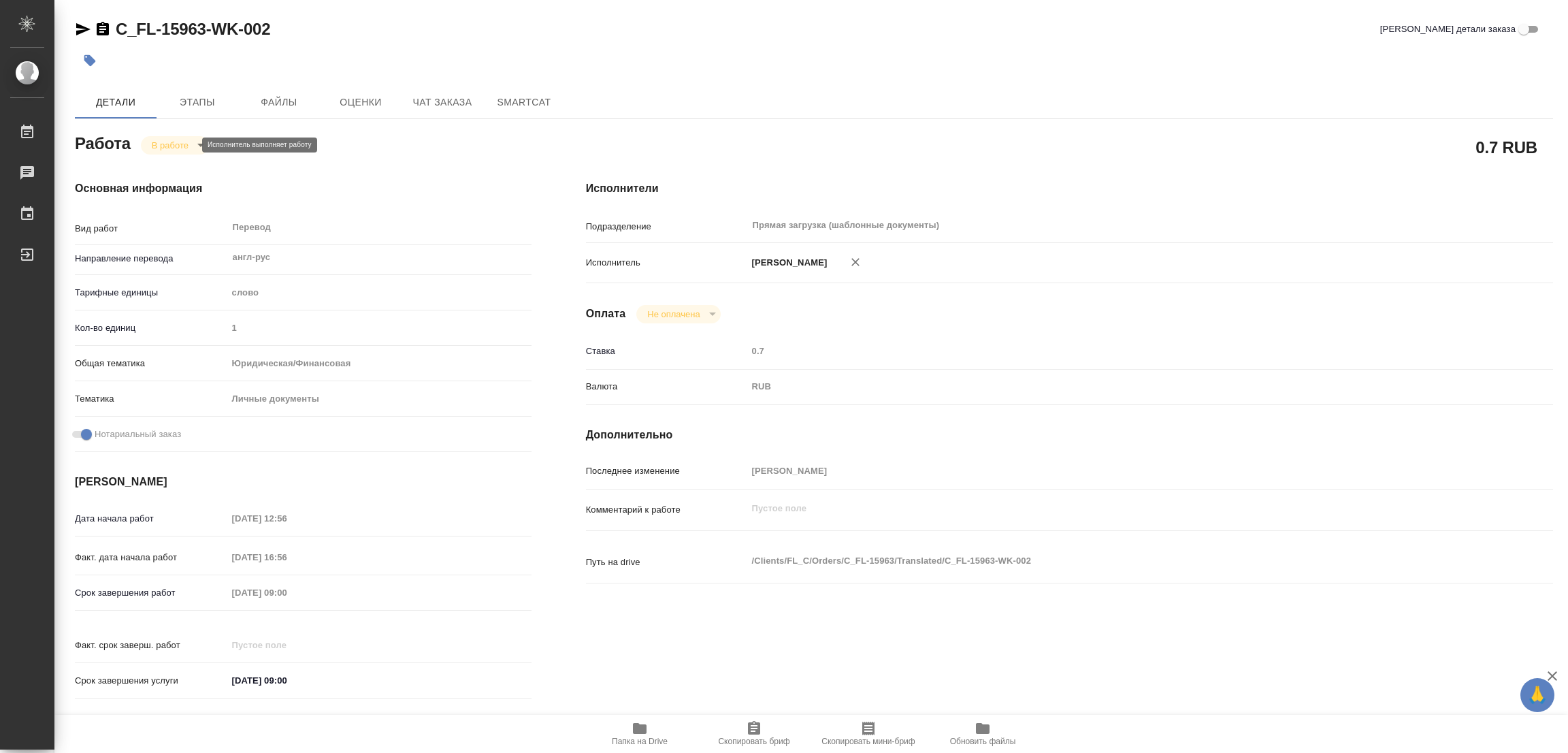
type textarea "x"
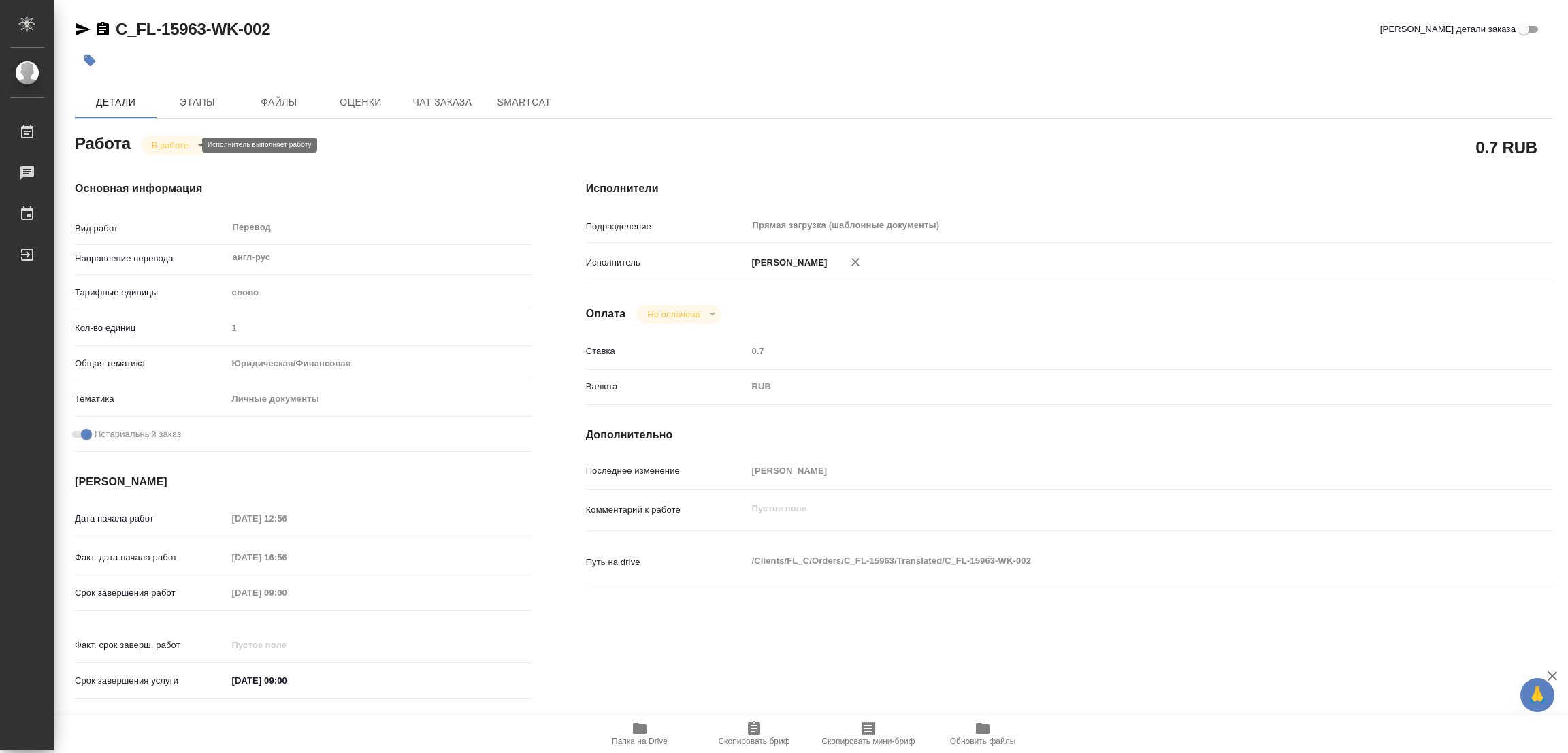
type textarea "x"
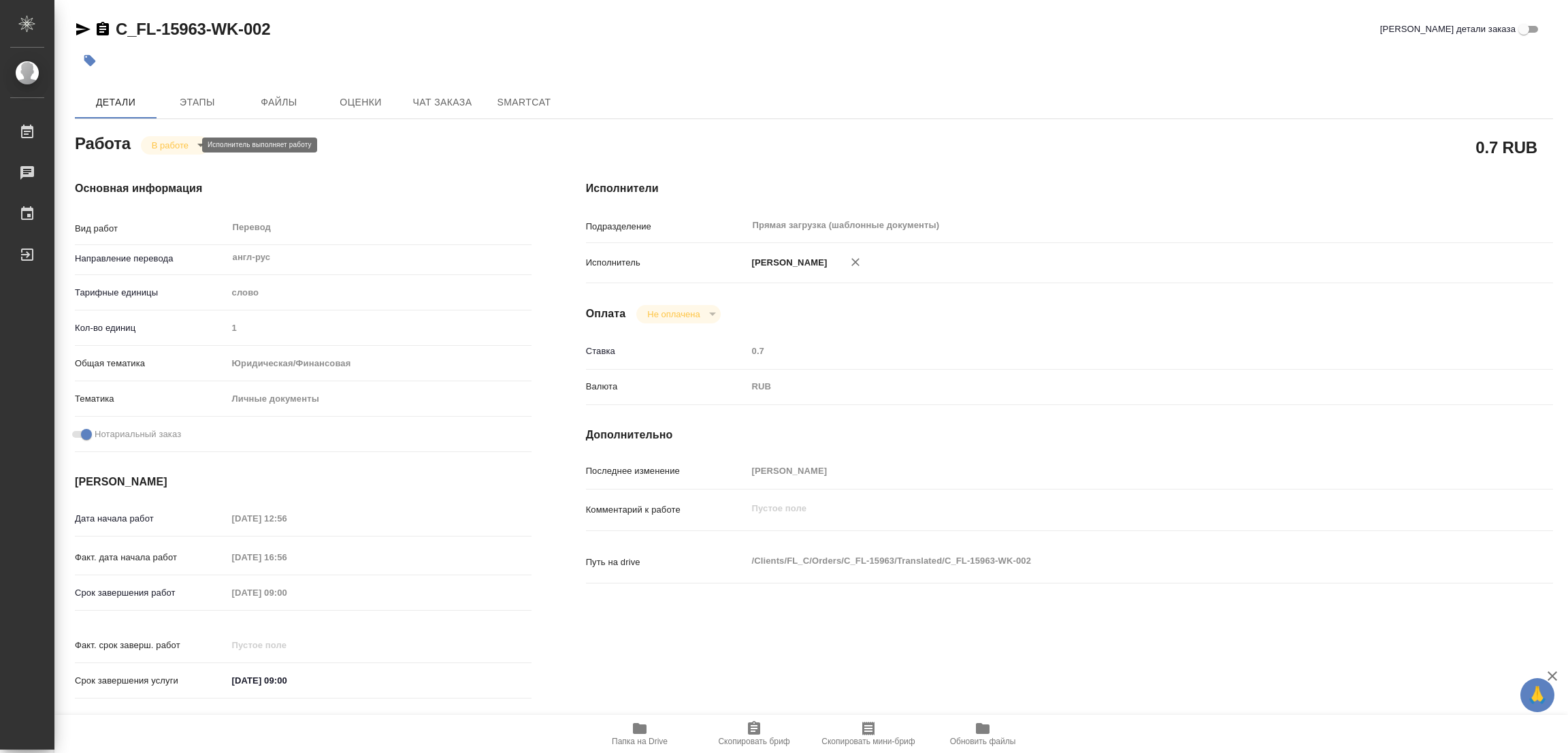
type textarea "x"
